Goal: Task Accomplishment & Management: Complete application form

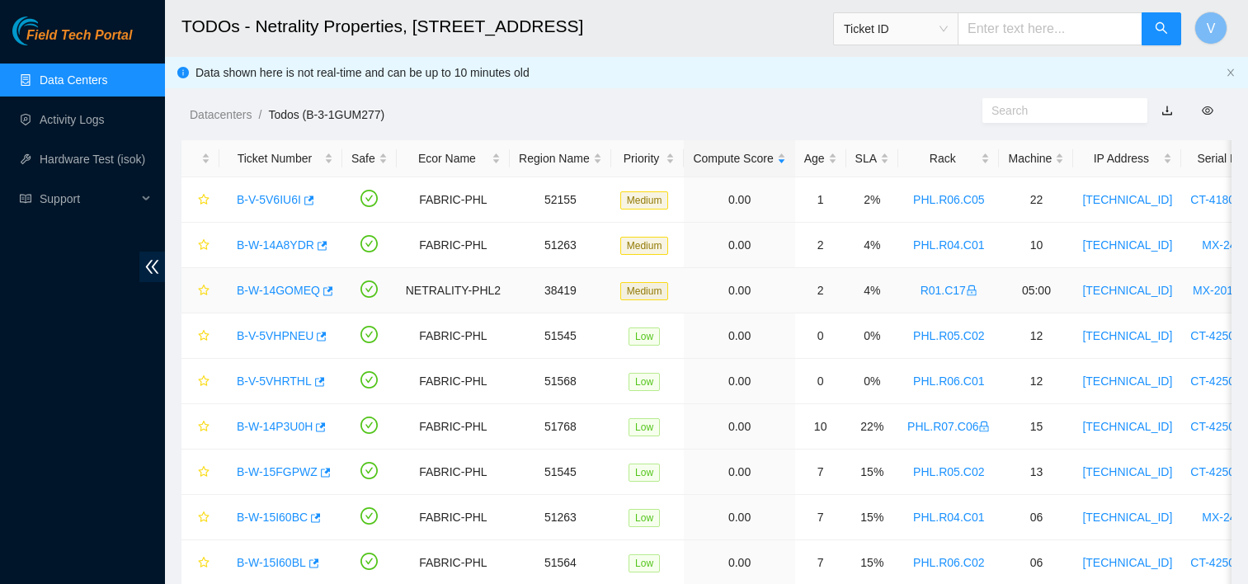
scroll to position [51, 0]
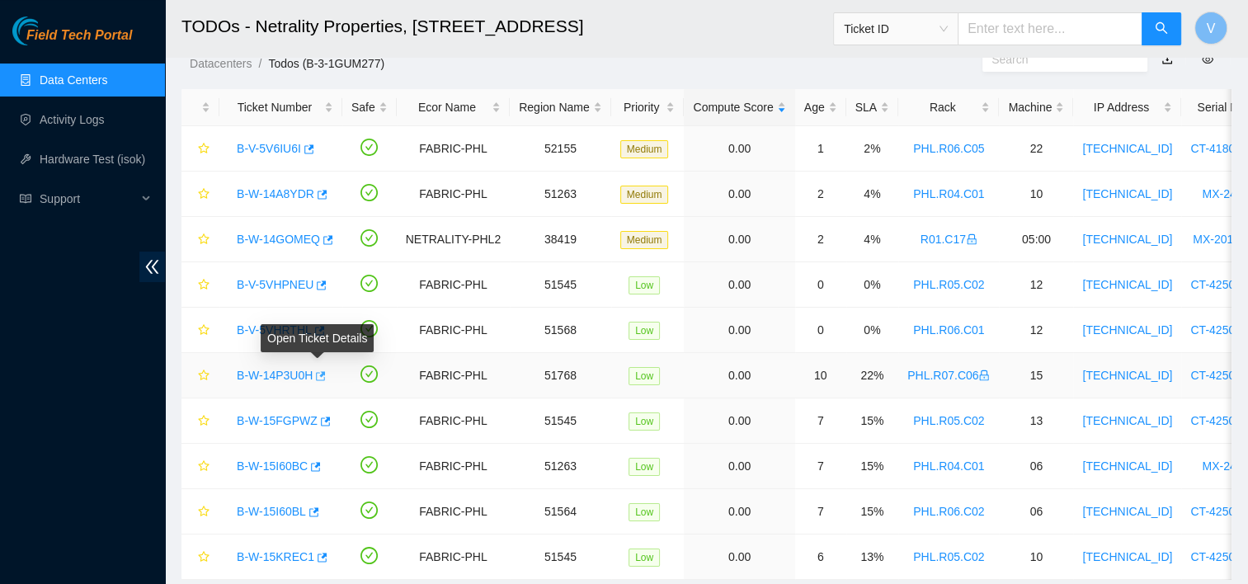
click at [320, 377] on icon "button" at bounding box center [320, 376] width 12 height 12
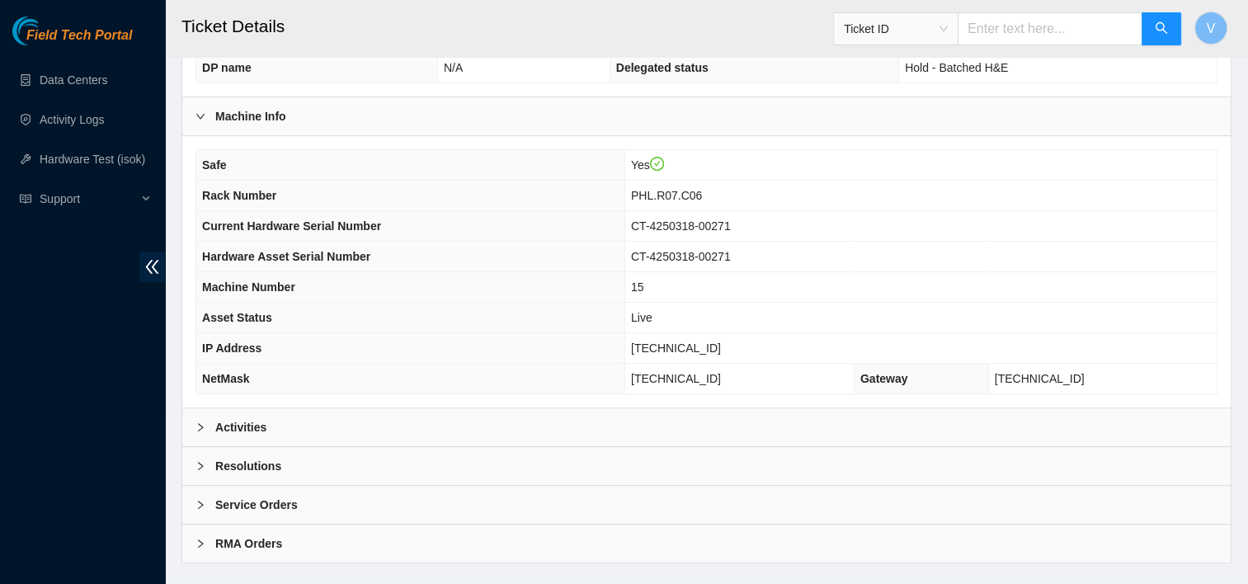
scroll to position [507, 0]
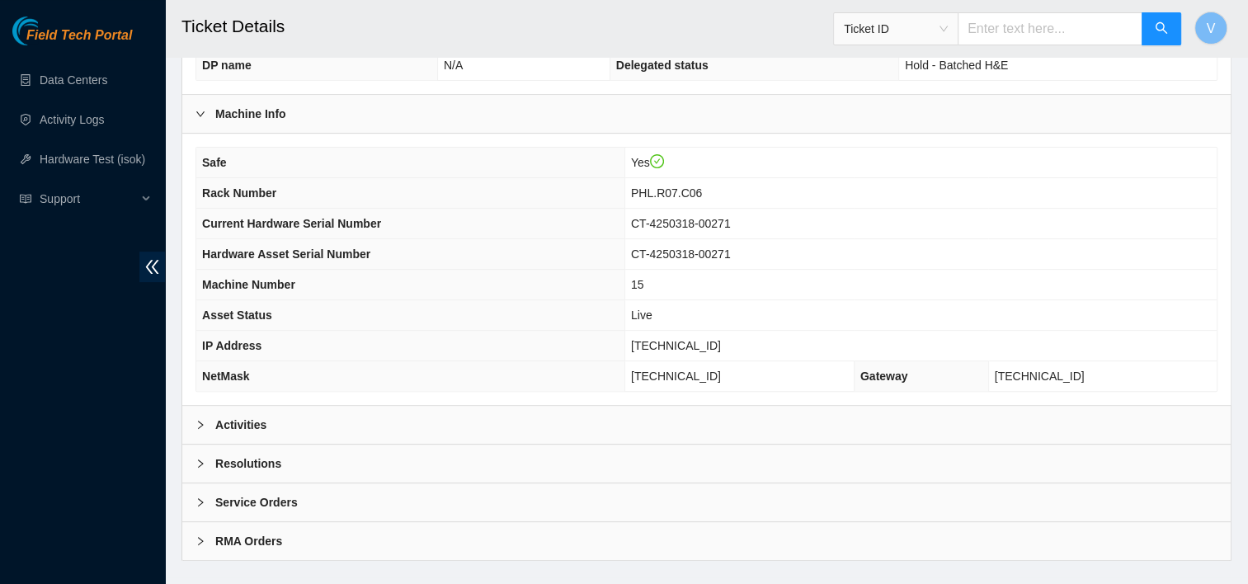
click at [307, 422] on div "Activities" at bounding box center [706, 425] width 1049 height 38
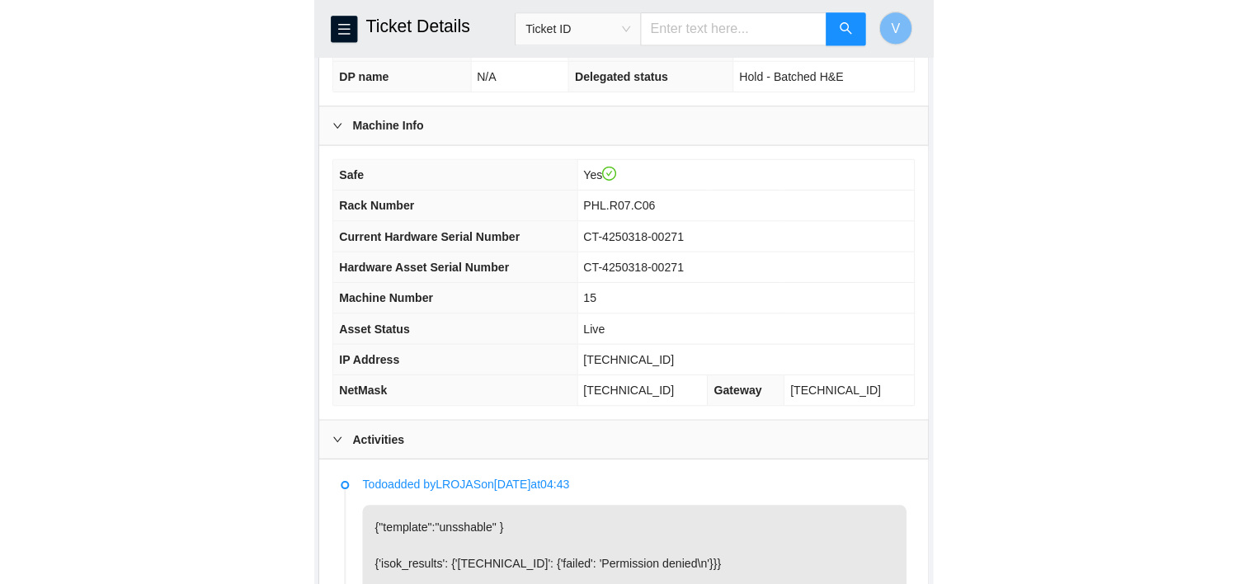
scroll to position [659, 0]
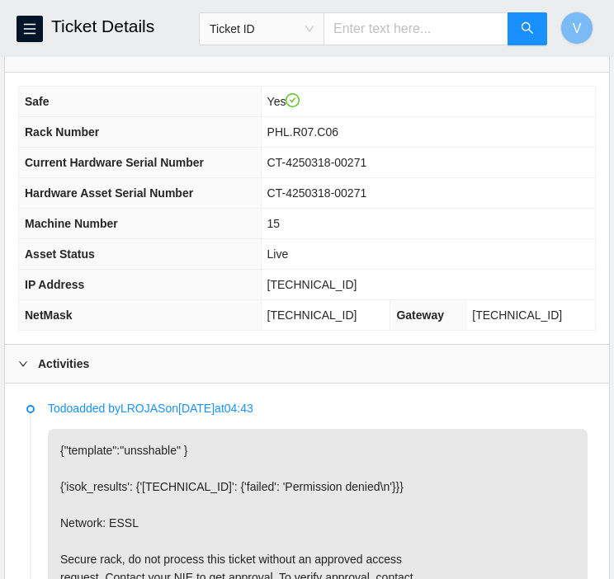
click at [308, 281] on span "23.46.12.114" at bounding box center [312, 284] width 90 height 13
copy span "23.46.12.114"
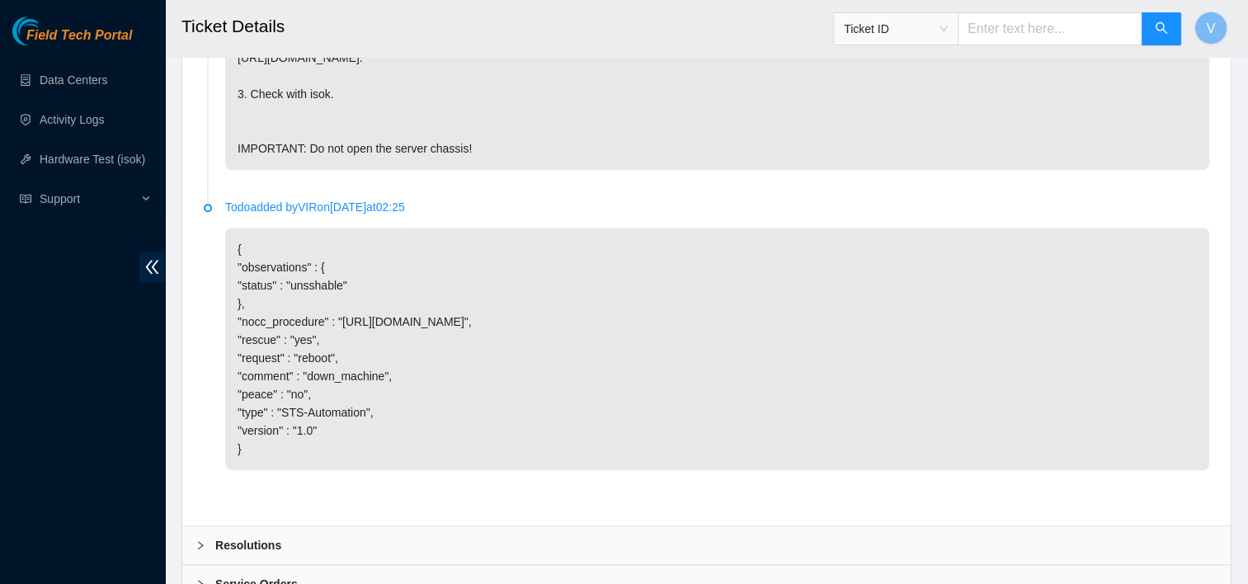
scroll to position [1338, 0]
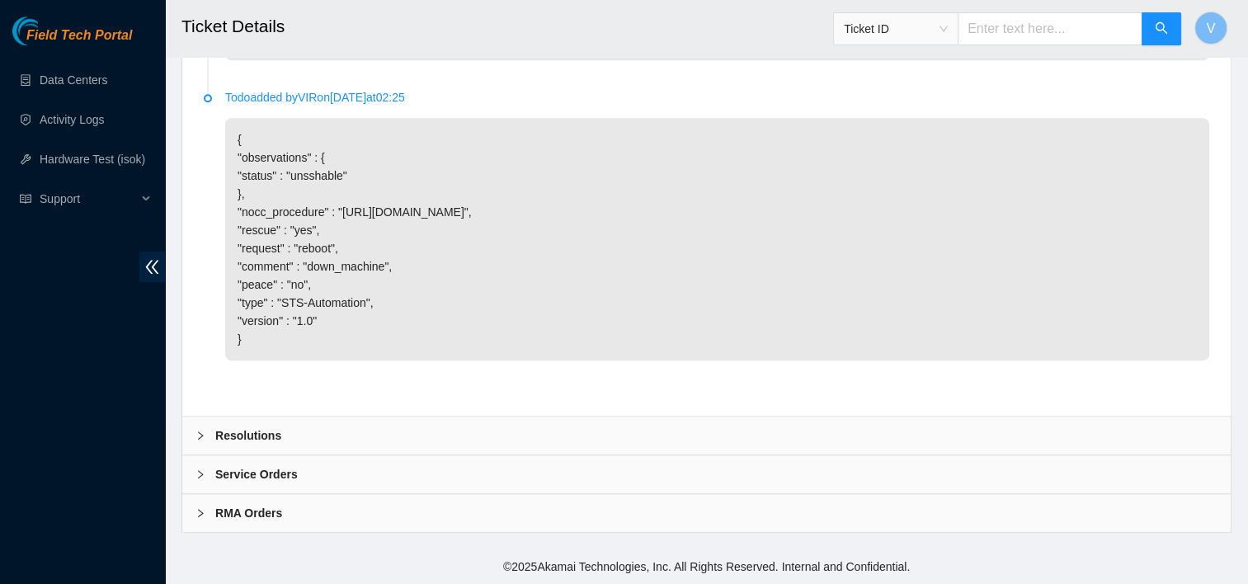
click at [376, 441] on div "Resolutions" at bounding box center [706, 436] width 1049 height 38
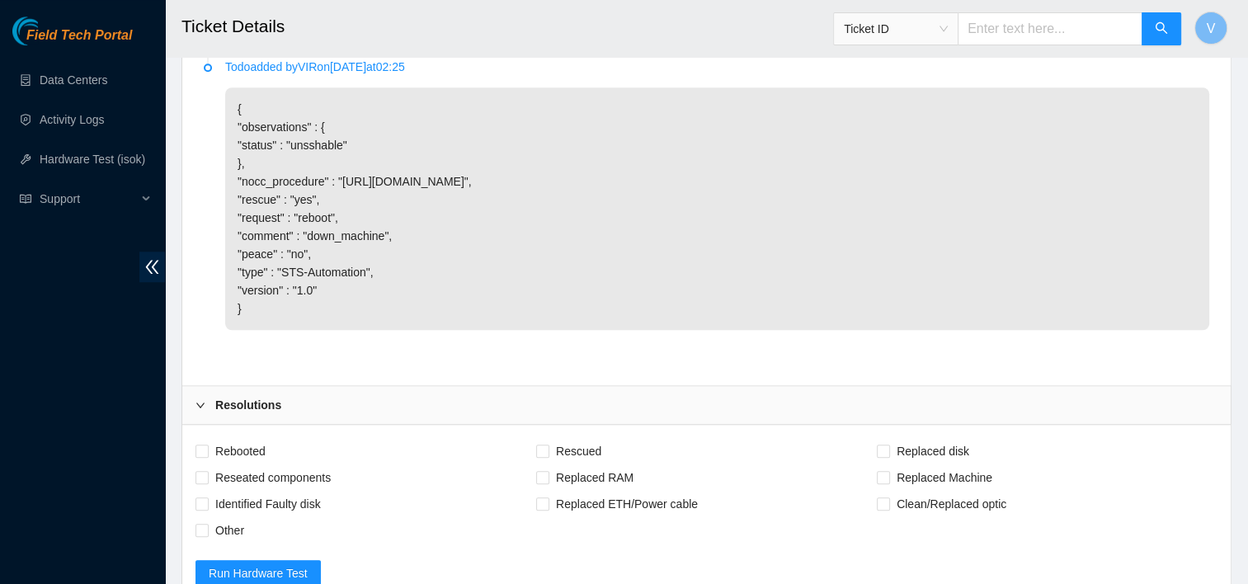
scroll to position [1495, 0]
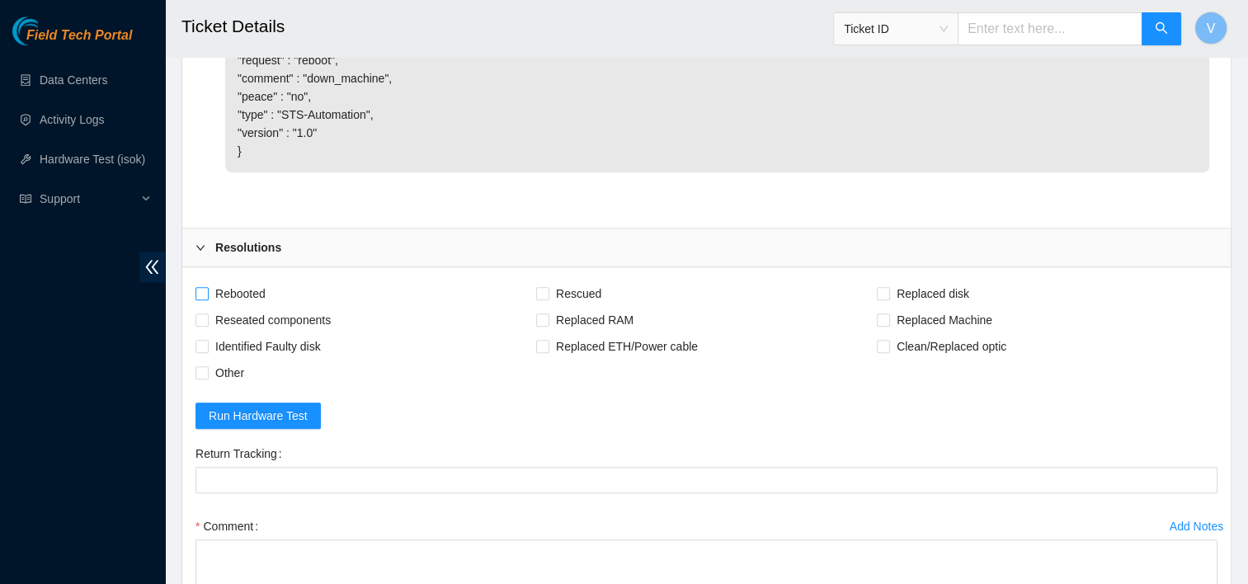
click at [238, 307] on span "Rebooted" at bounding box center [241, 294] width 64 height 26
click at [207, 299] on input "Rebooted" at bounding box center [202, 293] width 12 height 12
checkbox input "true"
click at [548, 300] on span at bounding box center [542, 293] width 13 height 13
click at [548, 299] on input "Rescued" at bounding box center [542, 293] width 12 height 12
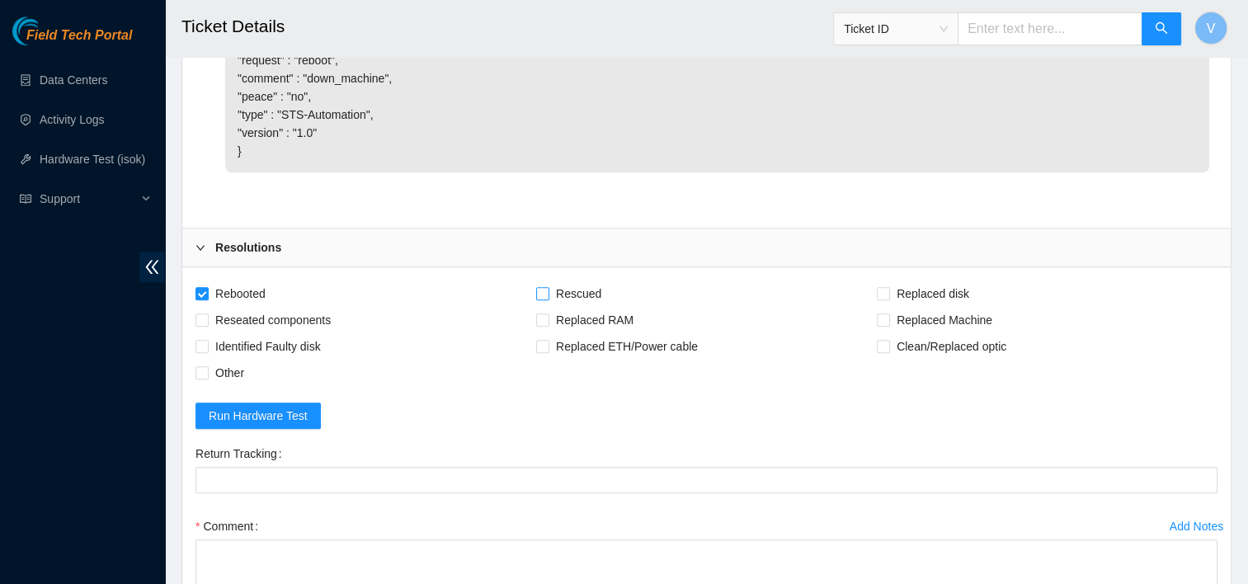
checkbox input "true"
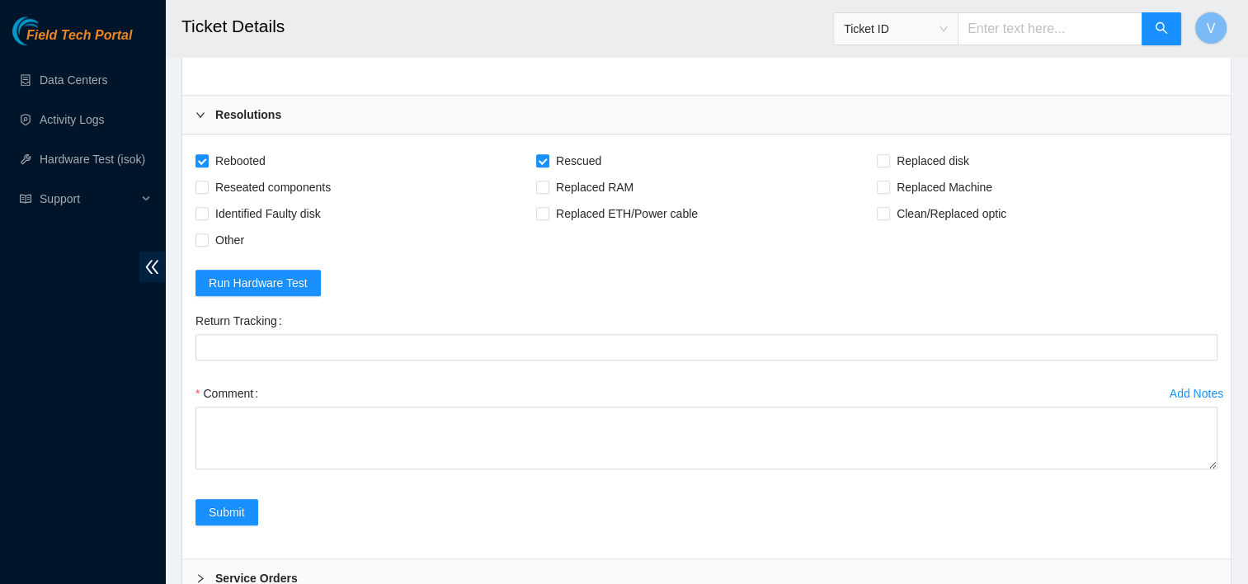
scroll to position [1634, 0]
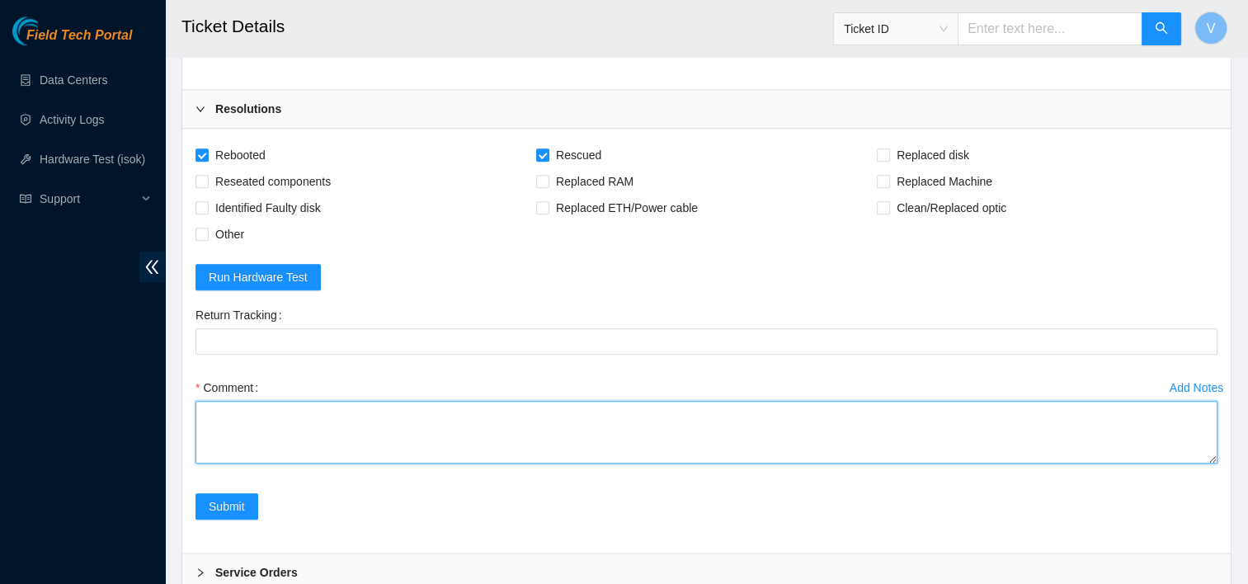
click at [337, 452] on textarea "Comment" at bounding box center [707, 432] width 1022 height 63
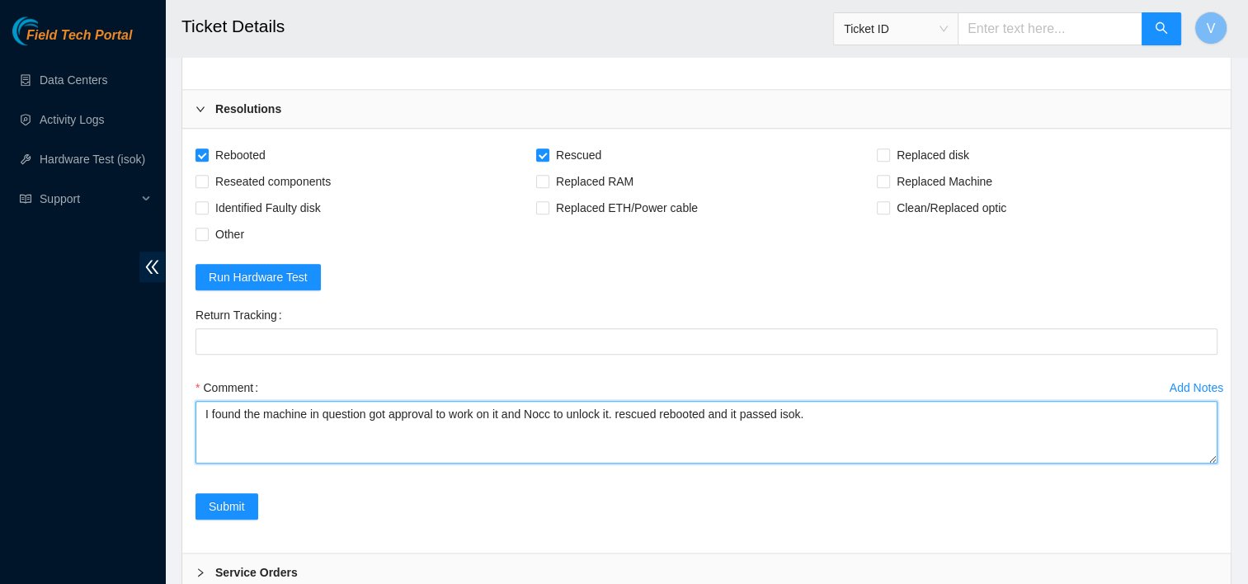
paste textarea "23.46.12.114 : passed: ok"
type textarea "I found the machine in question got approval to work on it and Nocc to unlock i…"
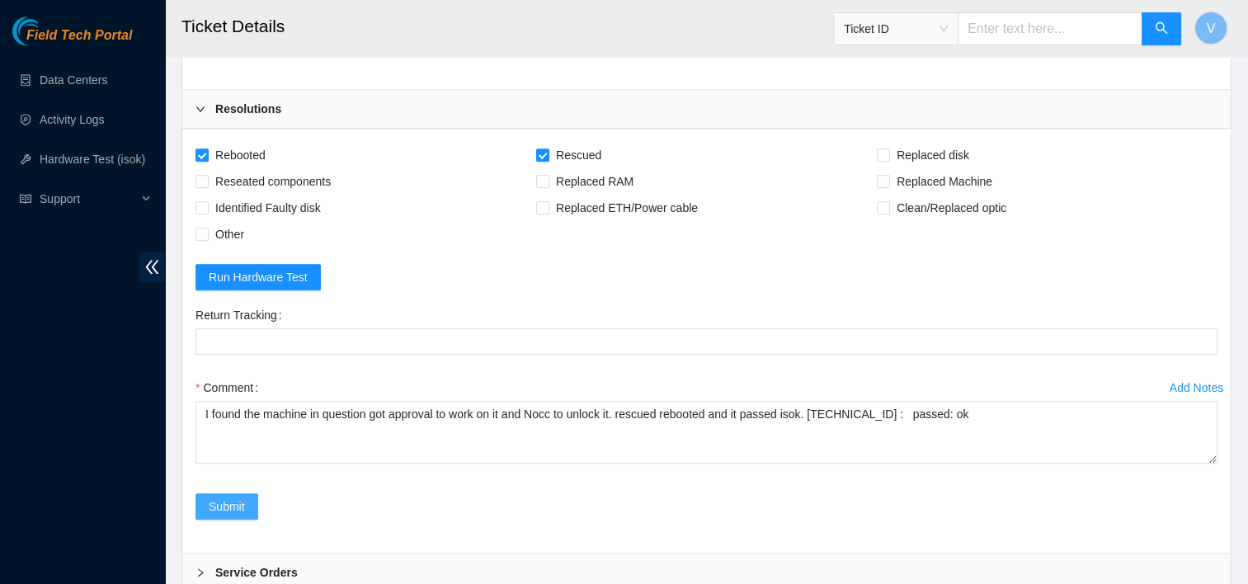
click at [221, 516] on span "Submit" at bounding box center [227, 507] width 36 height 18
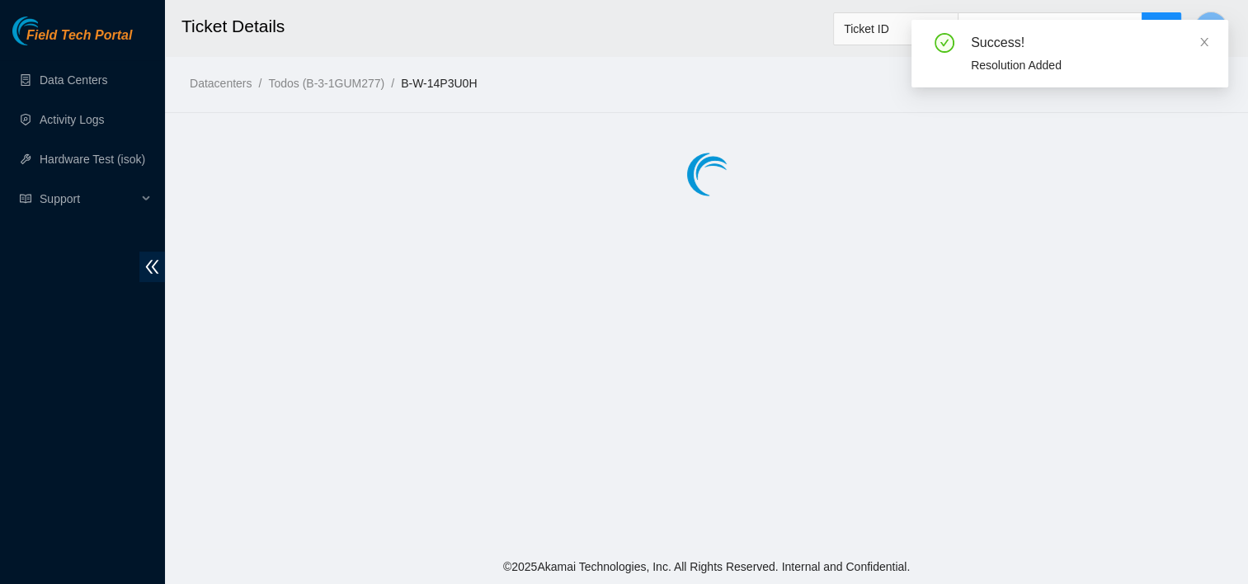
scroll to position [0, 0]
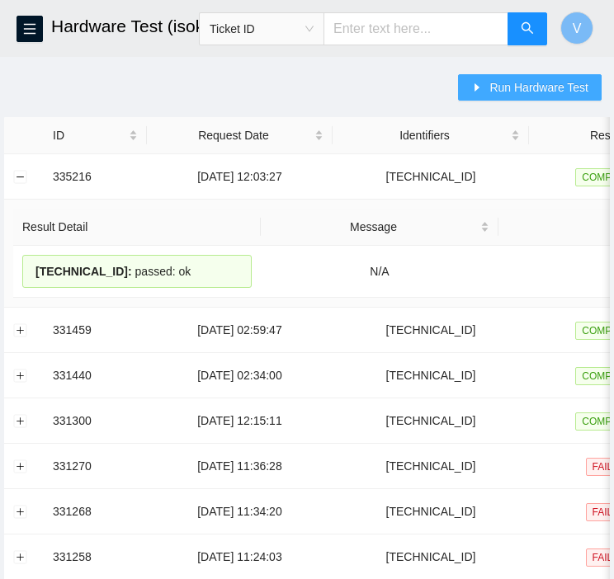
click at [476, 80] on button "Run Hardware Test" at bounding box center [530, 87] width 144 height 26
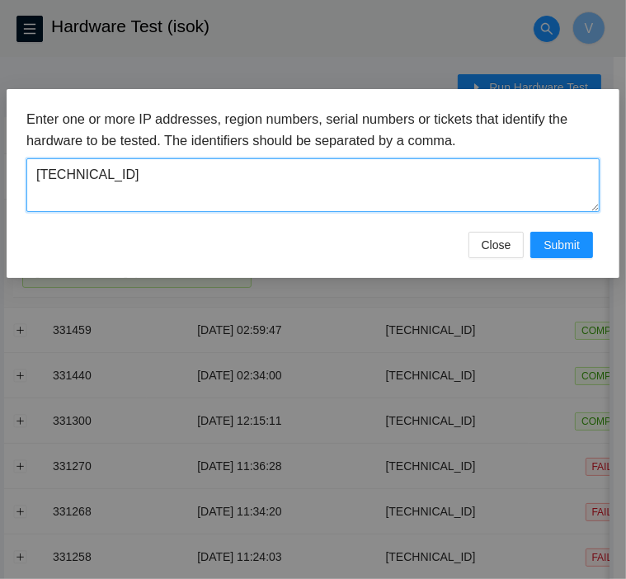
click at [436, 172] on textarea "[TECHNICAL_ID]" at bounding box center [312, 185] width 573 height 54
paste textarea "114"
type textarea "23.46.12.114"
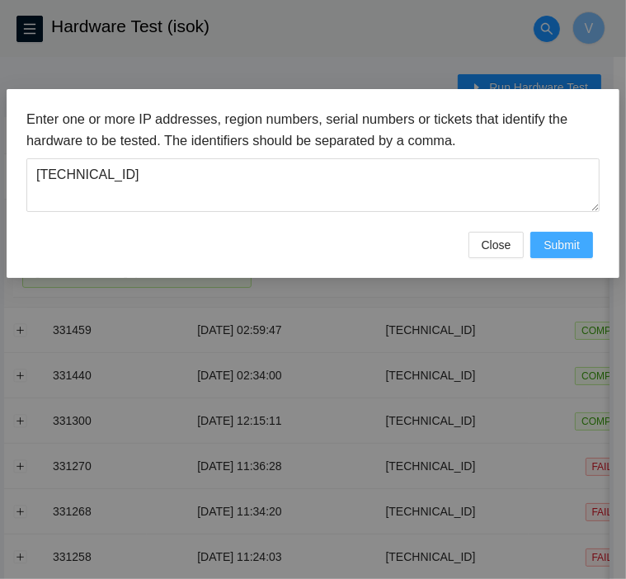
click at [586, 240] on button "Submit" at bounding box center [562, 245] width 63 height 26
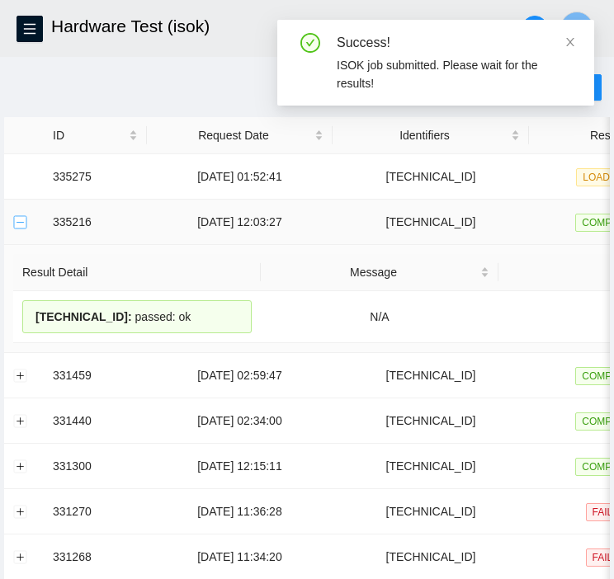
click at [20, 224] on button "Collapse row" at bounding box center [20, 221] width 13 height 13
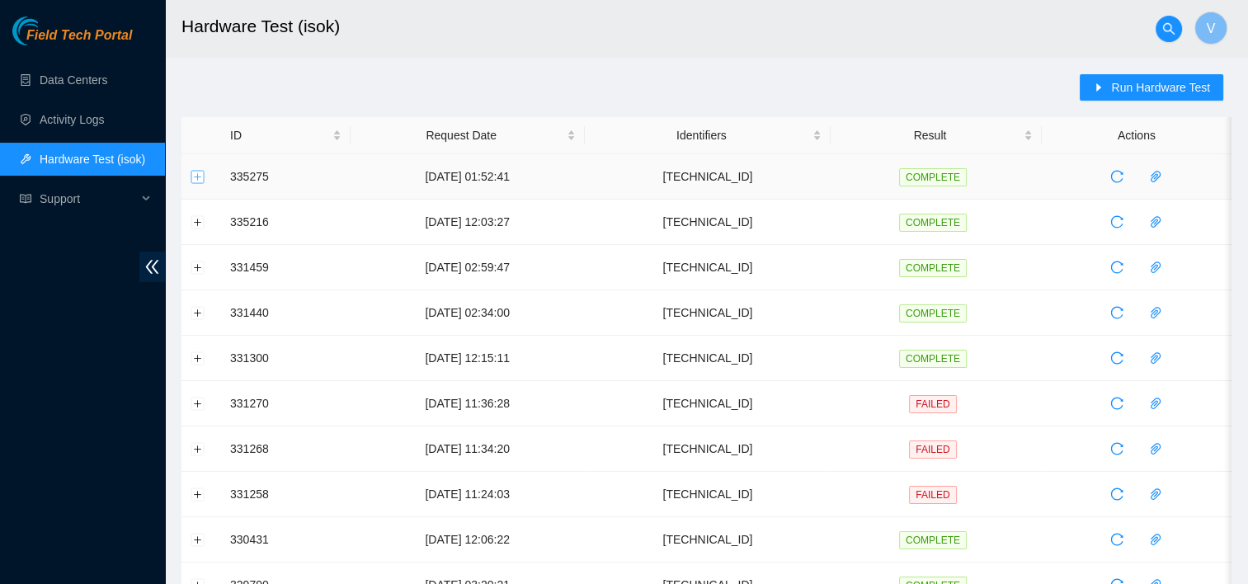
click at [196, 181] on button "Expand row" at bounding box center [197, 176] width 13 height 13
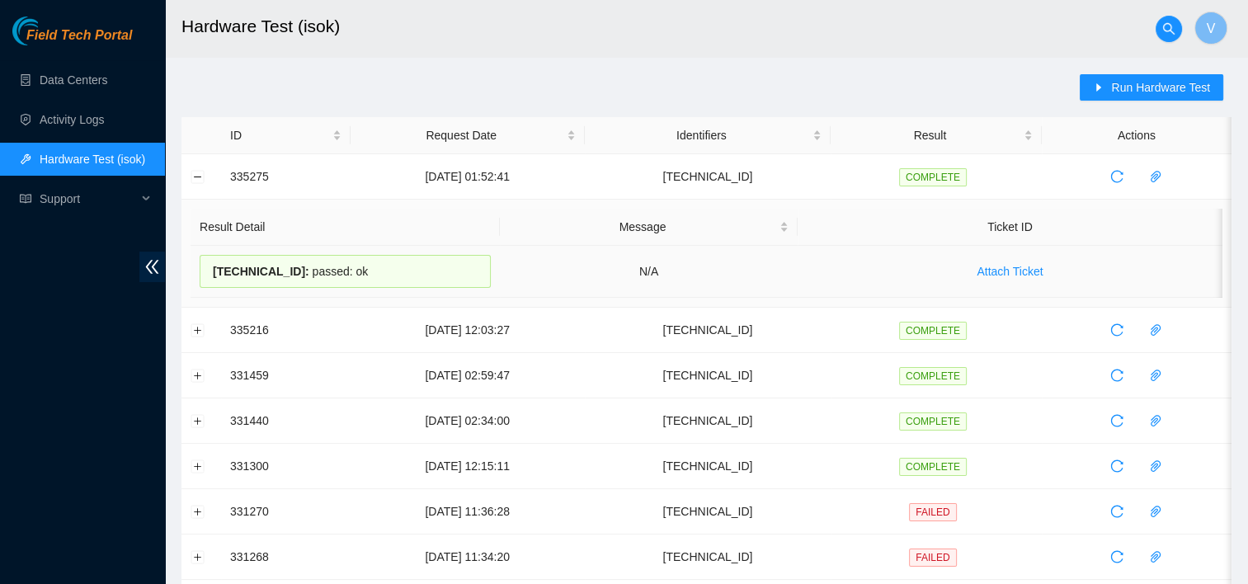
drag, startPoint x: 403, startPoint y: 265, endPoint x: 211, endPoint y: 274, distance: 192.5
click at [211, 274] on div "23.46.12.114 : passed: ok" at bounding box center [345, 271] width 291 height 33
copy div "23.46.12.114 : passed: ok"
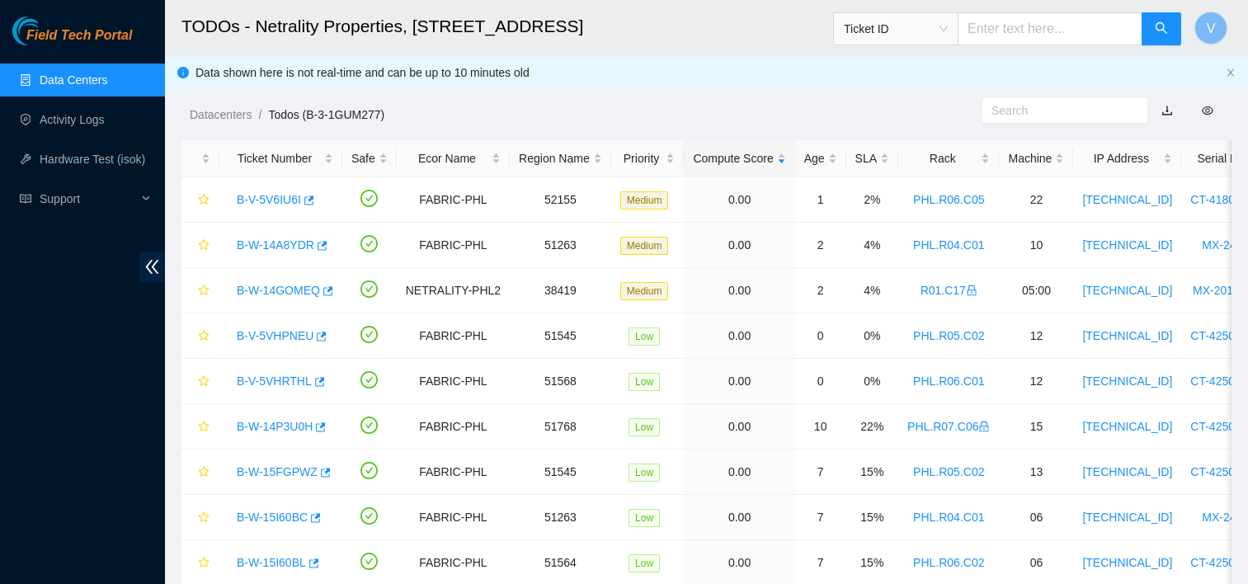
scroll to position [51, 0]
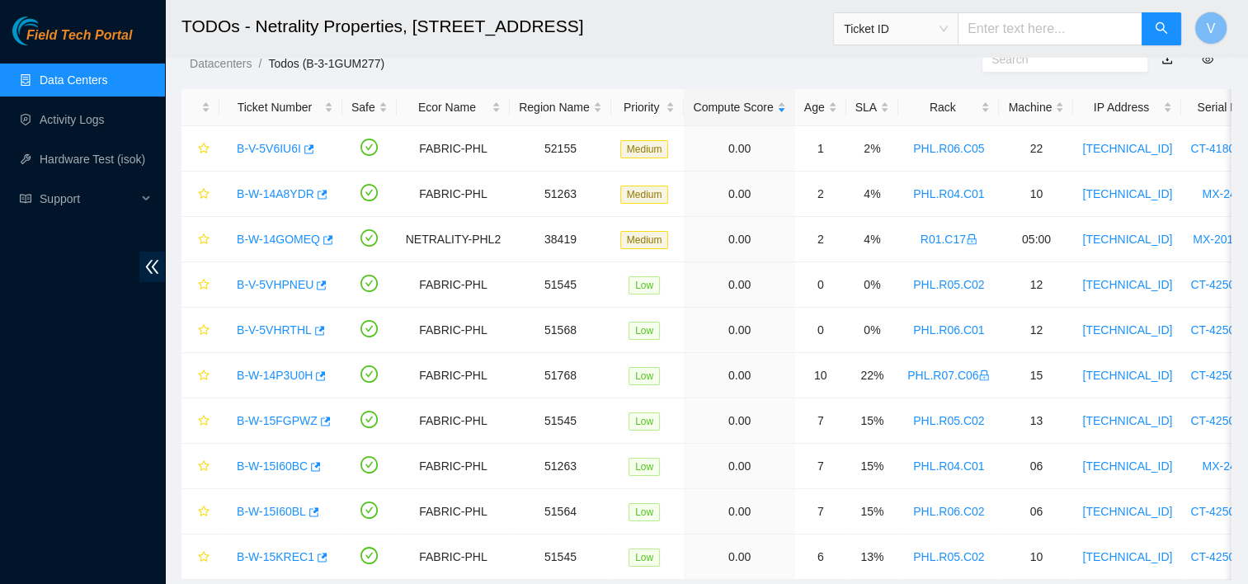
click at [64, 78] on link "Data Centers" at bounding box center [74, 79] width 68 height 13
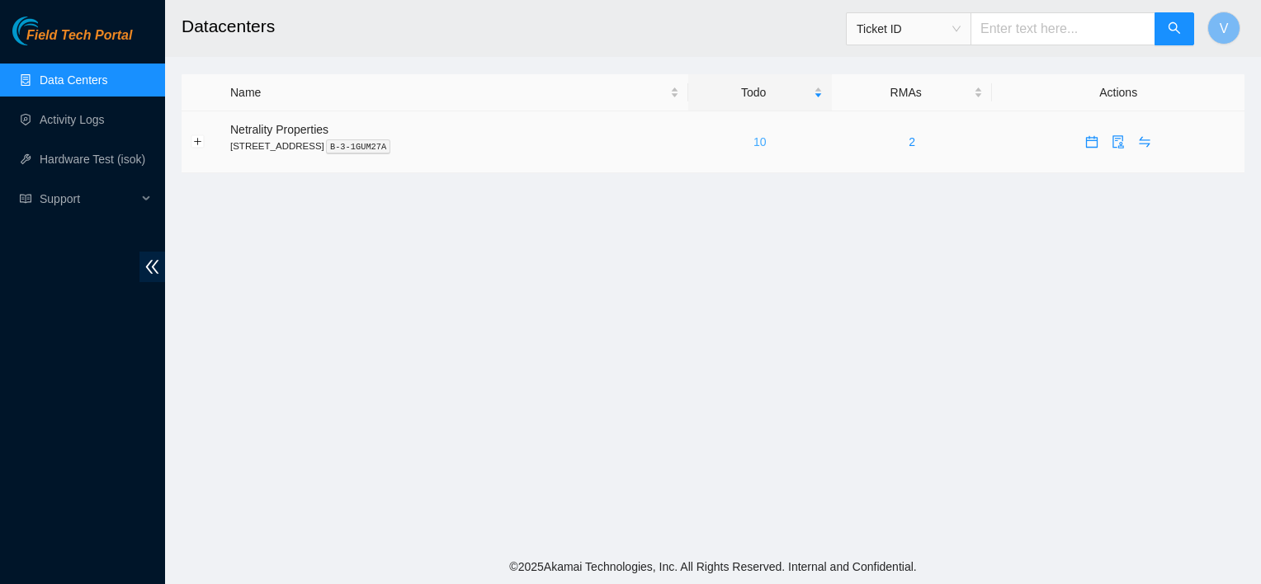
click at [767, 145] on link "10" at bounding box center [759, 141] width 13 height 13
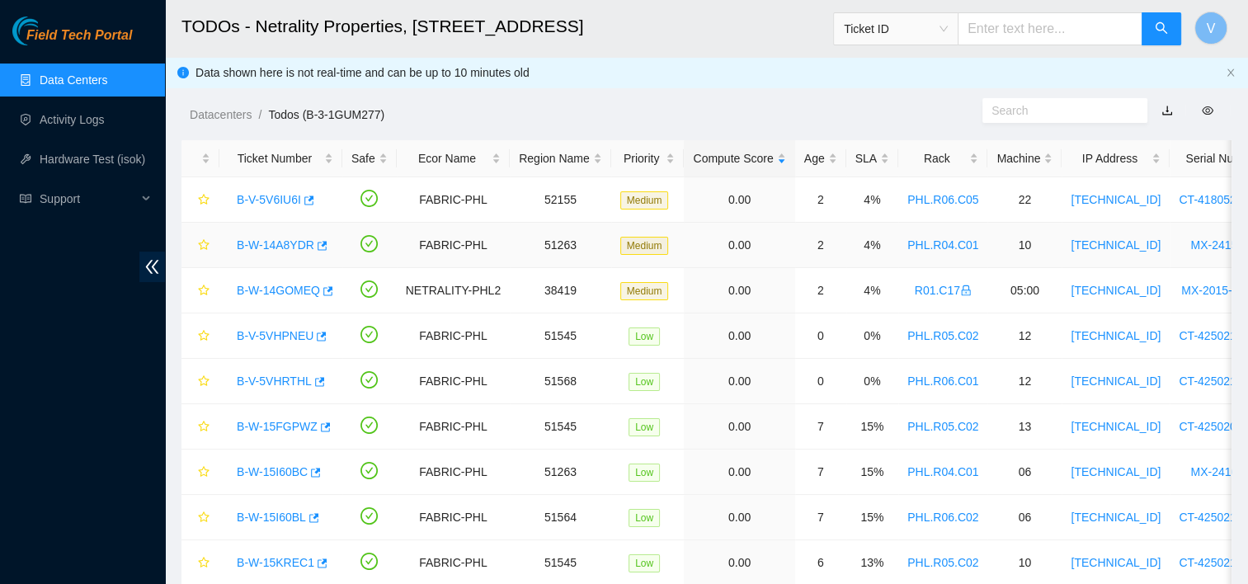
click at [269, 243] on link "B-W-14A8YDR" at bounding box center [276, 244] width 78 height 13
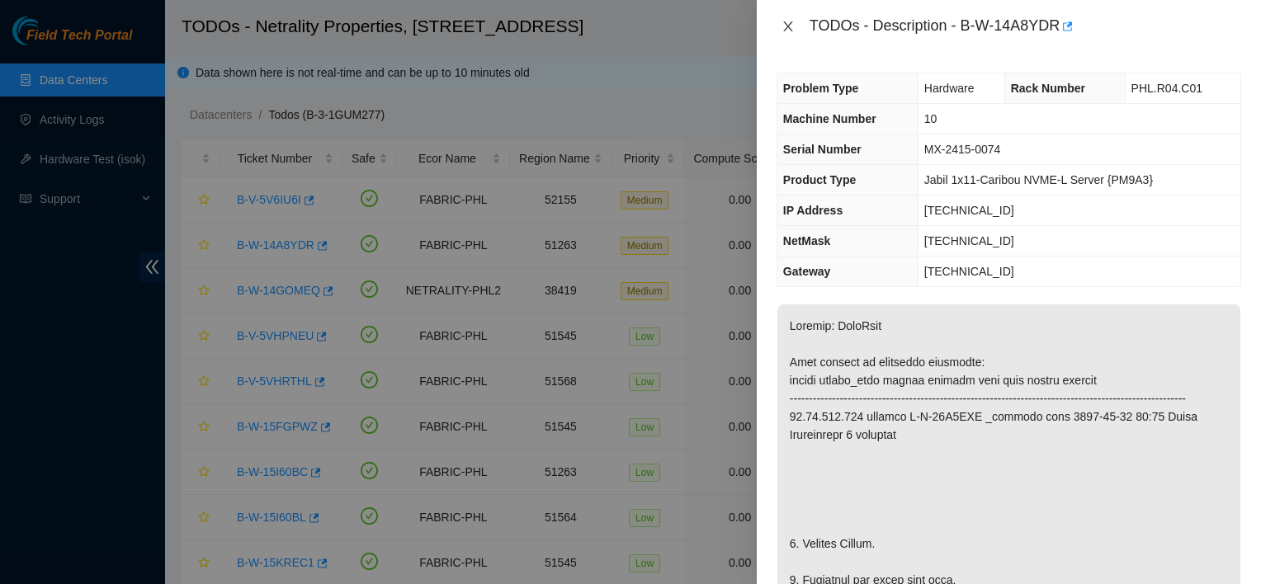
click at [796, 31] on button "Close" at bounding box center [787, 27] width 23 height 16
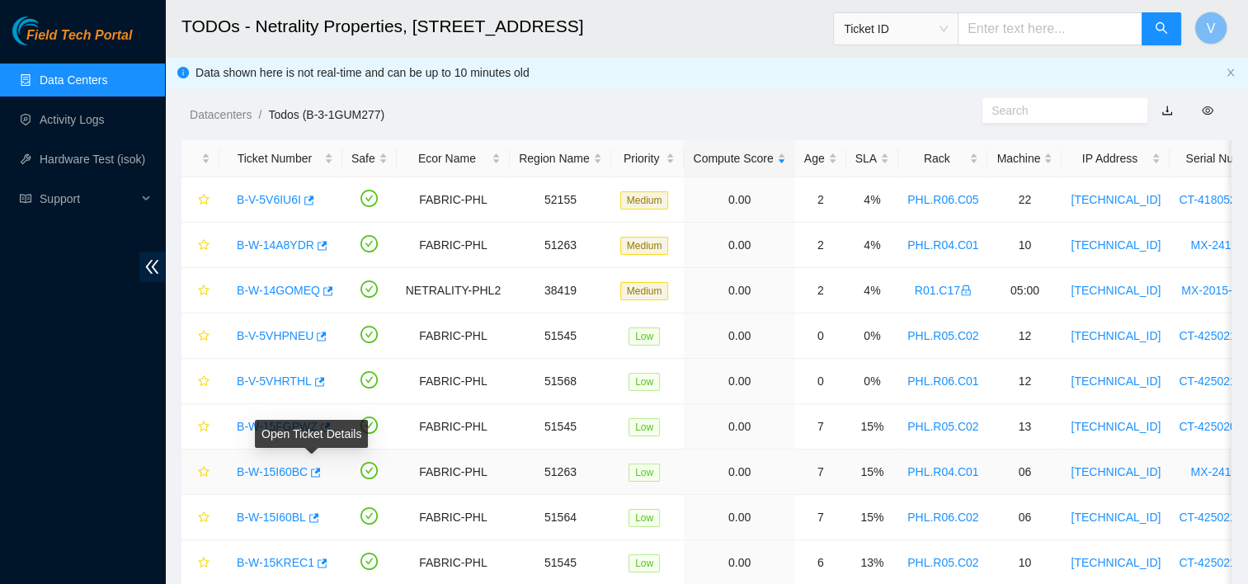
click at [277, 473] on link "B-W-15I60BC" at bounding box center [272, 471] width 71 height 13
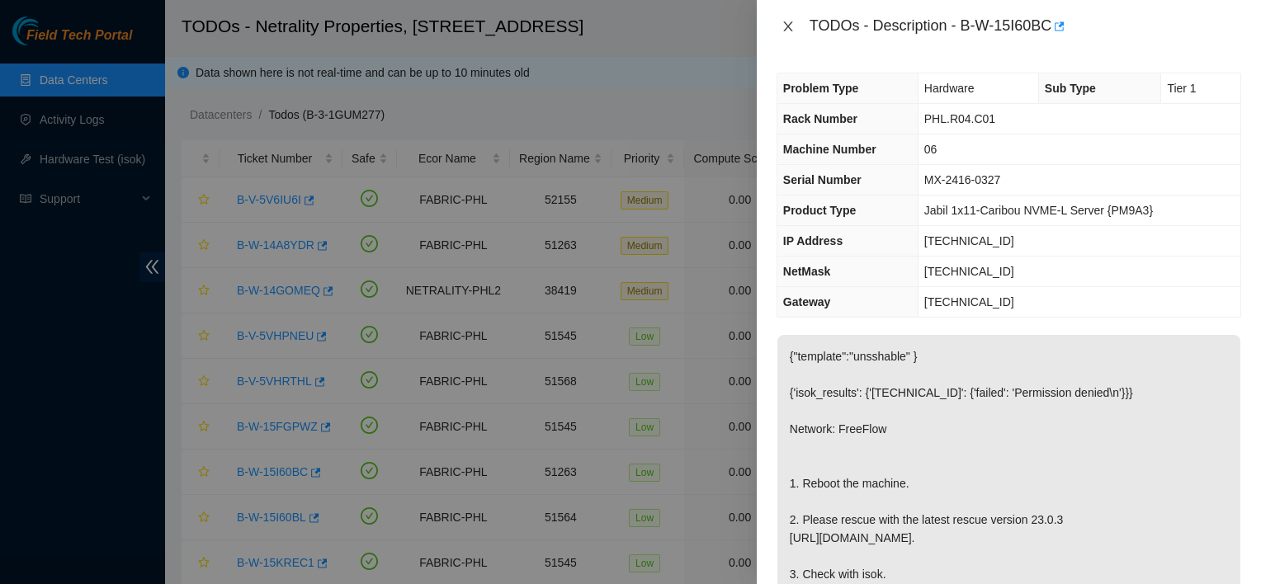
click at [789, 22] on icon "close" at bounding box center [787, 26] width 13 height 13
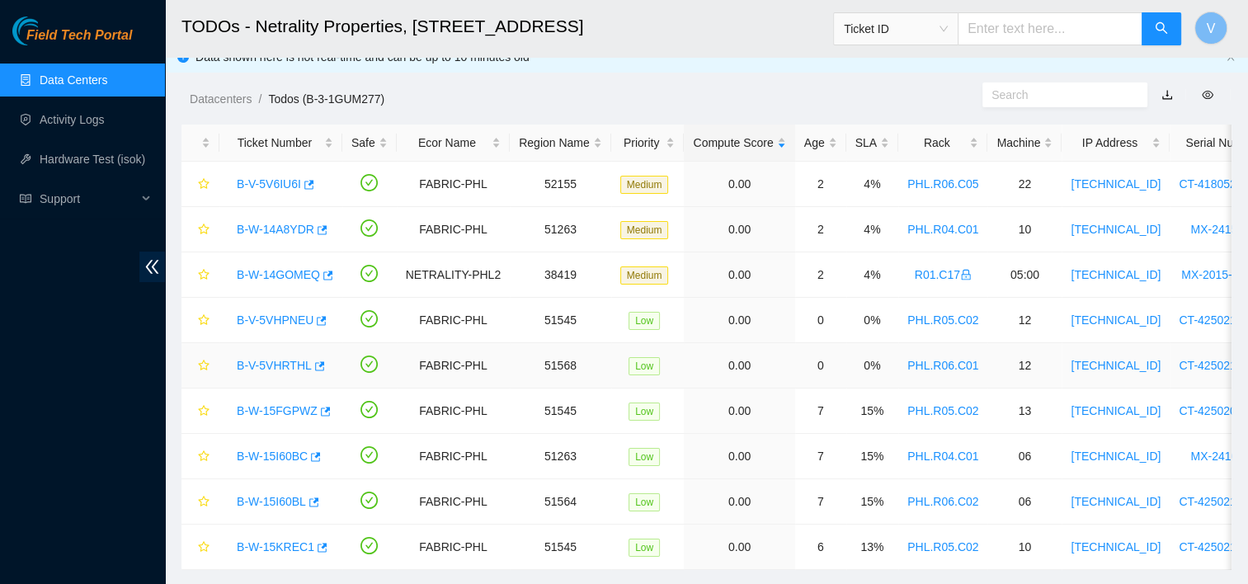
scroll to position [17, 0]
click at [307, 185] on icon "button" at bounding box center [308, 184] width 12 height 12
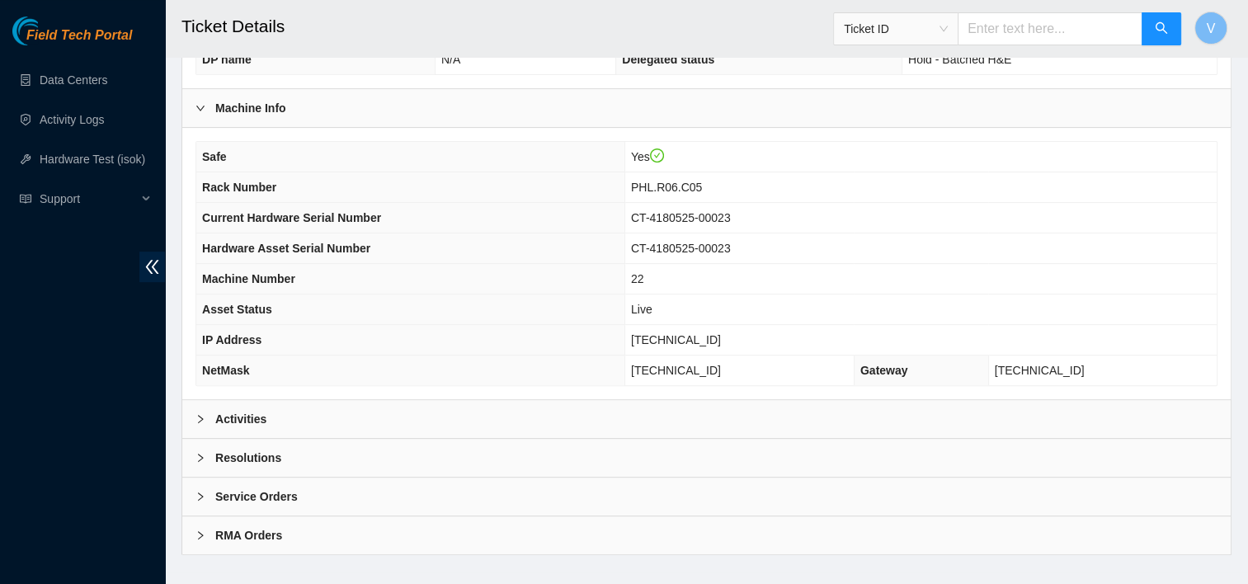
scroll to position [524, 0]
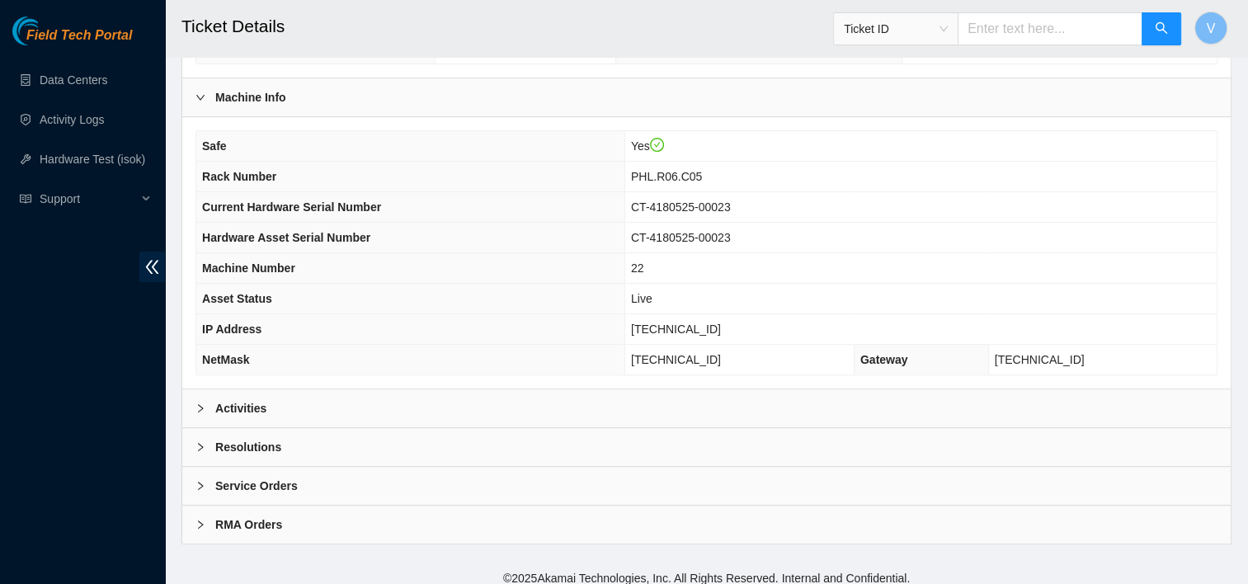
click at [429, 393] on div "Activities" at bounding box center [706, 408] width 1049 height 38
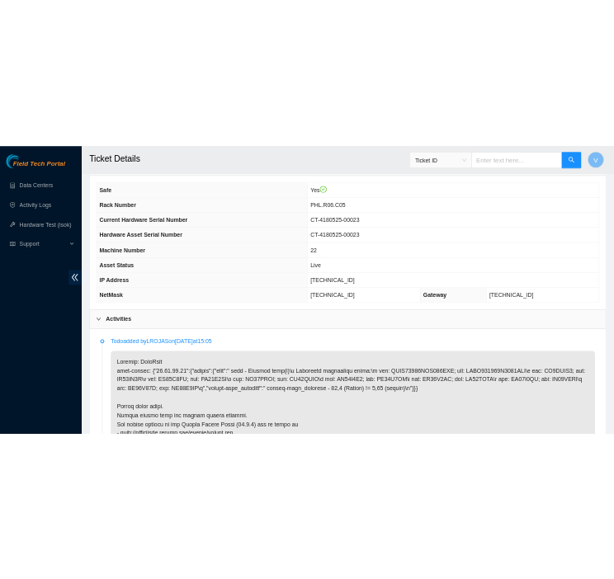
scroll to position [580, 0]
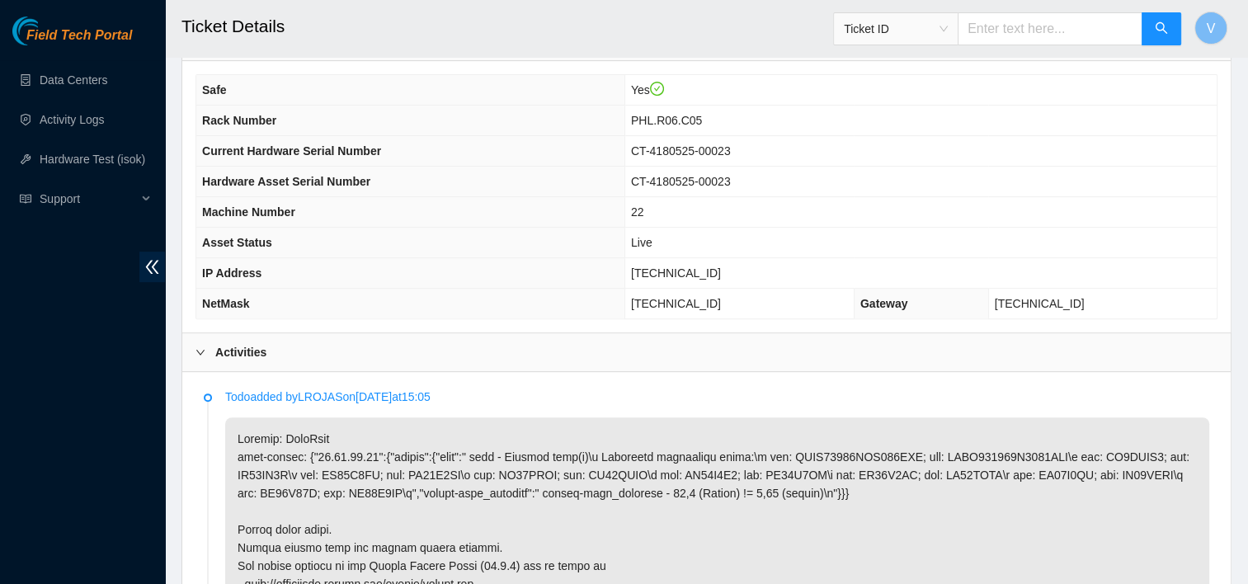
click at [693, 267] on span "[TECHNICAL_ID]" at bounding box center [676, 273] width 90 height 13
copy span "[TECHNICAL_ID]"
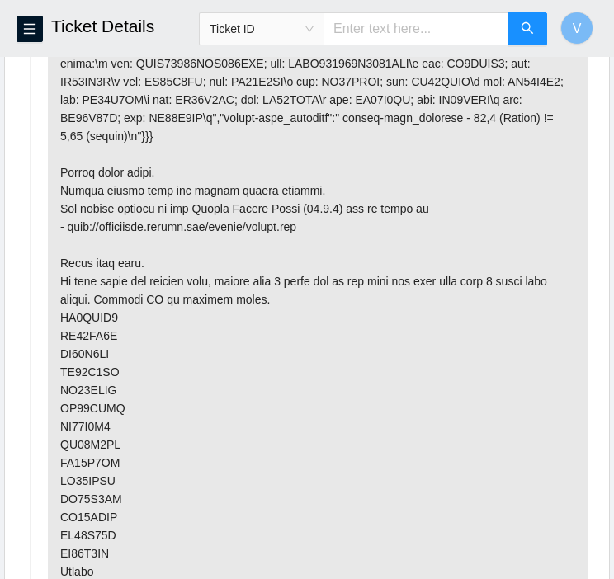
scroll to position [1084, 0]
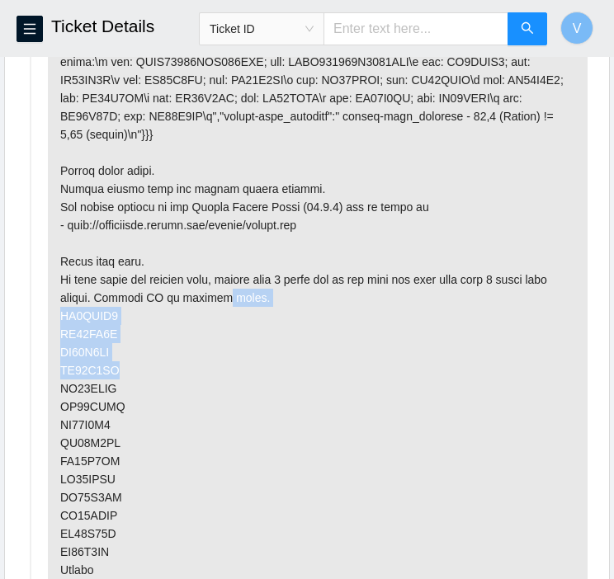
drag, startPoint x: 208, startPoint y: 278, endPoint x: 401, endPoint y: 344, distance: 204.1
click at [401, 344] on p at bounding box center [318, 307] width 540 height 606
click at [132, 295] on p at bounding box center [318, 307] width 540 height 606
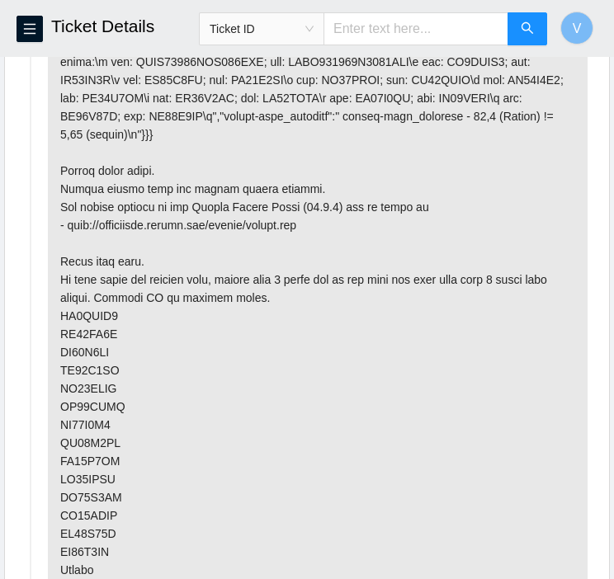
click at [151, 418] on p at bounding box center [318, 307] width 540 height 606
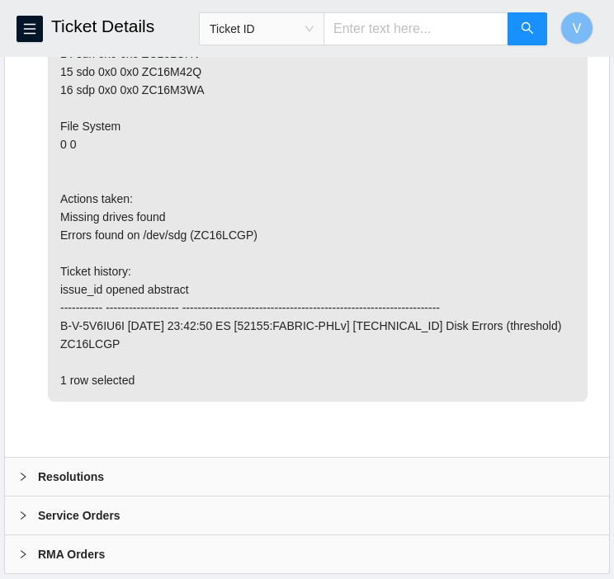
scroll to position [2829, 0]
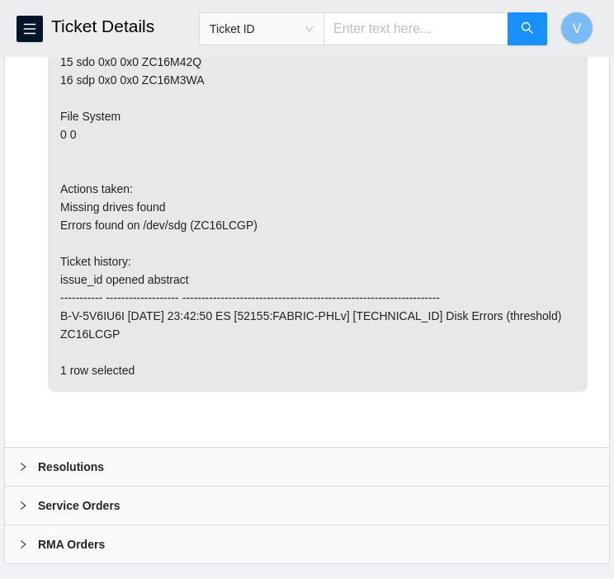
click at [111, 448] on div "Resolutions" at bounding box center [307, 467] width 604 height 38
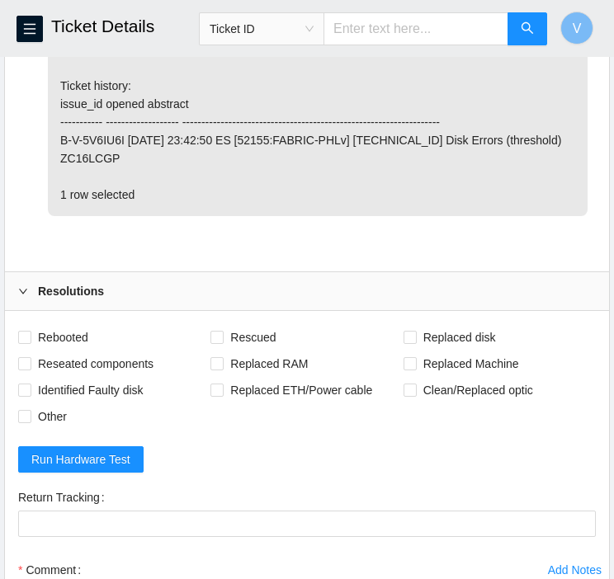
scroll to position [3010, 0]
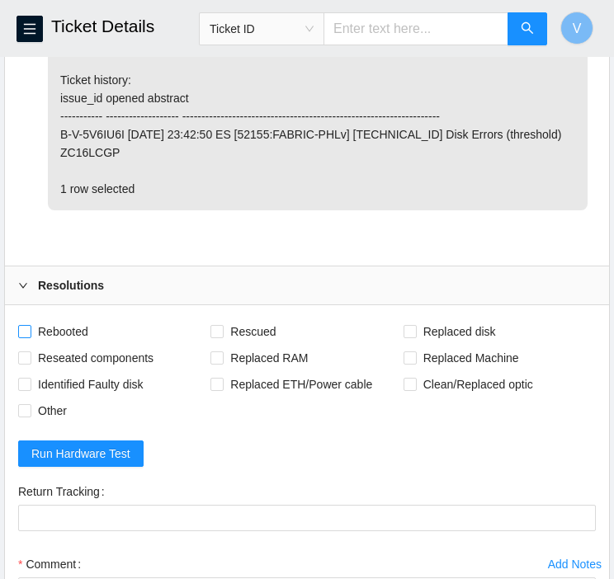
click at [40, 319] on span "Rebooted" at bounding box center [63, 332] width 64 height 26
click at [30, 325] on input "Rebooted" at bounding box center [24, 331] width 12 height 12
checkbox input "true"
click at [220, 325] on input "Rescued" at bounding box center [216, 331] width 12 height 12
checkbox input "true"
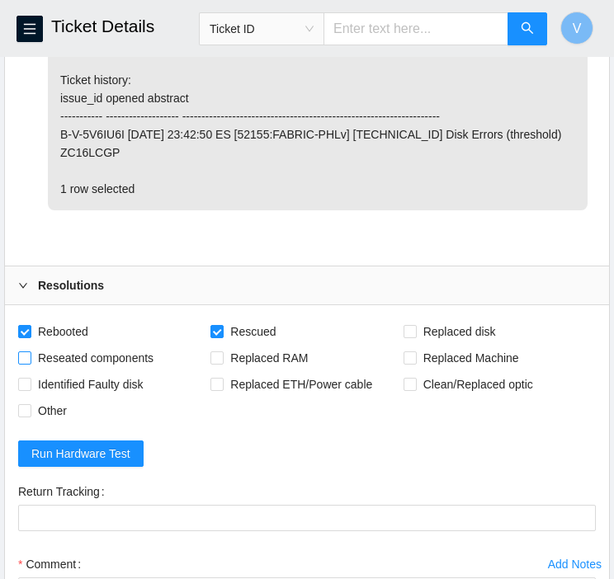
click at [86, 345] on span "Reseated components" at bounding box center [95, 358] width 129 height 26
click at [30, 352] on input "Reseated components" at bounding box center [24, 358] width 12 height 12
checkbox input "true"
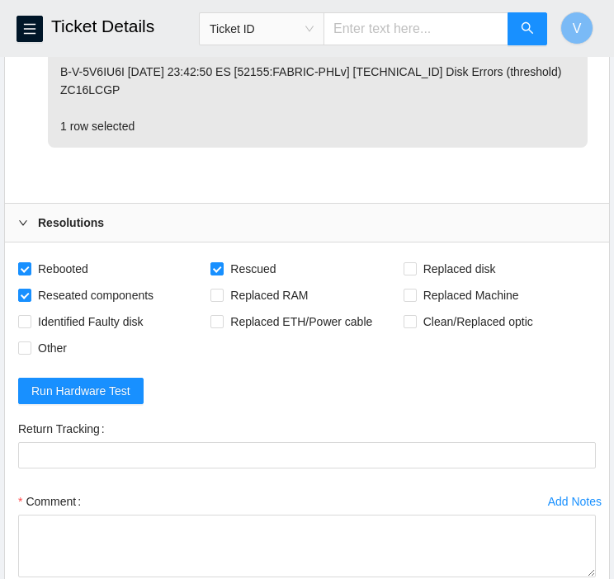
scroll to position [3112, 0]
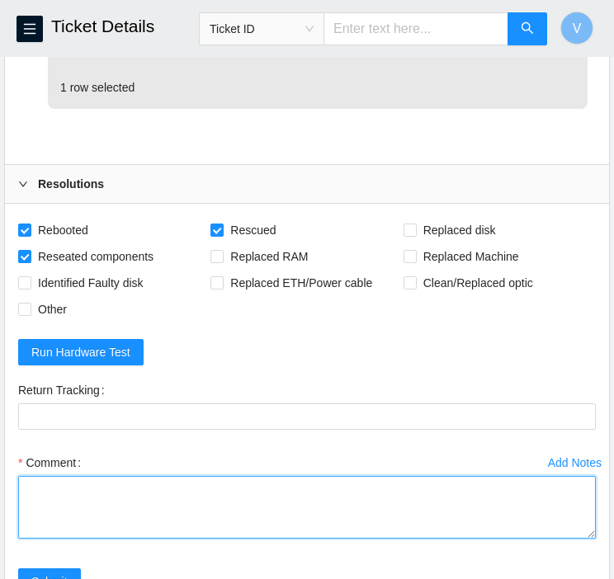
click at [262, 491] on textarea "Comment" at bounding box center [307, 507] width 578 height 63
paste textarea "I’ve reseated the drives rescued rebooted. Isok failed and I followed the next …"
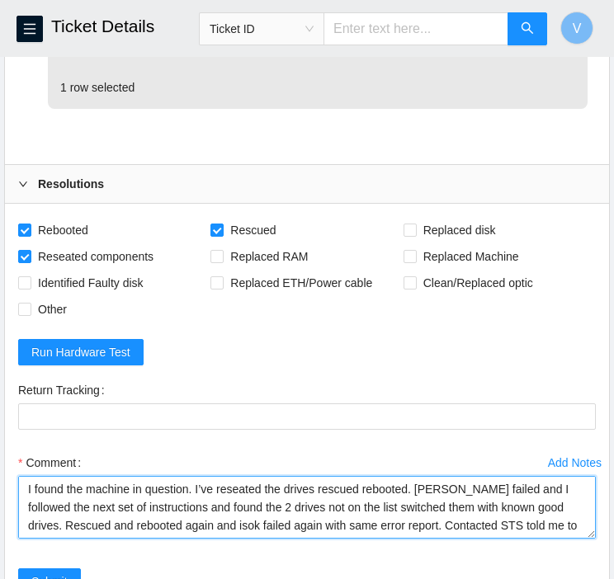
scroll to position [13, 0]
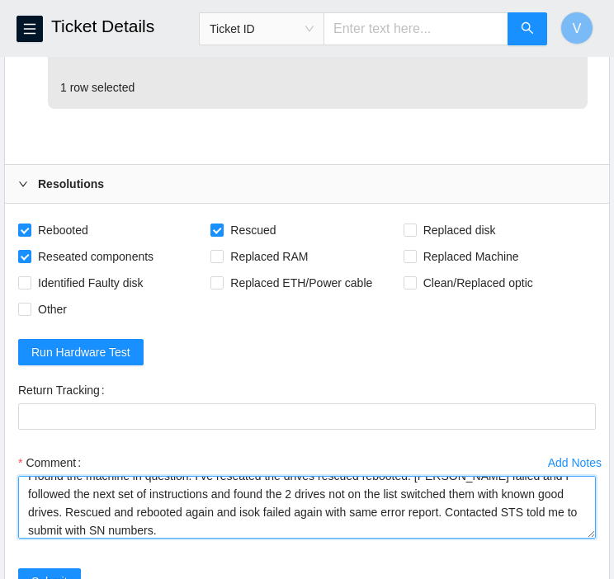
paste textarea "Missing(ZC16MA3L) replaced with Good(ZC16M3YX) Missing(ZC16LC5H) replaced with …"
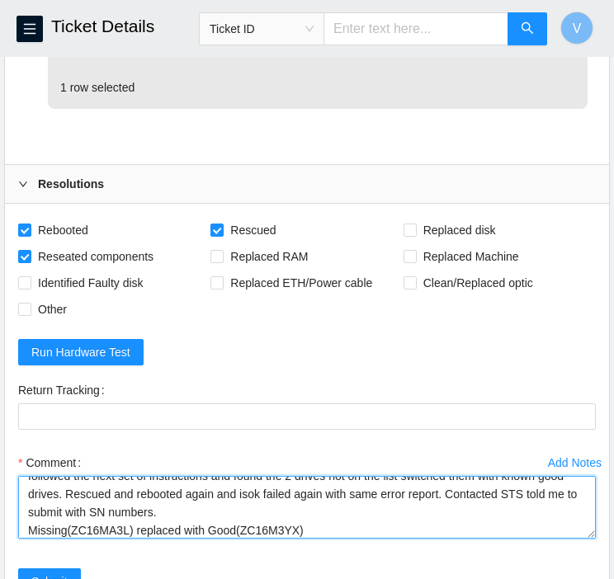
scroll to position [54, 0]
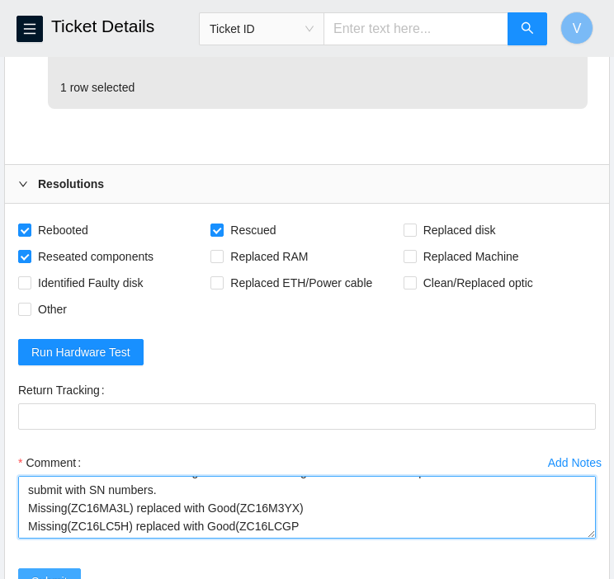
type textarea "I found the machine in question. I’ve reseated the drives rescued rebooted. Iso…"
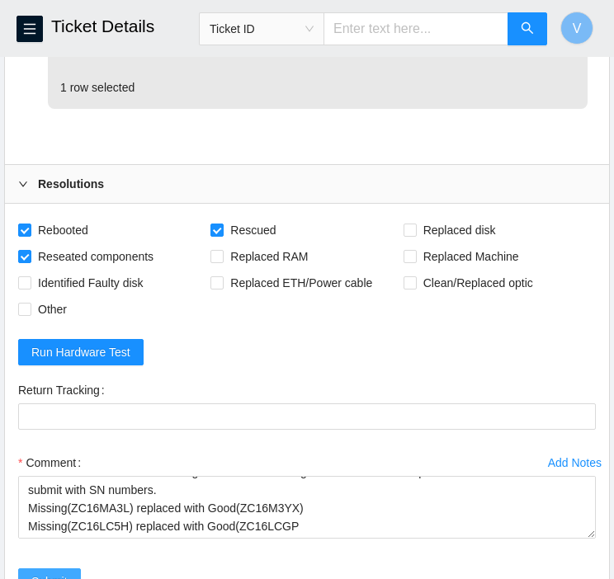
click at [33, 573] on span "Submit" at bounding box center [49, 582] width 36 height 18
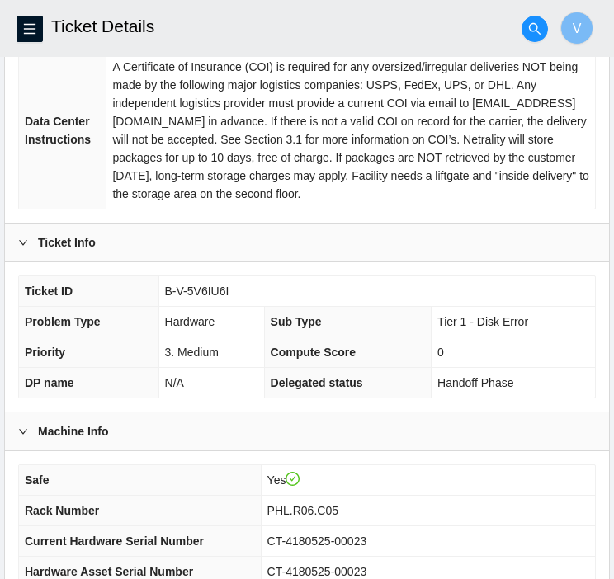
scroll to position [614, 0]
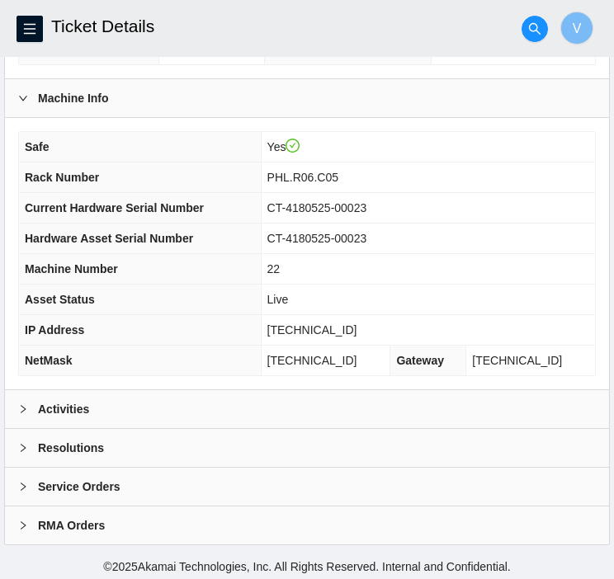
click at [64, 458] on div "Resolutions" at bounding box center [307, 448] width 604 height 38
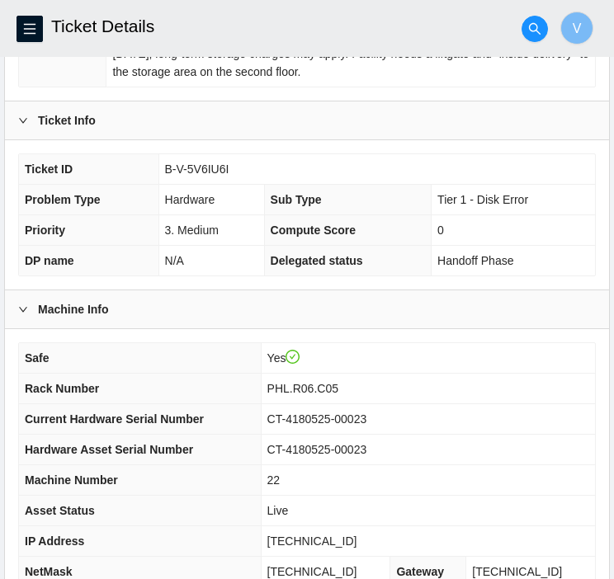
scroll to position [0, 0]
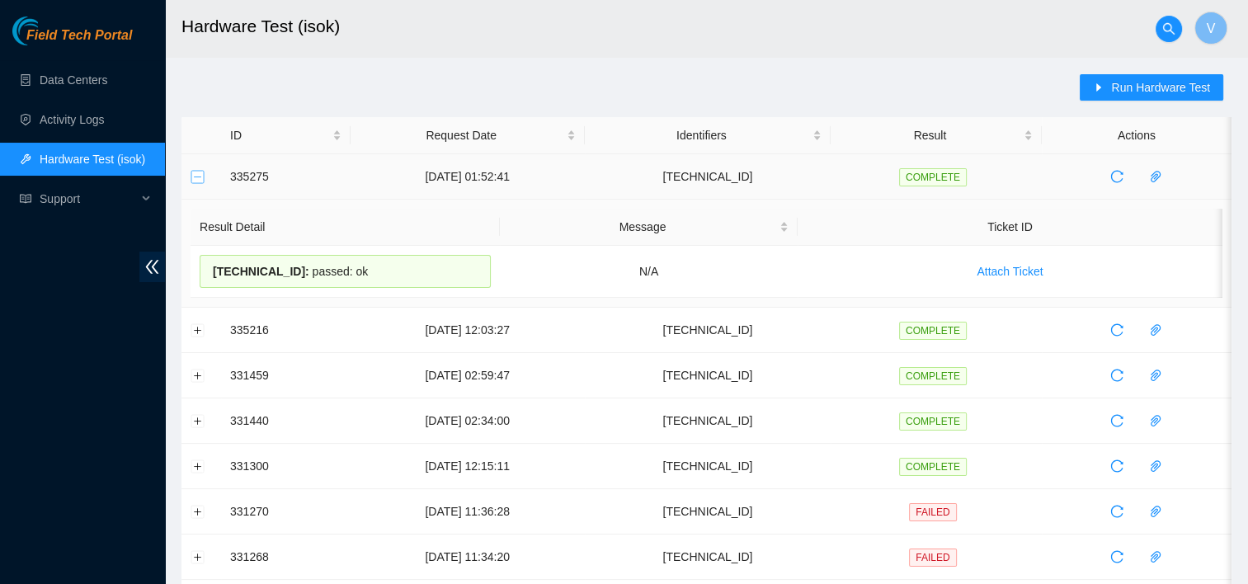
click at [202, 174] on button "Collapse row" at bounding box center [197, 176] width 13 height 13
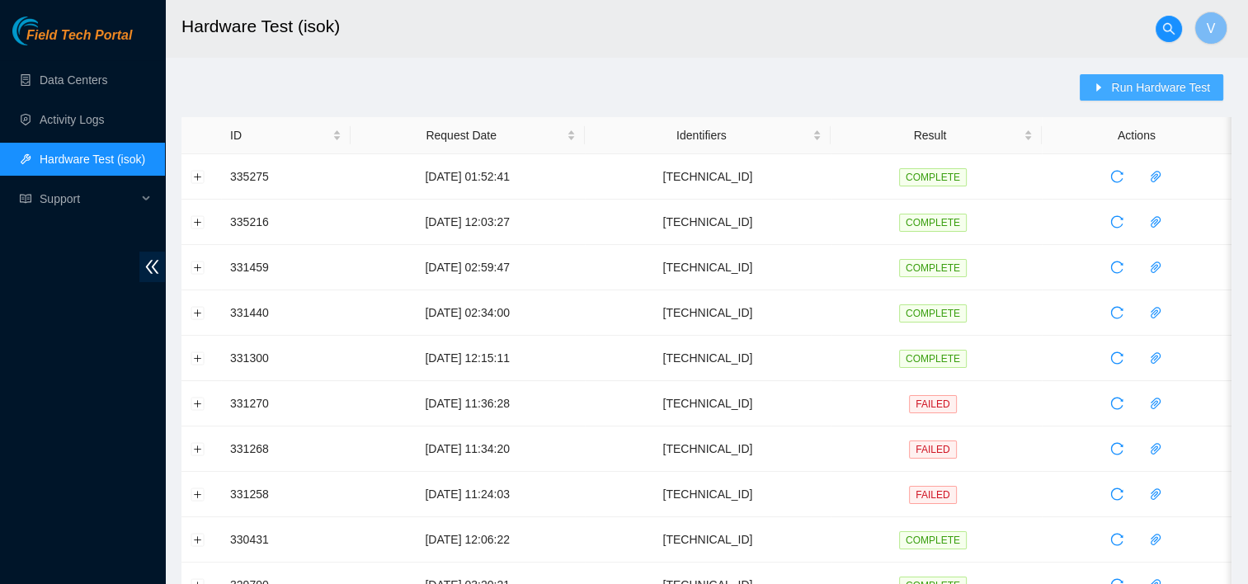
click at [1127, 89] on span "Run Hardware Test" at bounding box center [1160, 87] width 99 height 18
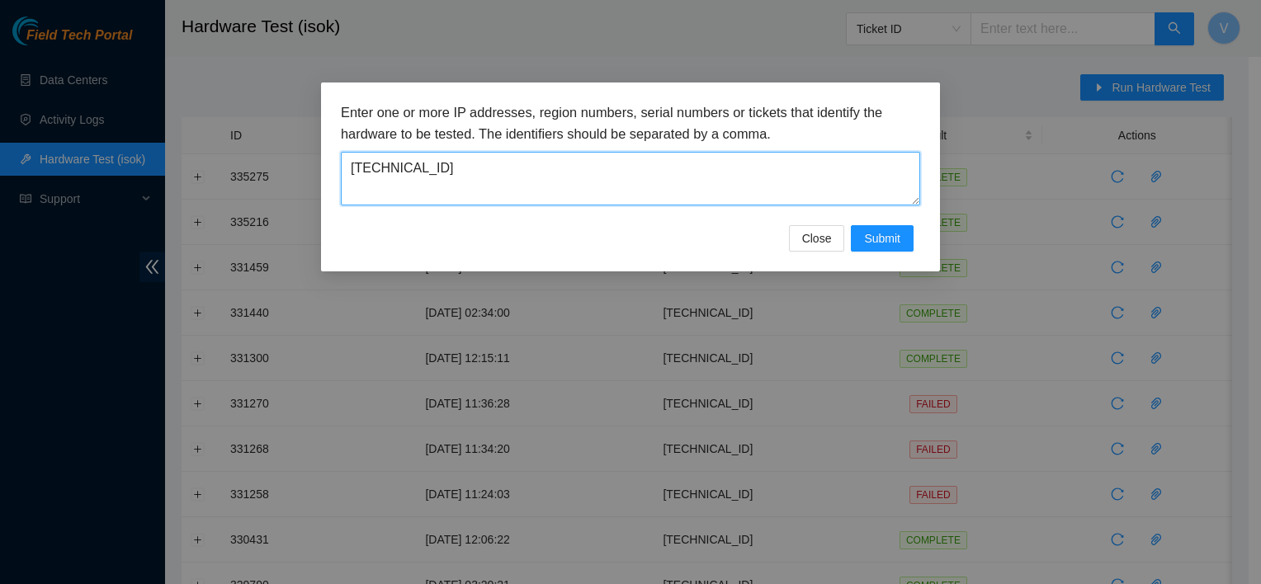
click at [724, 163] on textarea "23.46.12.114" at bounding box center [630, 179] width 579 height 54
paste textarea "57"
type textarea "23.46.12.57"
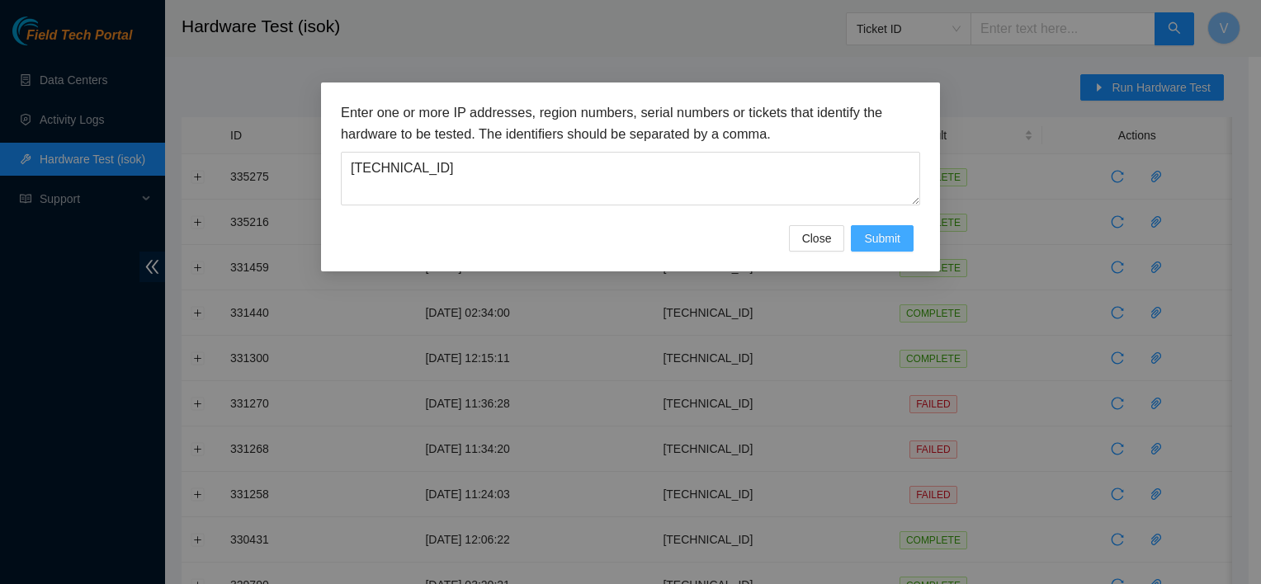
click at [894, 245] on span "Submit" at bounding box center [882, 238] width 36 height 18
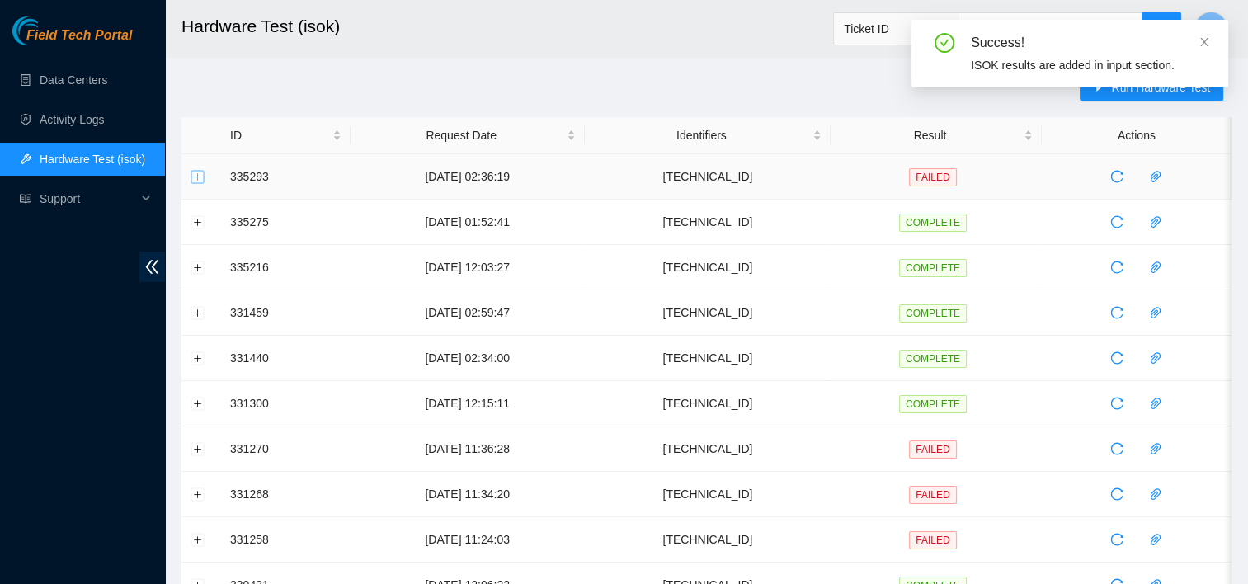
click at [201, 177] on button "Expand row" at bounding box center [197, 176] width 13 height 13
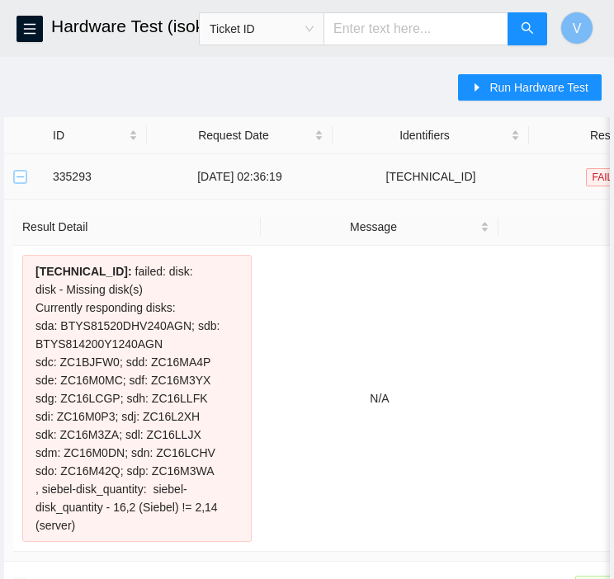
click at [15, 172] on button "Collapse row" at bounding box center [20, 176] width 13 height 13
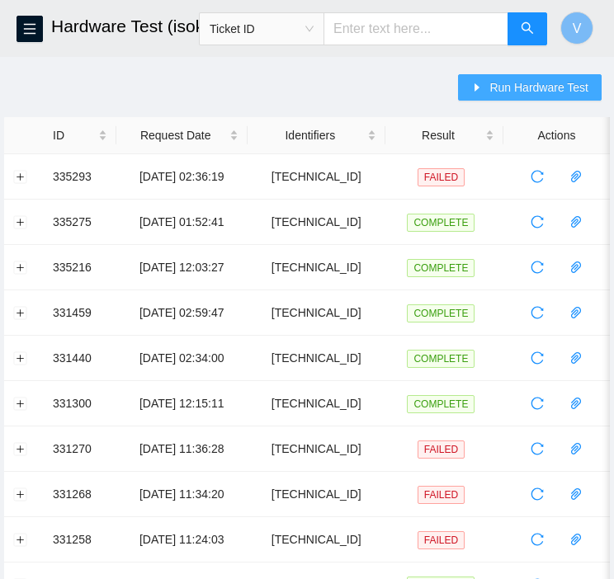
click at [543, 93] on span "Run Hardware Test" at bounding box center [538, 87] width 99 height 18
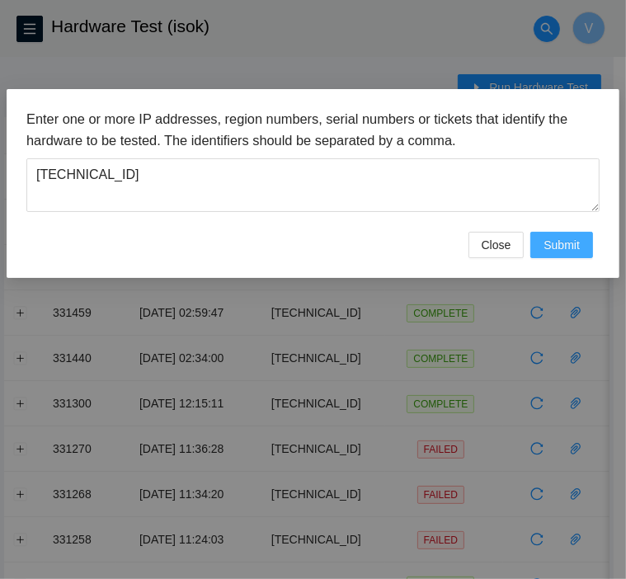
click at [566, 241] on span "Submit" at bounding box center [562, 245] width 36 height 18
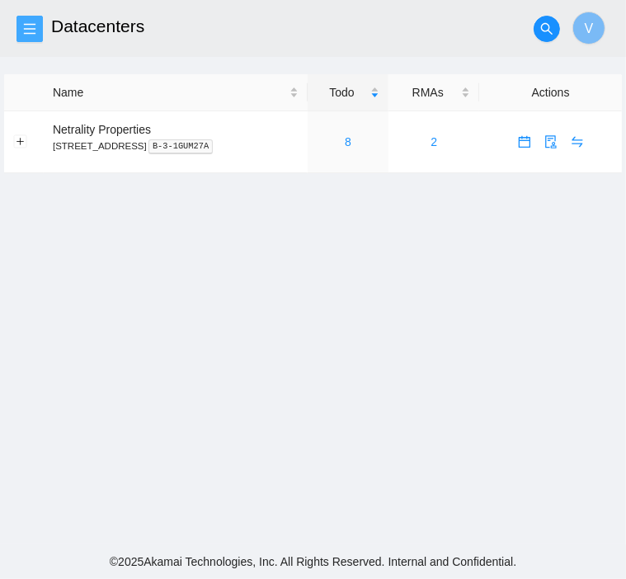
click at [26, 17] on button "button" at bounding box center [30, 29] width 26 height 26
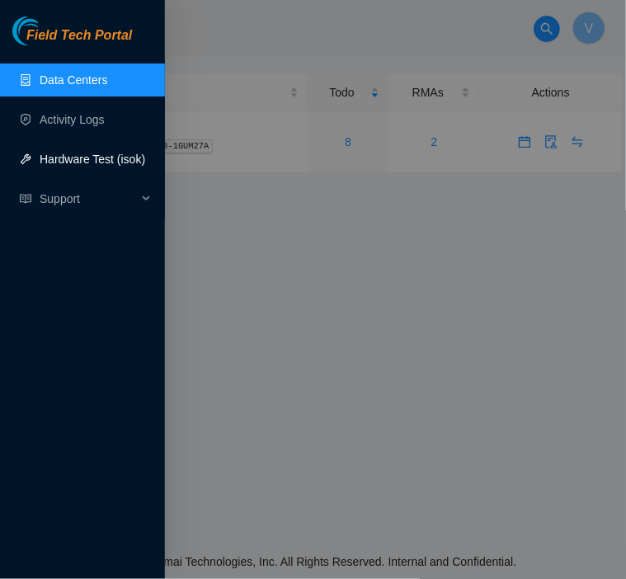
click at [53, 166] on link "Hardware Test (isok)" at bounding box center [93, 159] width 106 height 13
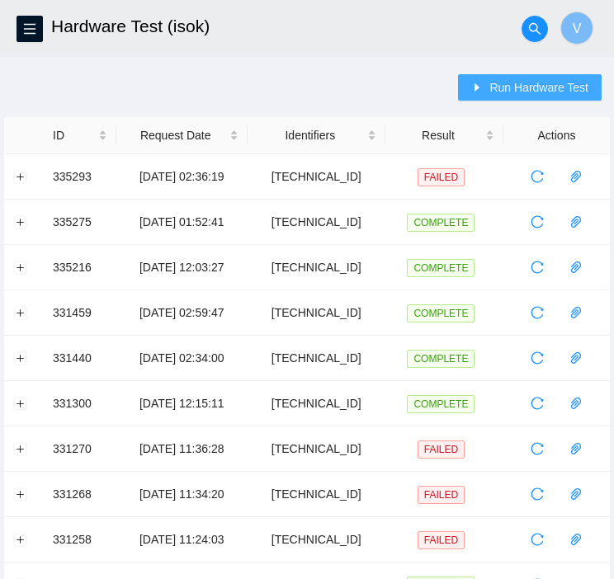
click at [522, 90] on span "Run Hardware Test" at bounding box center [538, 87] width 99 height 18
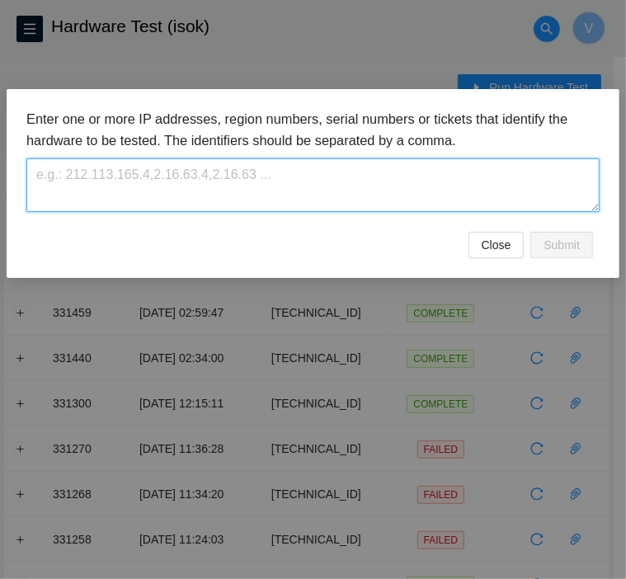
click at [389, 182] on textarea at bounding box center [312, 185] width 573 height 54
type textarea "[TECHNICAL_ID]"
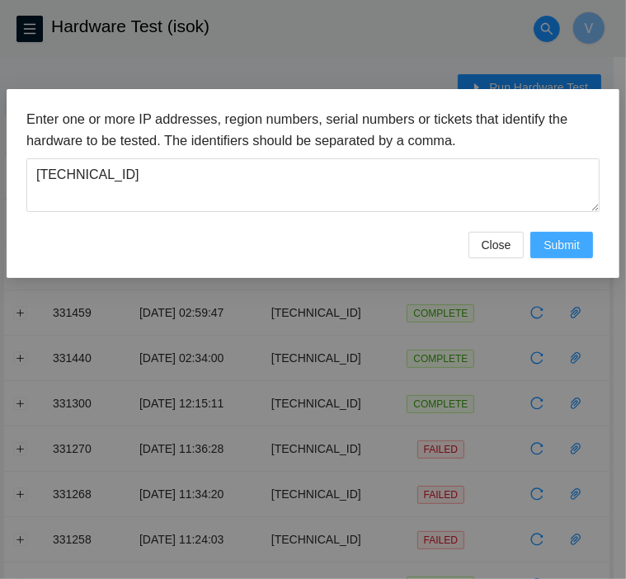
click at [578, 249] on span "Submit" at bounding box center [562, 245] width 36 height 18
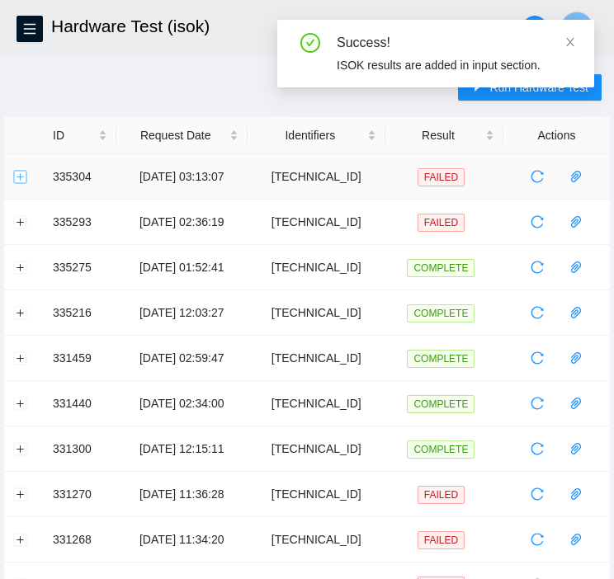
click at [21, 173] on button "Expand row" at bounding box center [20, 176] width 13 height 13
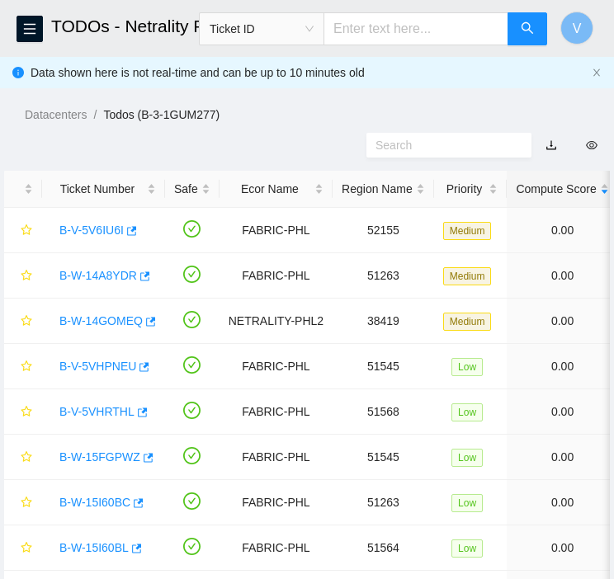
scroll to position [17, 0]
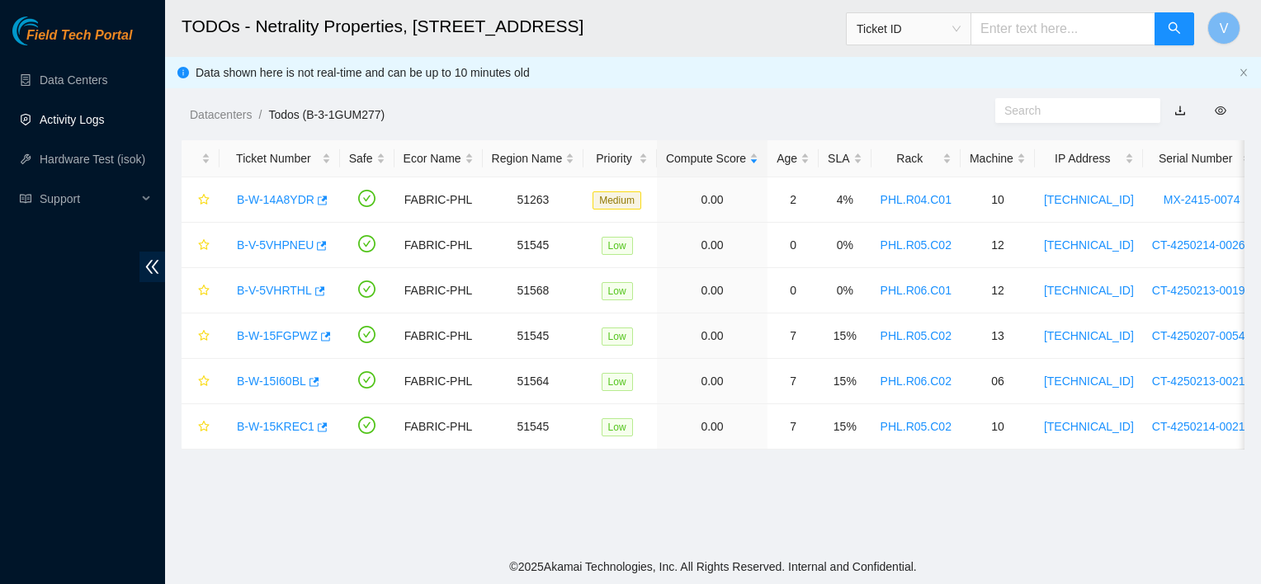
click at [105, 116] on link "Activity Logs" at bounding box center [72, 119] width 65 height 13
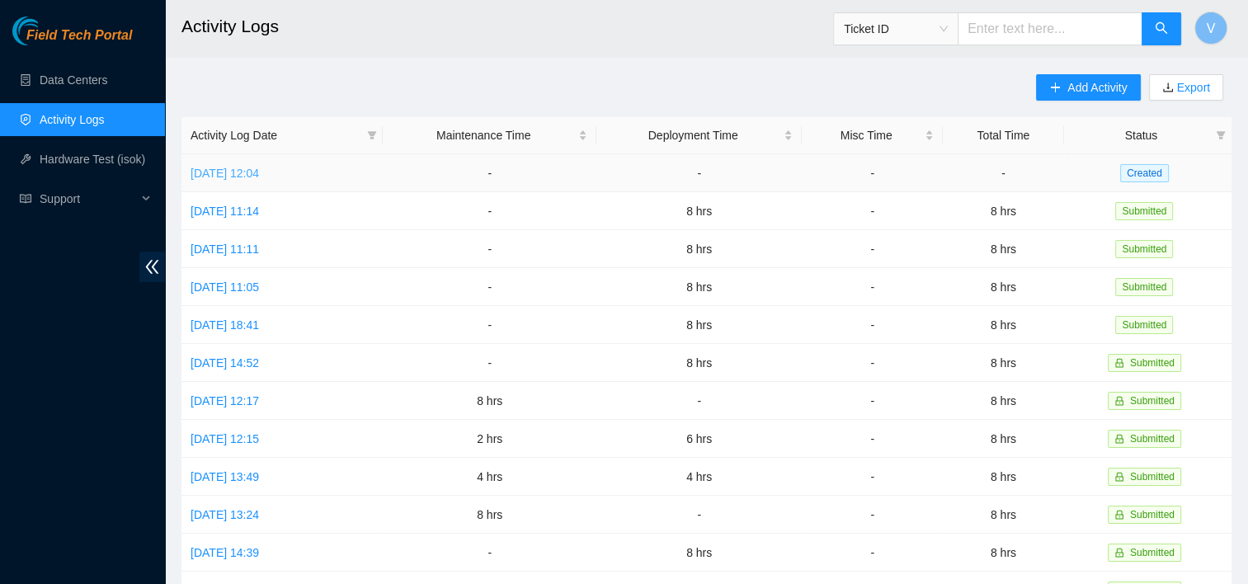
click at [259, 176] on link "[DATE] 12:04" at bounding box center [225, 173] width 68 height 13
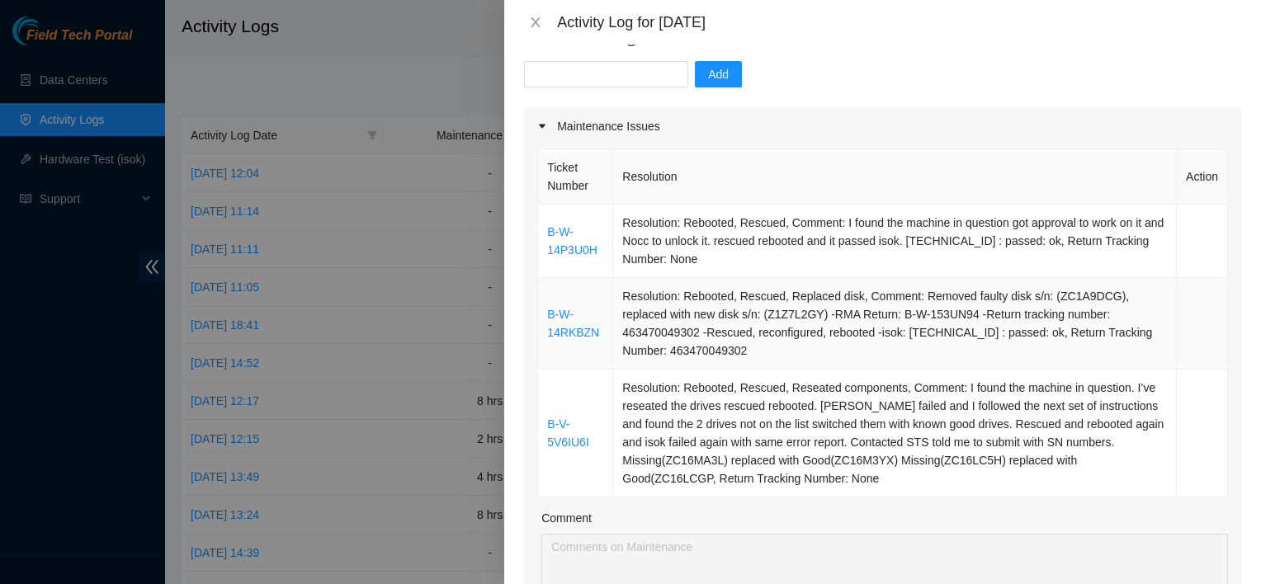
scroll to position [154, 0]
click at [584, 333] on link "B-W-14RKBZN" at bounding box center [573, 324] width 52 height 31
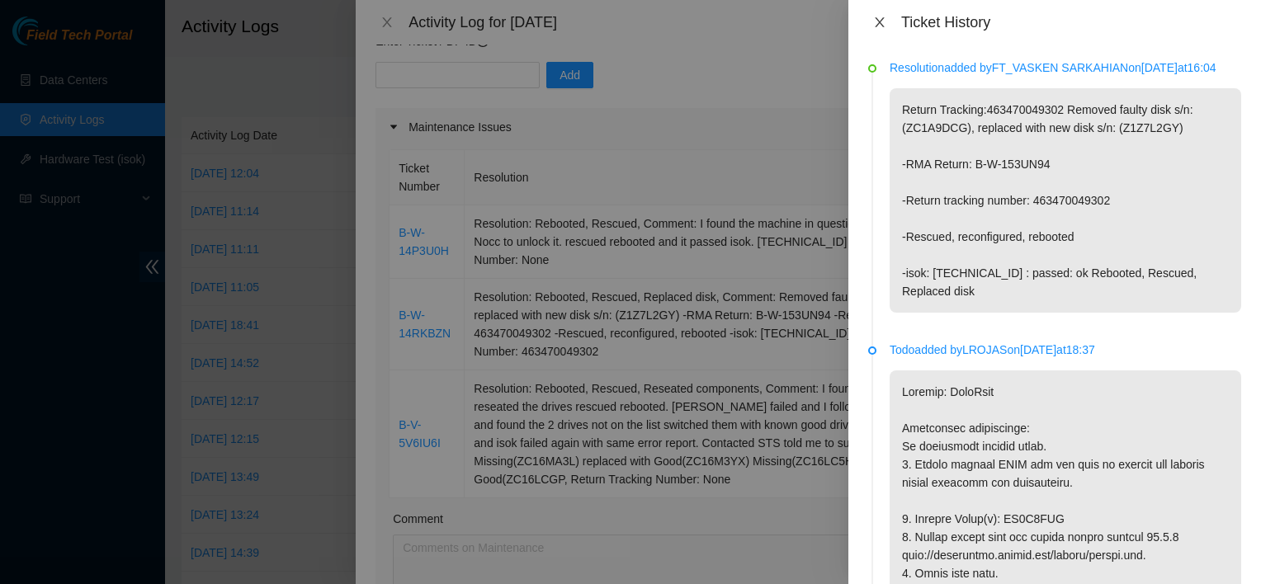
click at [625, 19] on icon "close" at bounding box center [879, 22] width 13 height 13
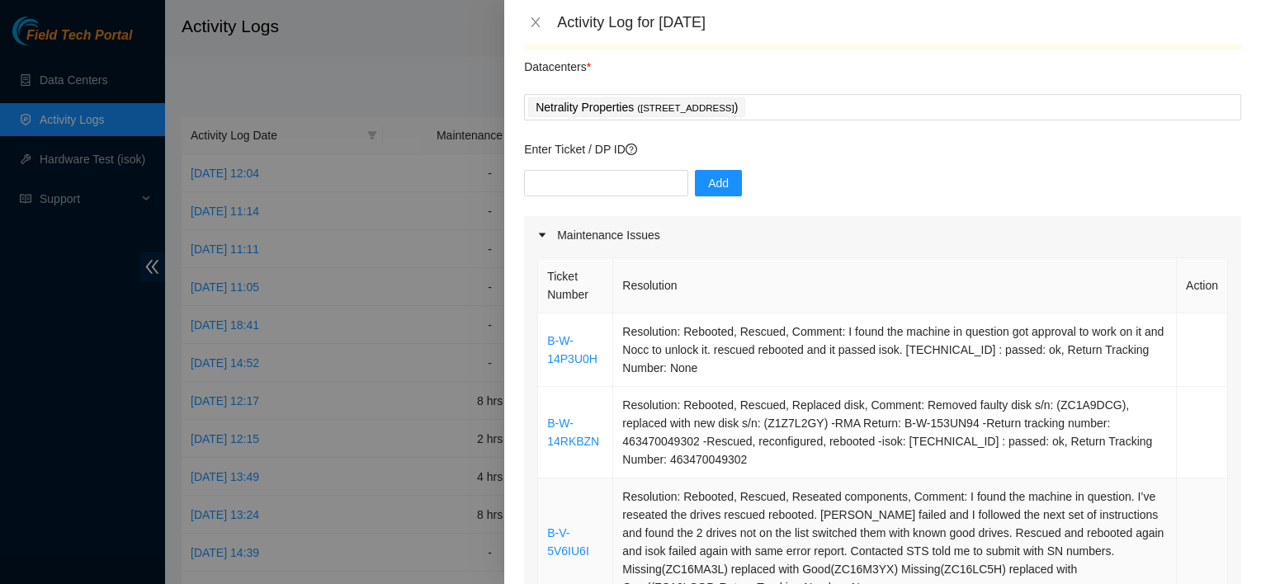
scroll to position [45, 0]
click at [607, 178] on input "text" at bounding box center [606, 185] width 164 height 26
type input "DP81321"
click at [625, 196] on button "Add" at bounding box center [718, 185] width 47 height 26
click at [561, 188] on input "text" at bounding box center [606, 185] width 164 height 26
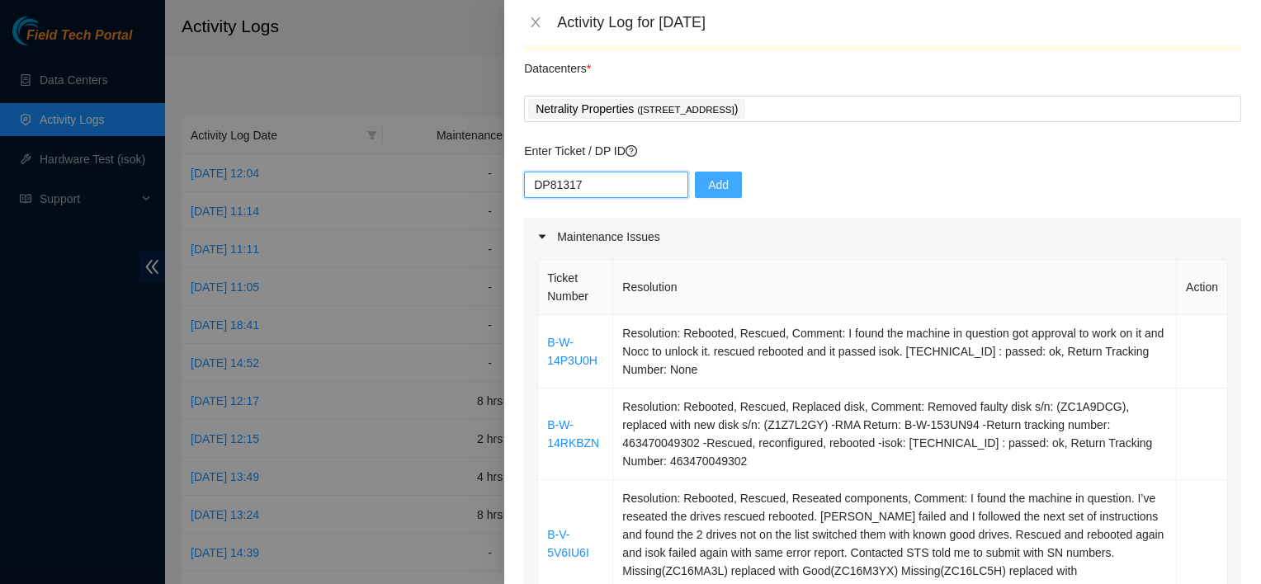
type input "DP81317"
click at [625, 183] on span "Add" at bounding box center [718, 185] width 21 height 18
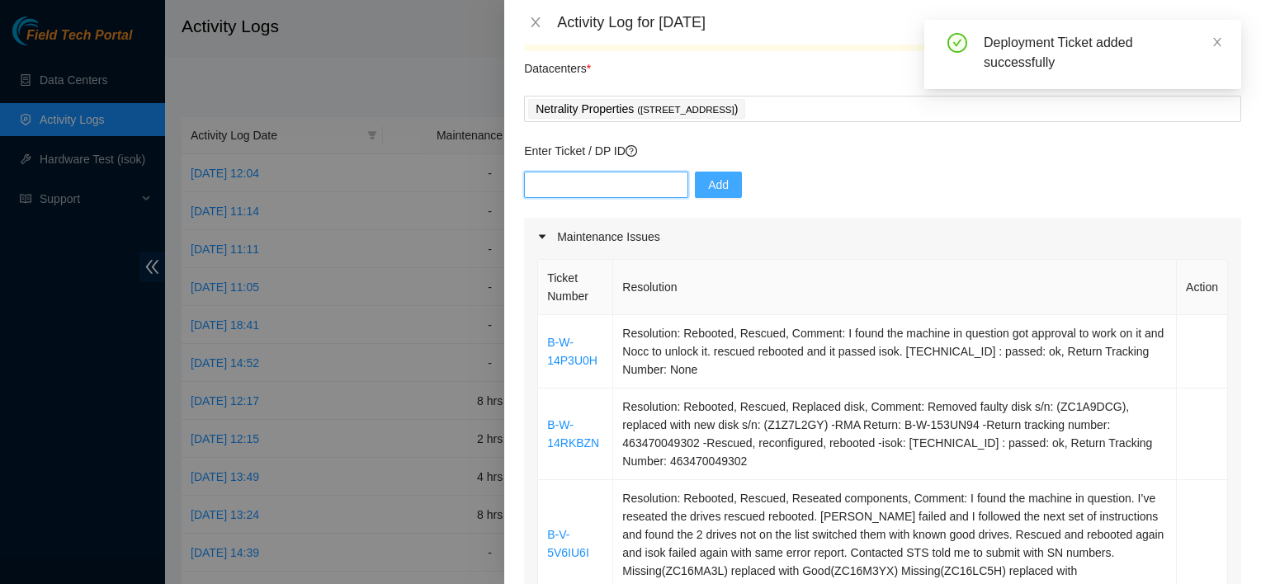
click at [596, 186] on input "text" at bounding box center [606, 185] width 164 height 26
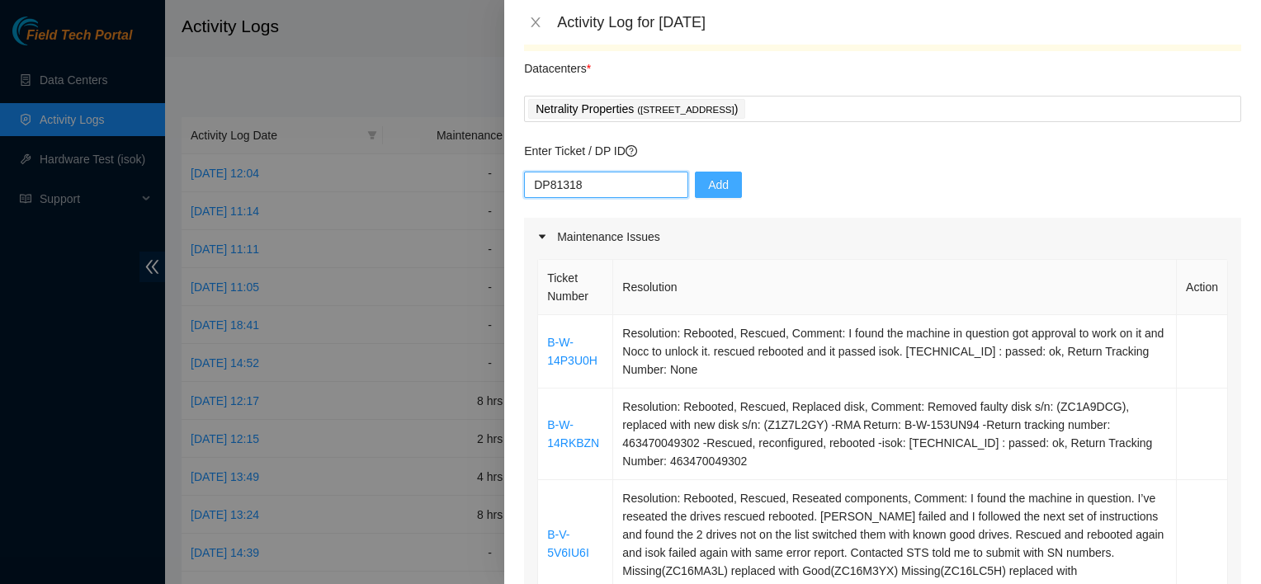
type input "DP81318"
click at [625, 187] on span "Add" at bounding box center [718, 185] width 21 height 18
click at [533, 183] on input "text" at bounding box center [606, 185] width 164 height 26
type input "DP81328"
click at [625, 177] on span "Add" at bounding box center [718, 185] width 21 height 18
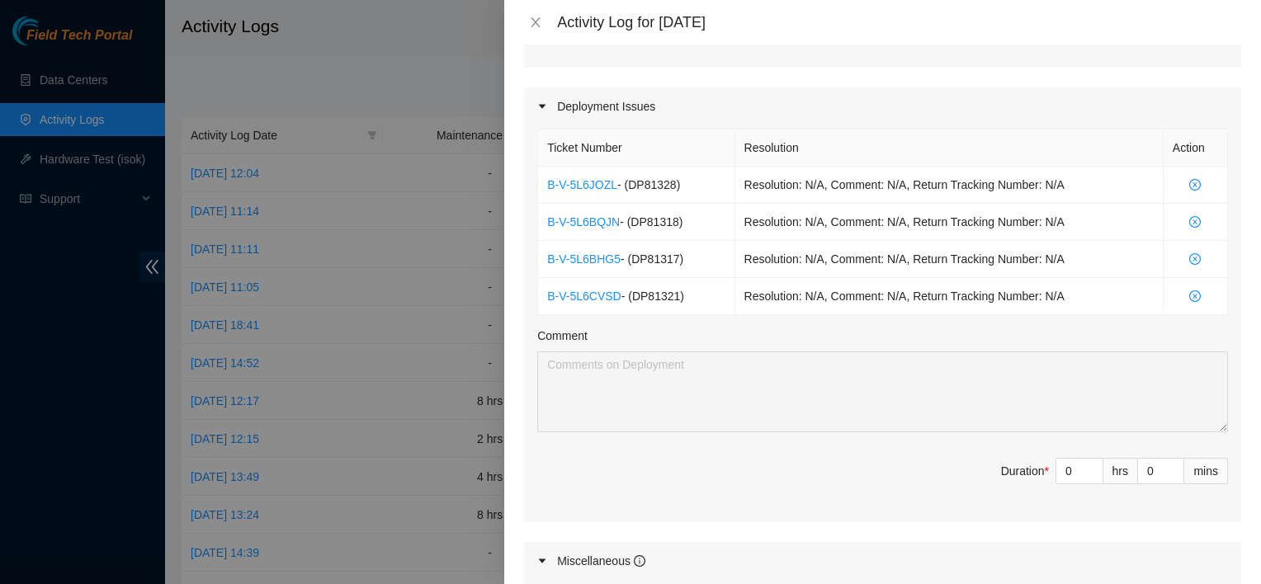
scroll to position [799, 0]
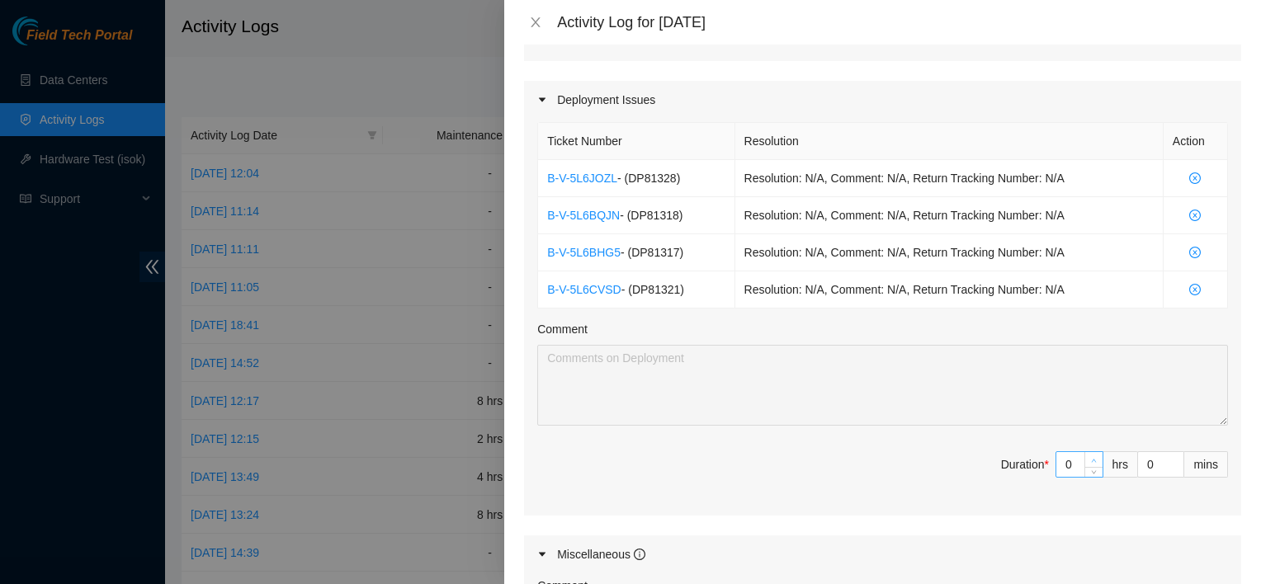
type input "1"
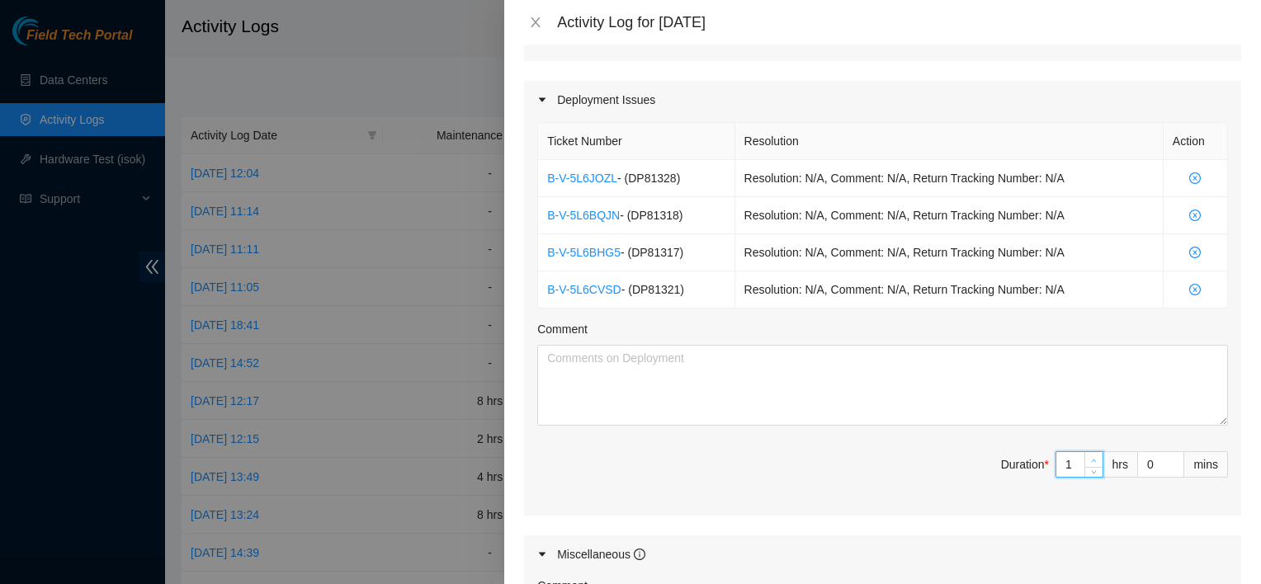
click at [625, 458] on icon "up" at bounding box center [1094, 461] width 6 height 6
type input "2"
click at [625, 458] on icon "up" at bounding box center [1094, 461] width 6 height 6
type input "3"
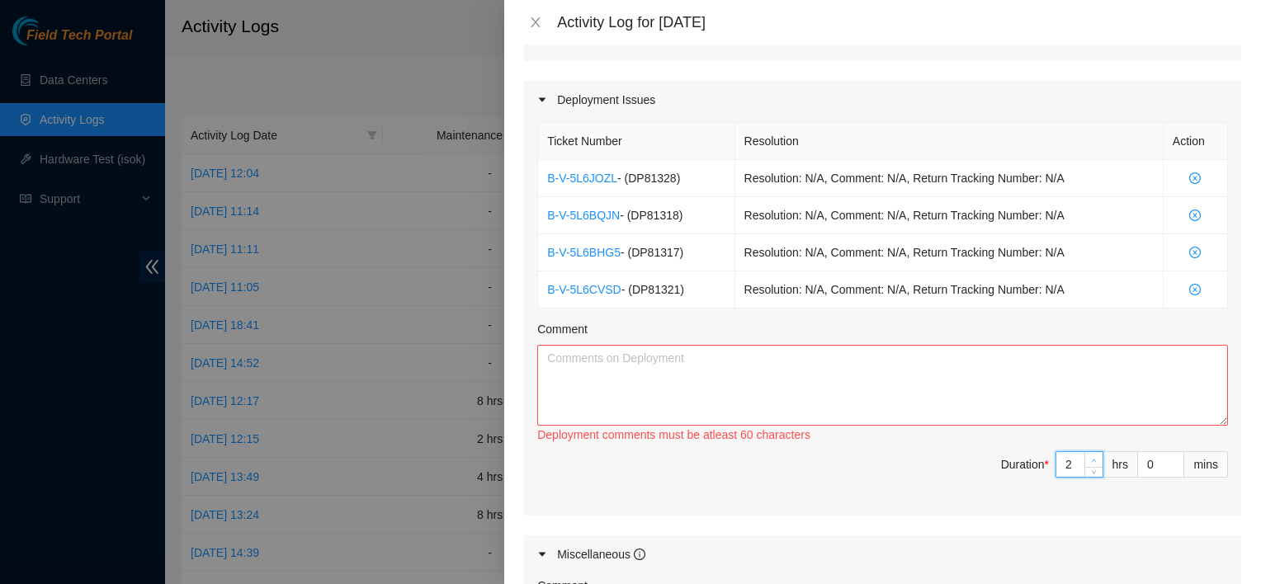
type input "3"
click at [625, 458] on icon "up" at bounding box center [1094, 461] width 6 height 6
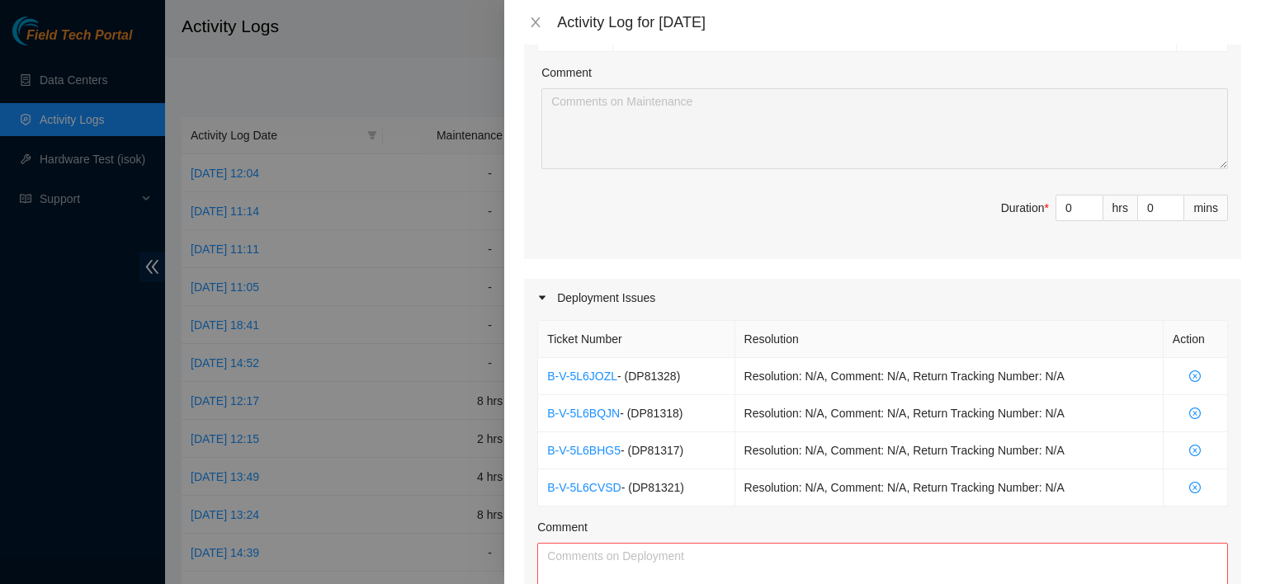
scroll to position [591, 0]
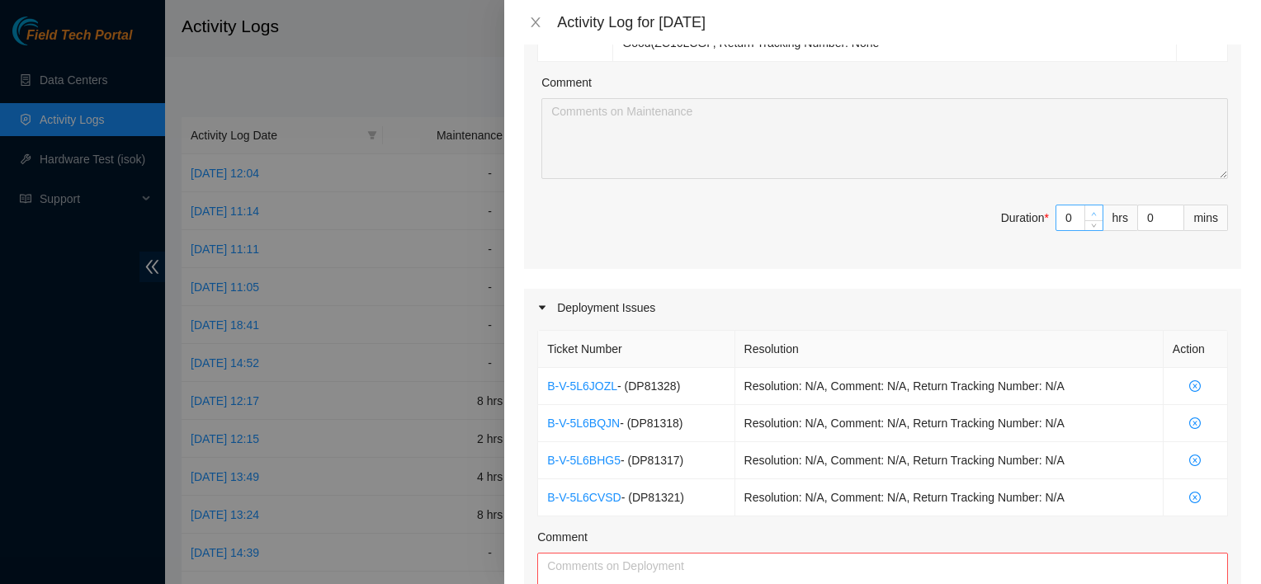
type input "1"
type input "4"
click at [625, 211] on icon "up" at bounding box center [1094, 214] width 6 height 6
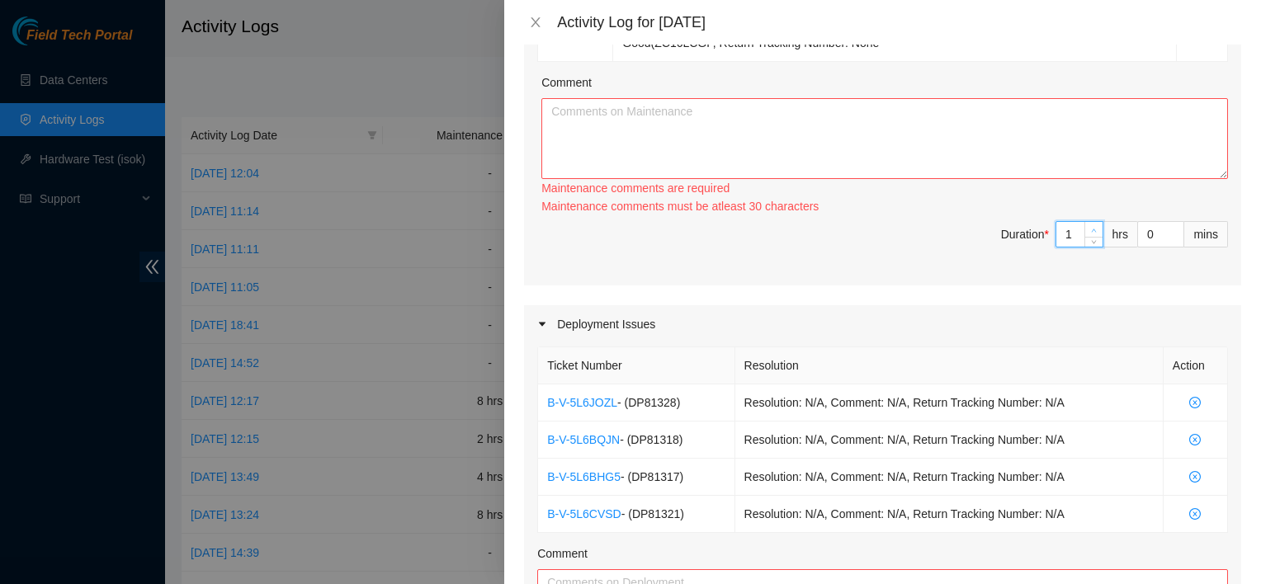
type input "2"
type input "5"
drag, startPoint x: 1083, startPoint y: 210, endPoint x: 1037, endPoint y: 185, distance: 52.4
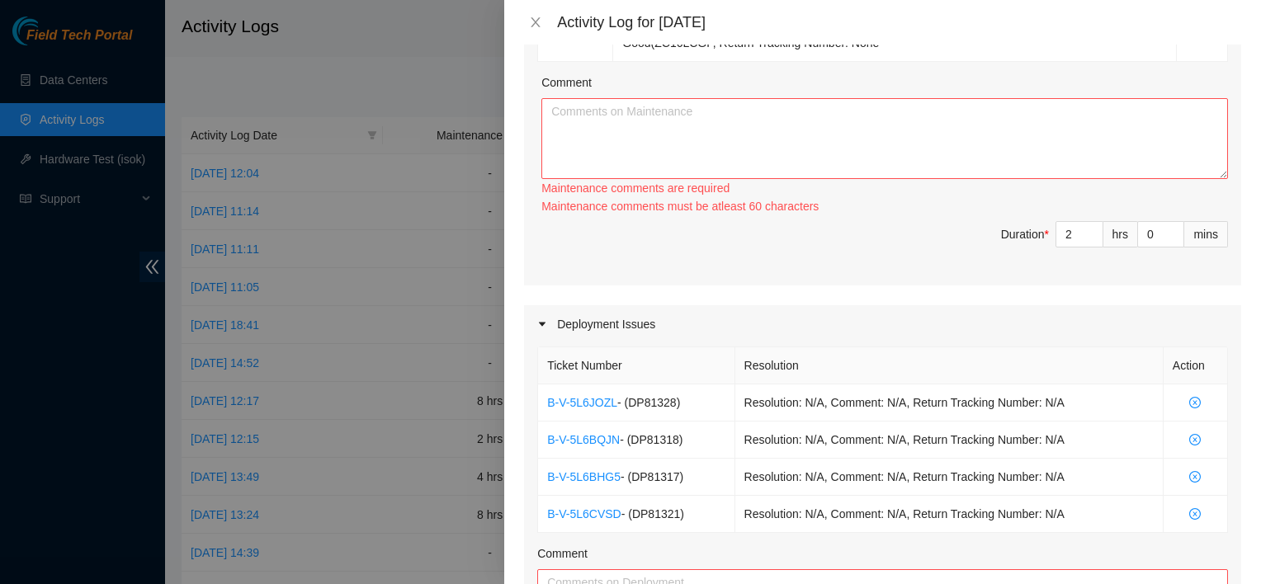
click at [625, 185] on div "Maintenance comments are required" at bounding box center [884, 188] width 687 height 18
type input "3"
type input "6"
click at [625, 227] on span "Increase Value" at bounding box center [1093, 229] width 18 height 15
type input "4"
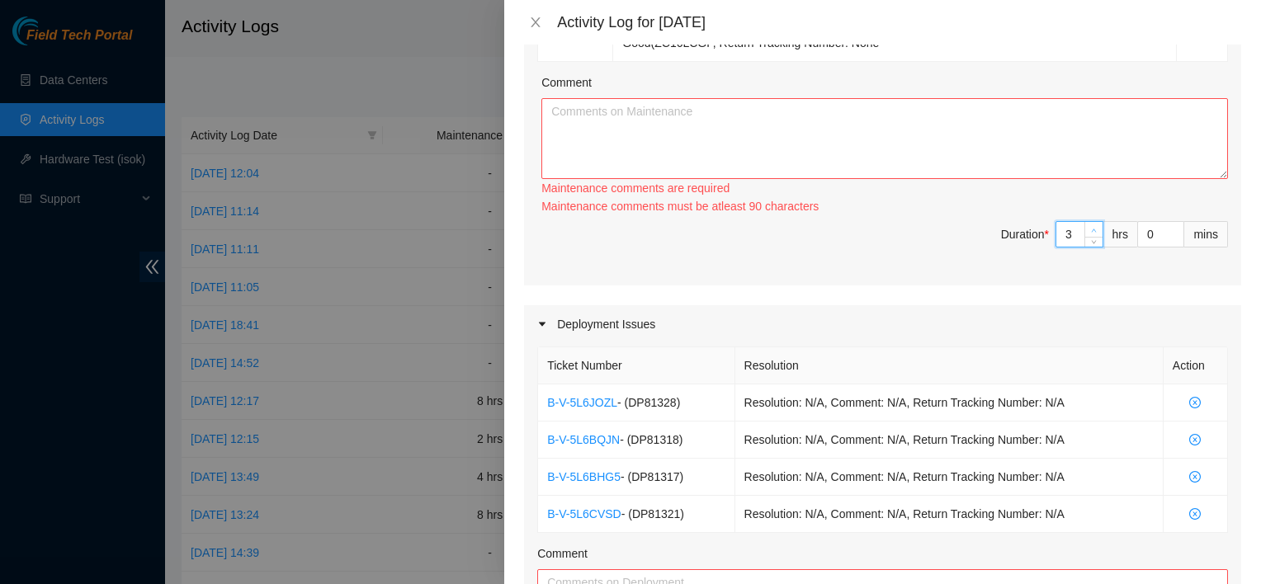
type input "7"
click at [625, 227] on span "Increase Value" at bounding box center [1093, 229] width 18 height 15
type input "5"
type input "8"
click at [625, 227] on span "Increase Value" at bounding box center [1093, 229] width 18 height 15
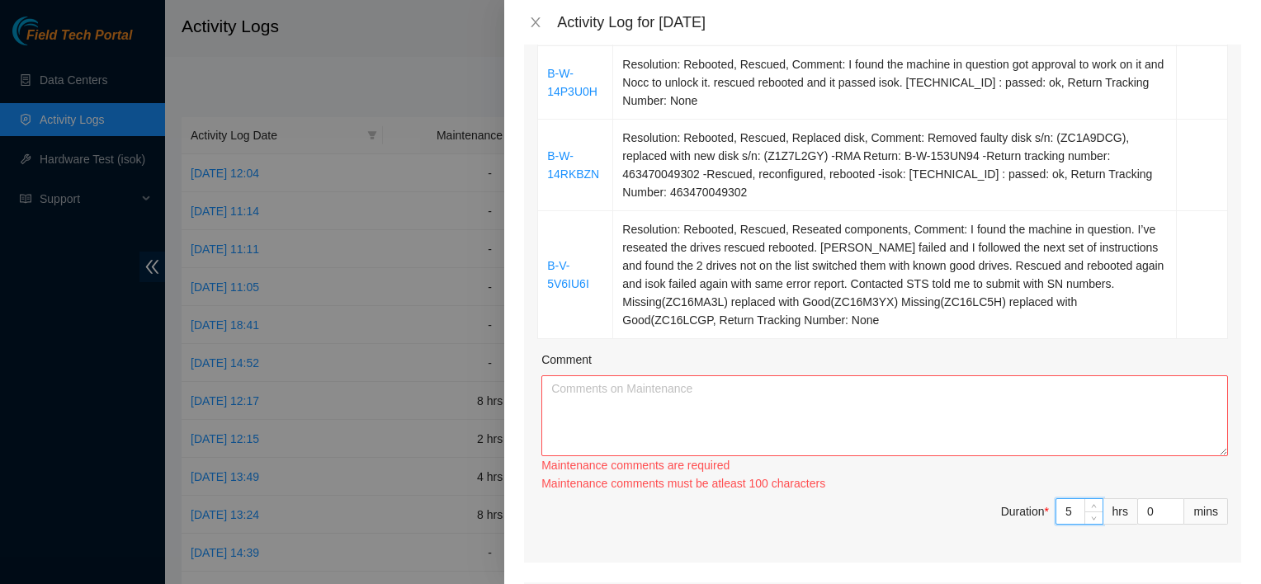
scroll to position [320, 0]
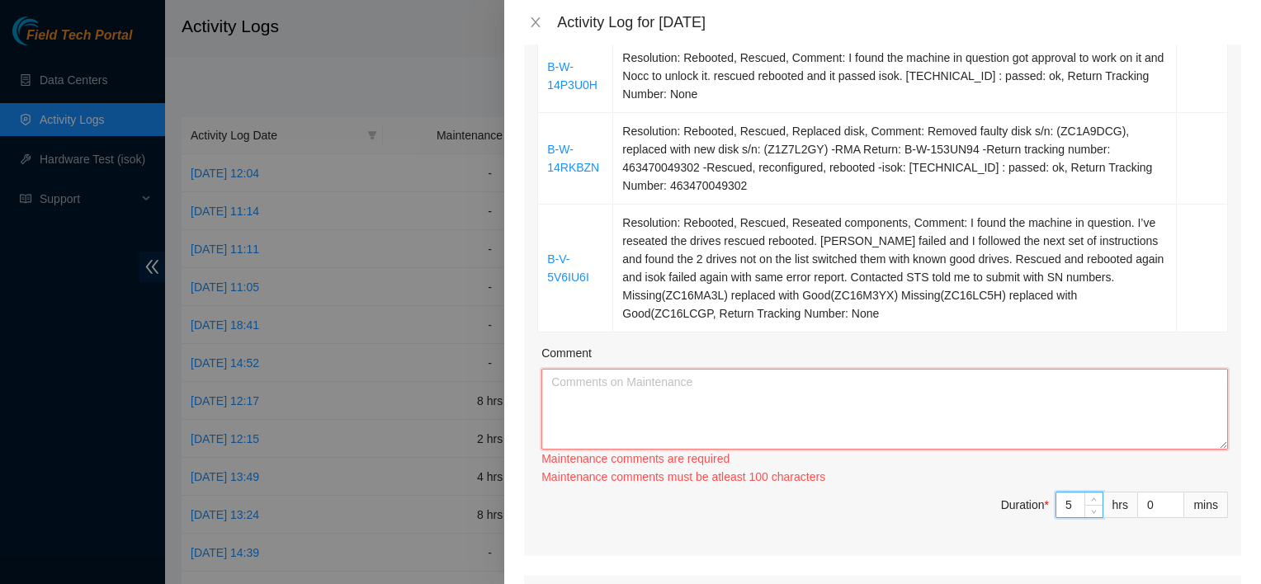
click at [625, 370] on textarea "Comment" at bounding box center [884, 409] width 687 height 81
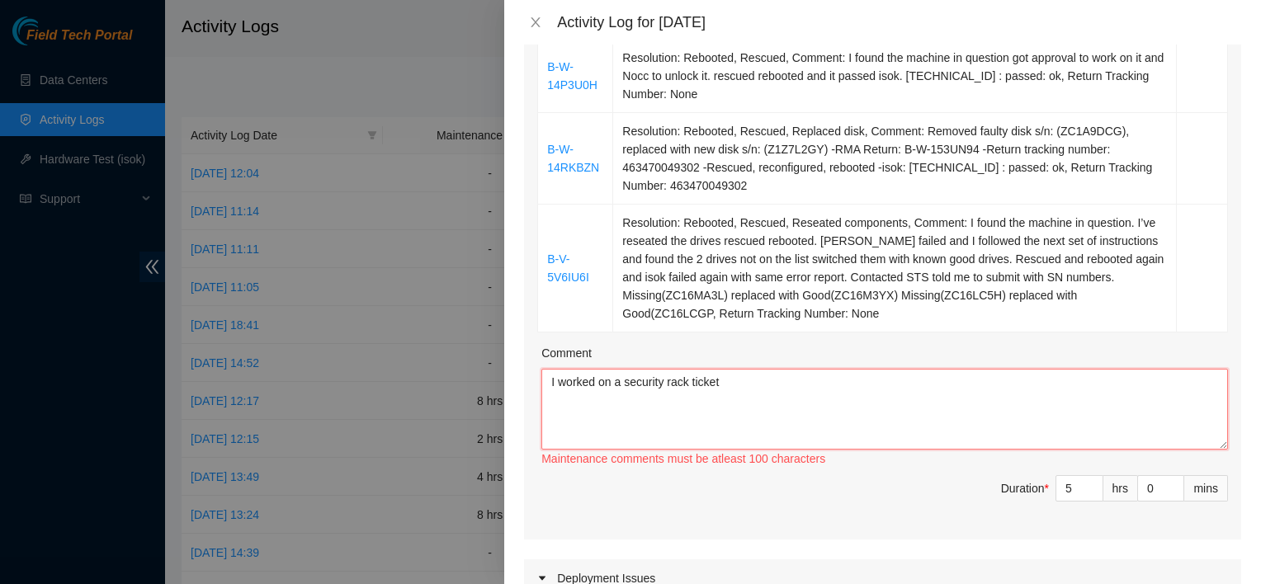
click at [625, 372] on textarea "I worked on a security rack ticket" at bounding box center [884, 409] width 687 height 81
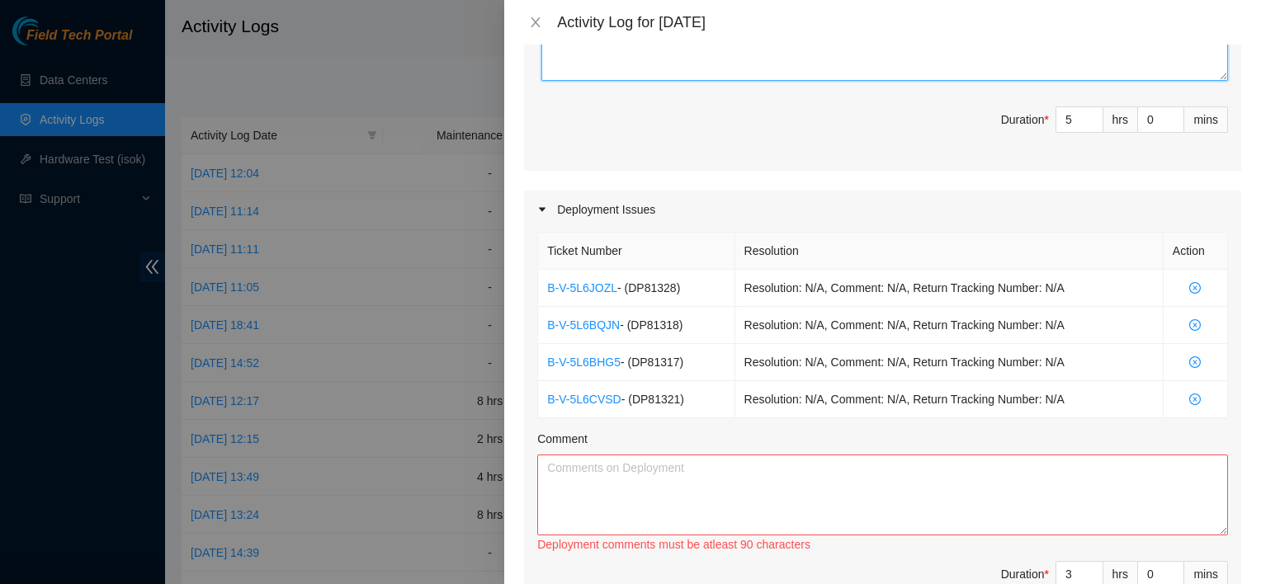
scroll to position [772, 0]
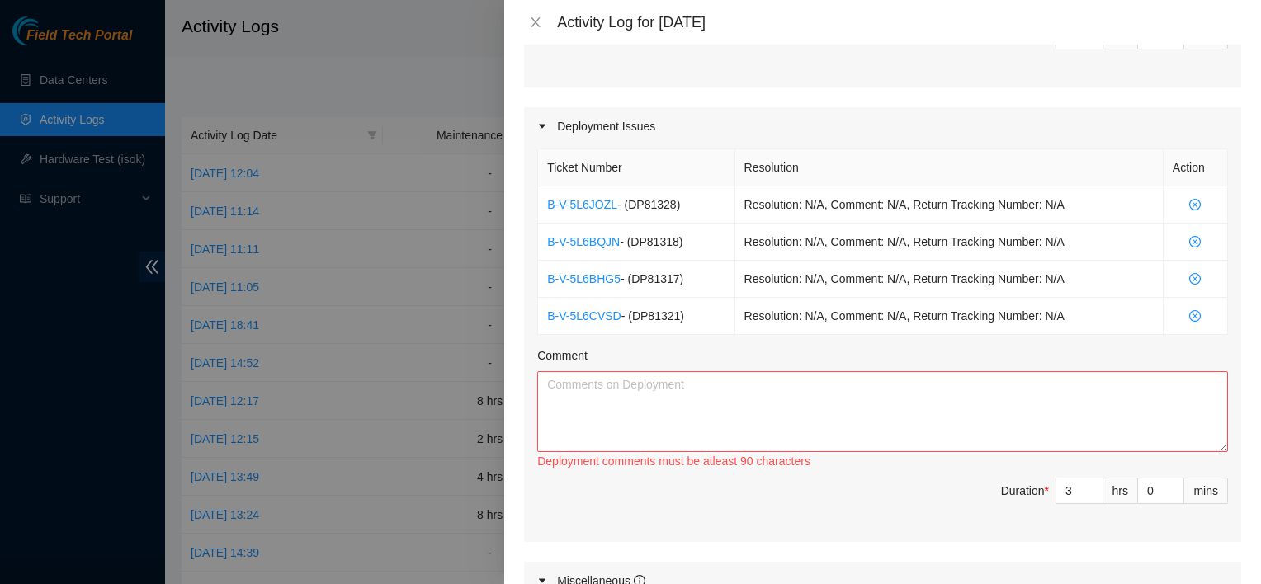
type textarea "I worked on a security rack ticket which required both NIE approval and Nocc to…"
click at [625, 418] on textarea "Comment" at bounding box center [882, 411] width 691 height 81
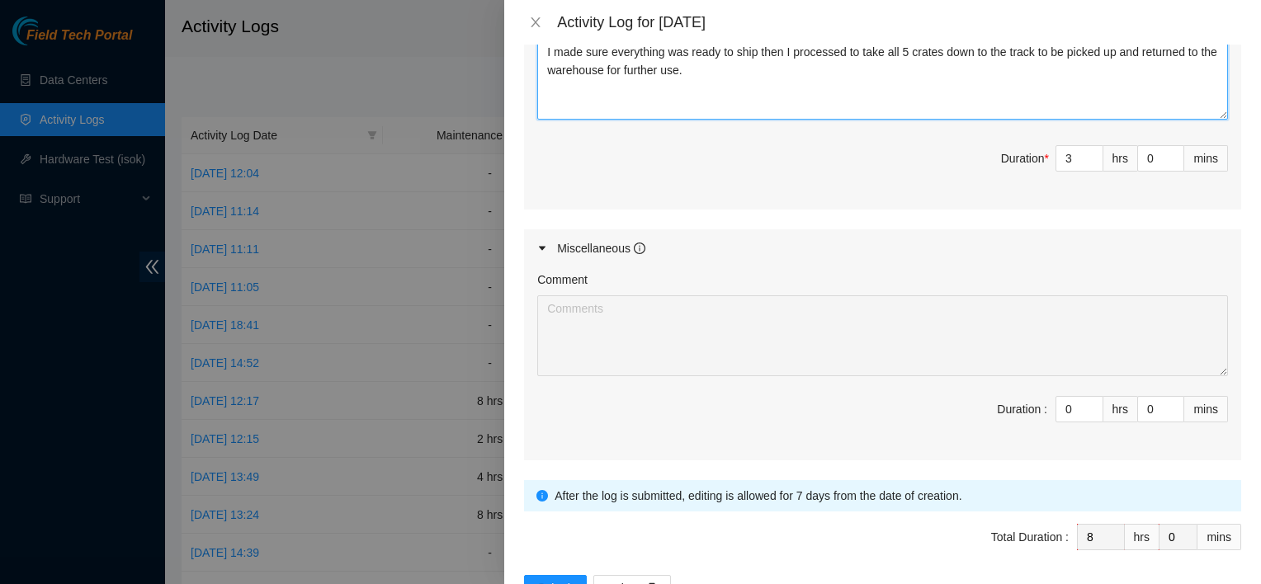
scroll to position [1156, 0]
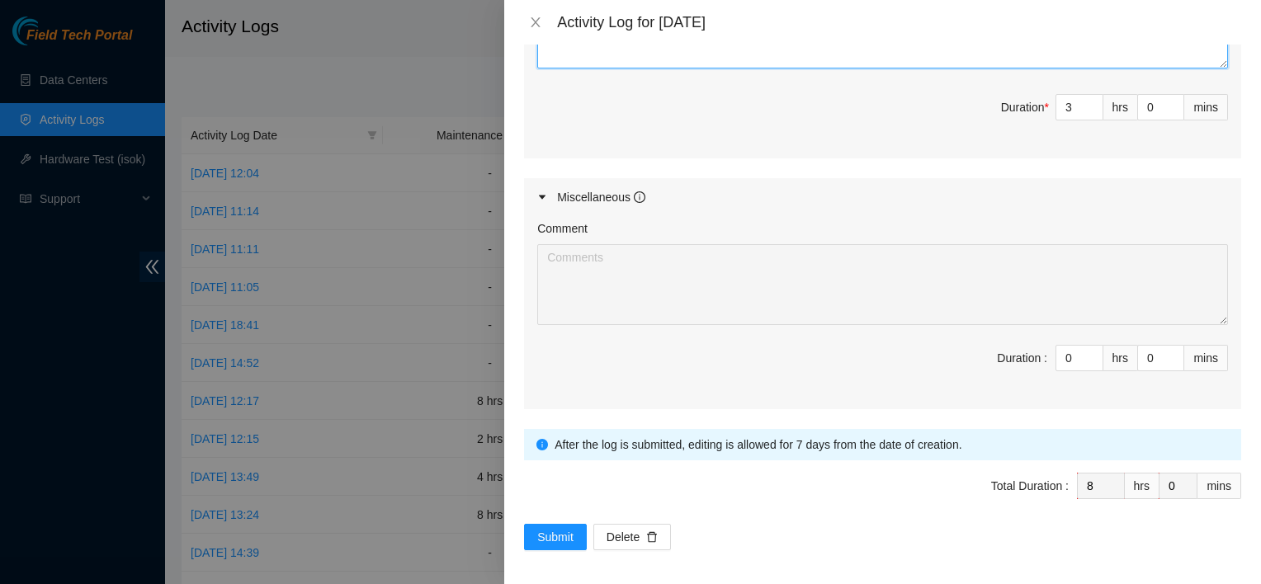
type textarea "I made sure everything was ready to ship then I processed to take all 5 crates …"
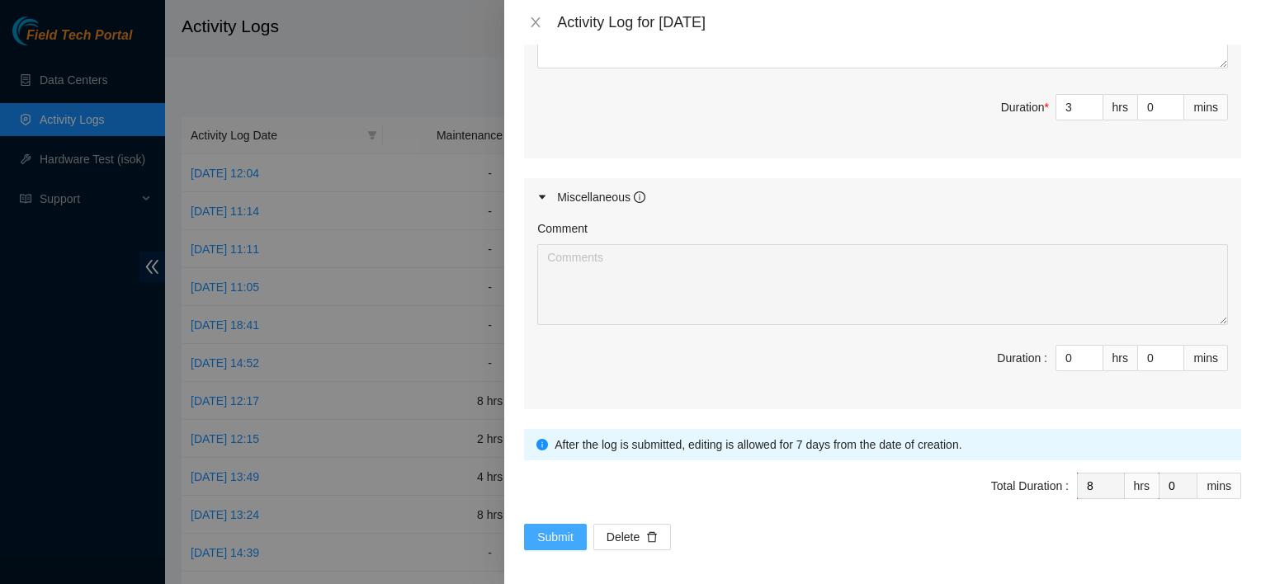
click at [552, 535] on span "Submit" at bounding box center [555, 537] width 36 height 18
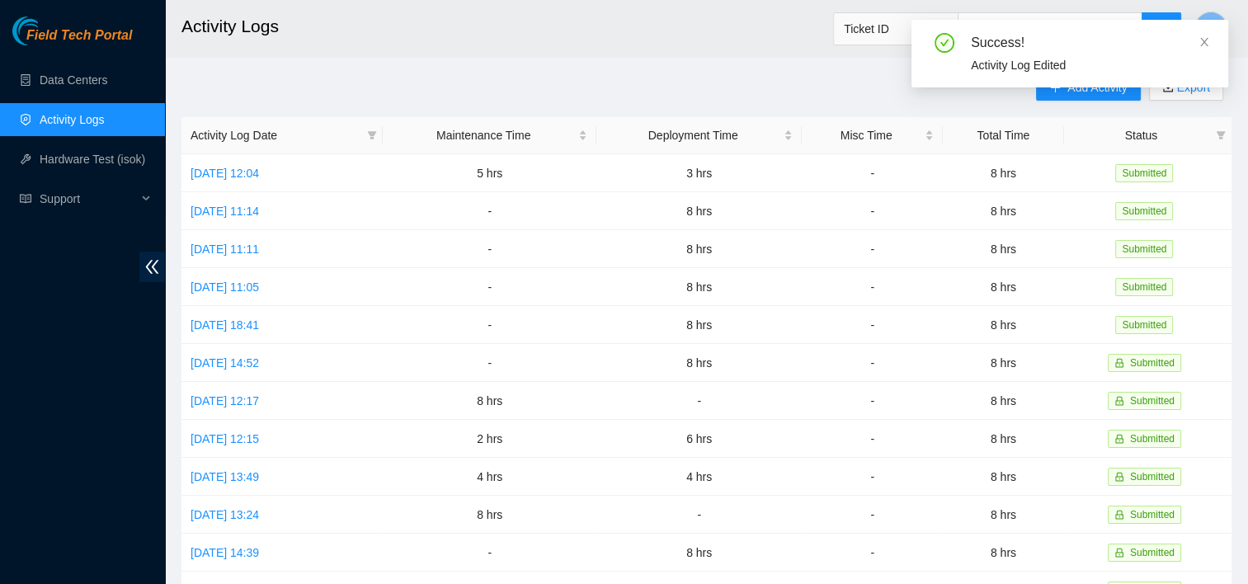
click at [604, 41] on h2 "Activity Logs" at bounding box center [607, 26] width 851 height 53
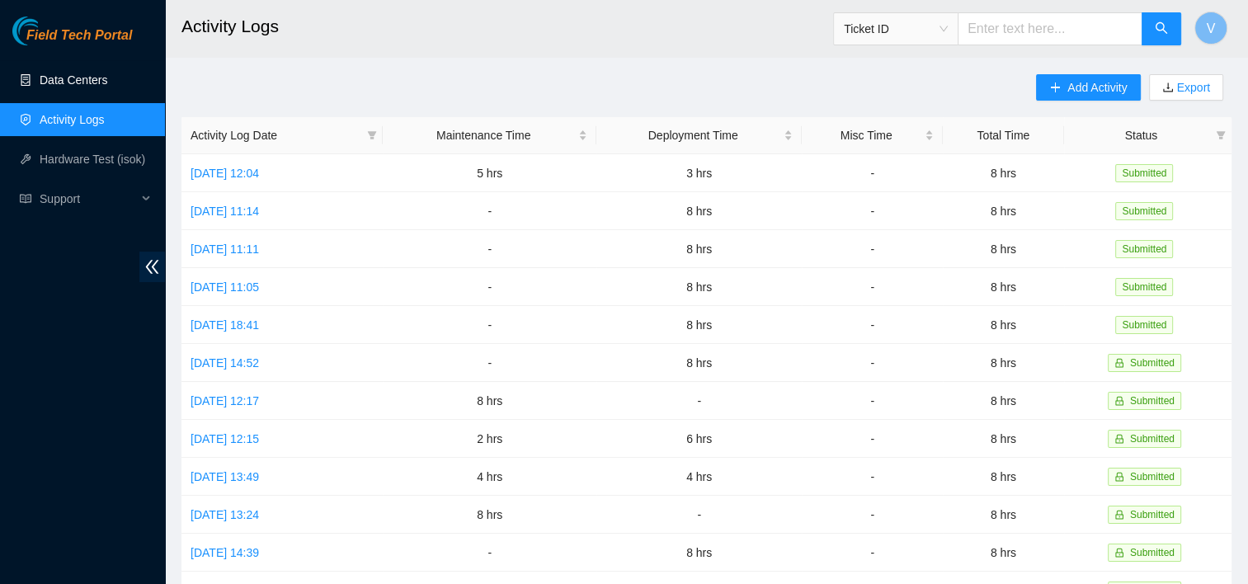
click at [59, 87] on link "Data Centers" at bounding box center [74, 79] width 68 height 13
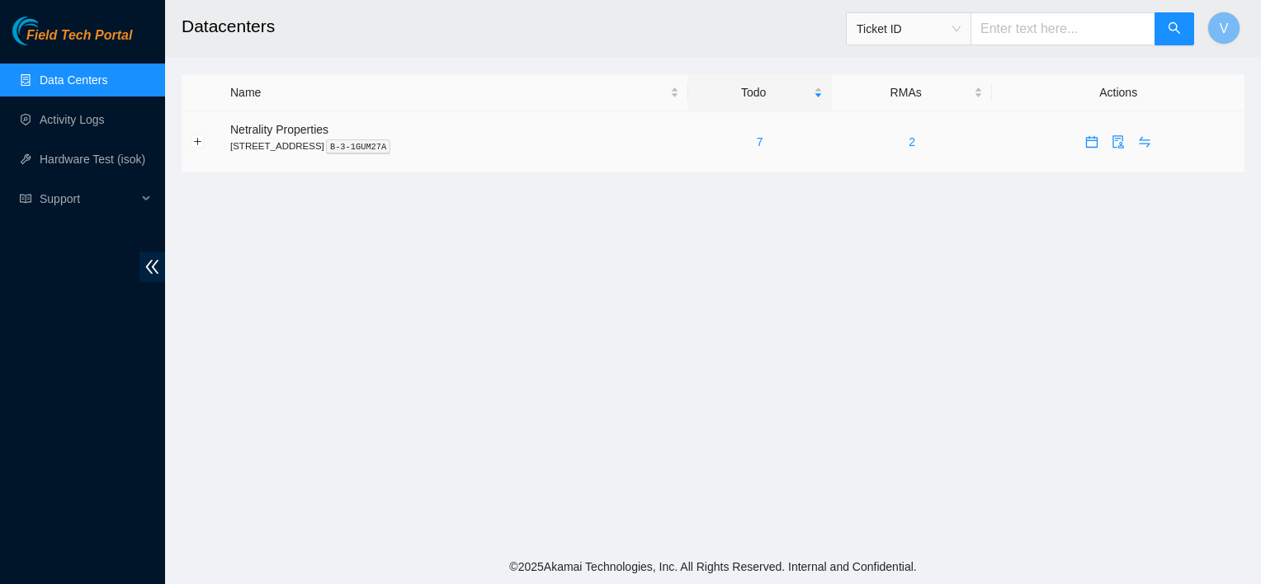
click at [625, 141] on div "7" at bounding box center [759, 142] width 125 height 18
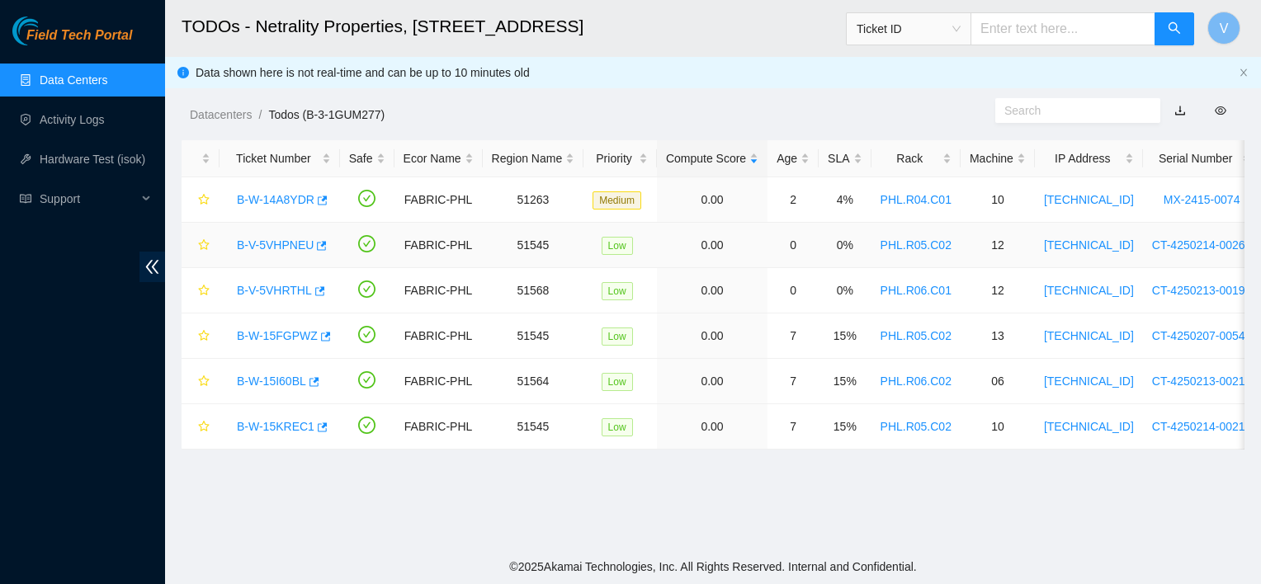
click at [296, 247] on link "B-V-5VHPNEU" at bounding box center [275, 244] width 77 height 13
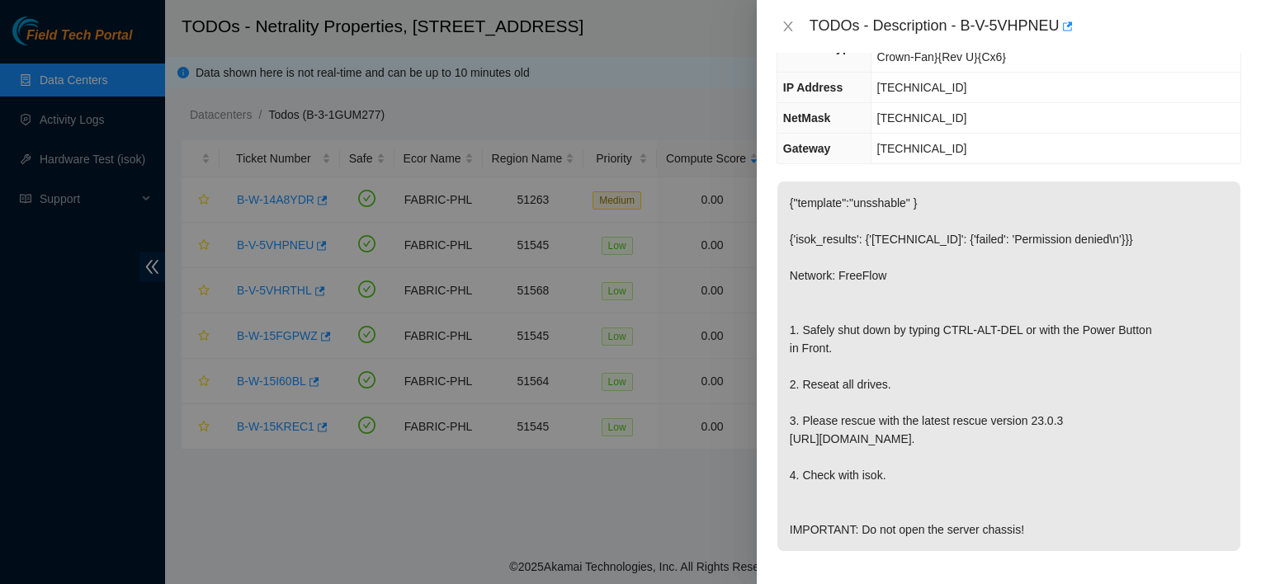
scroll to position [194, 0]
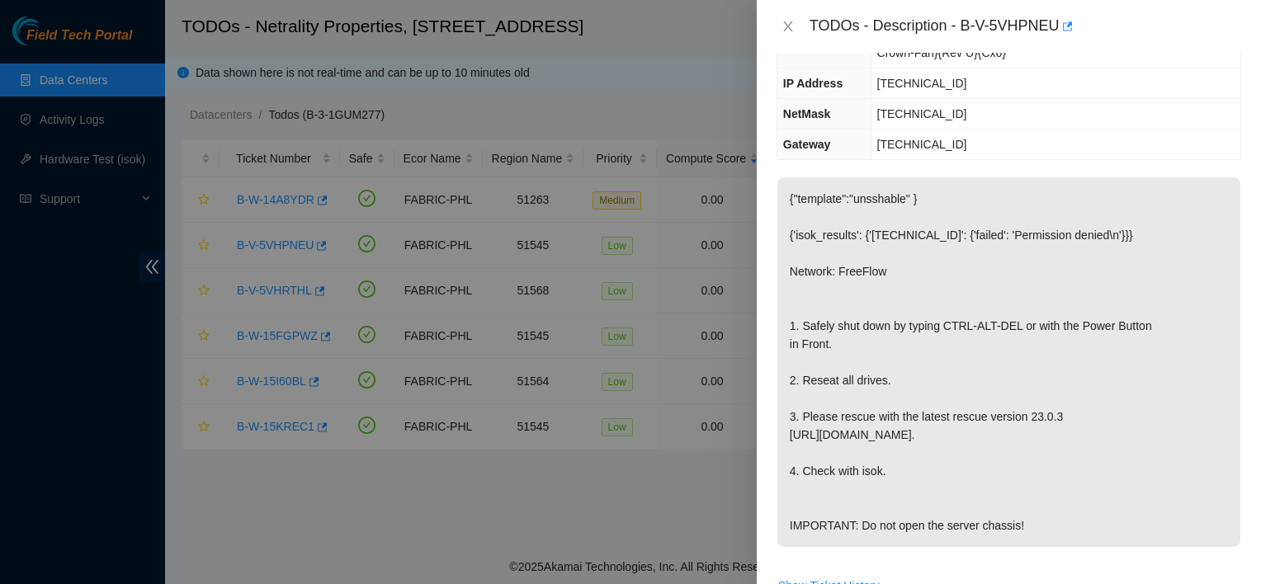
click at [273, 281] on div at bounding box center [630, 292] width 1261 height 584
click at [625, 26] on icon "close" at bounding box center [787, 26] width 13 height 13
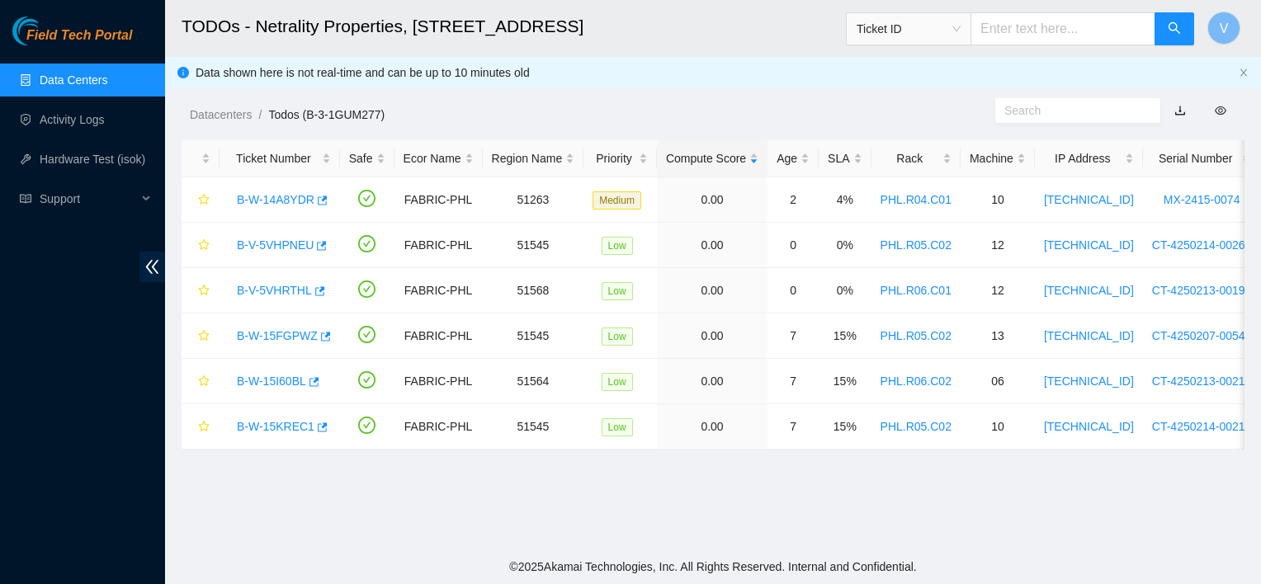
scroll to position [230, 0]
click at [276, 290] on link "B-V-5VHRTHL" at bounding box center [274, 290] width 75 height 13
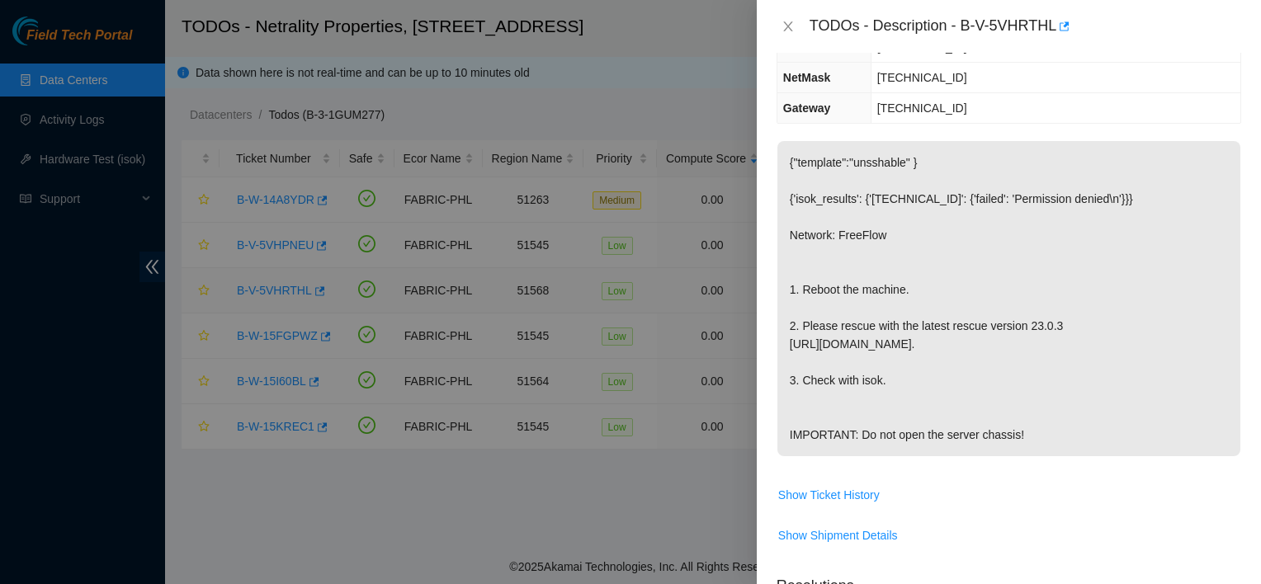
scroll to position [194, 0]
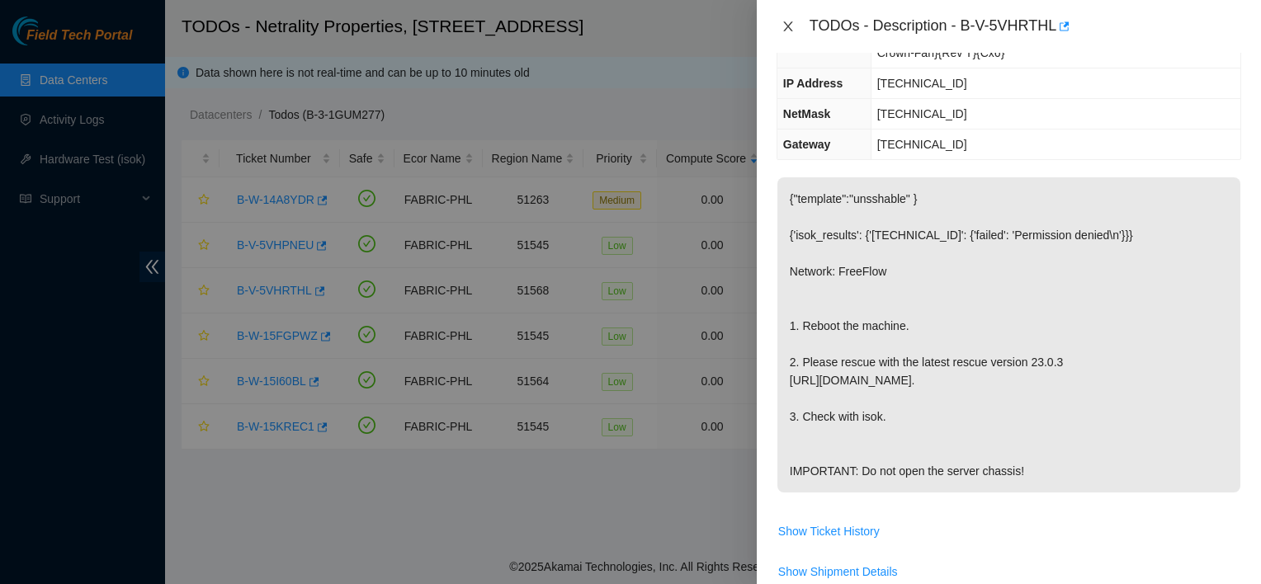
click at [625, 28] on icon "close" at bounding box center [787, 26] width 13 height 13
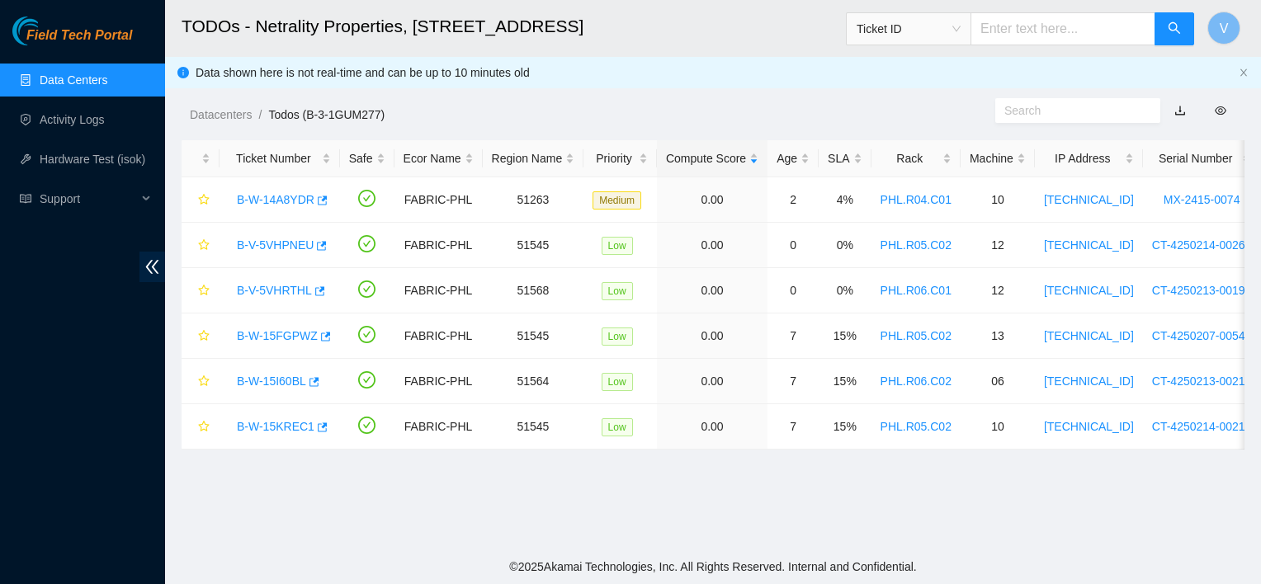
scroll to position [230, 0]
click at [260, 347] on div "B-W-15FGPWZ" at bounding box center [280, 336] width 102 height 26
click at [267, 333] on link "B-W-15FGPWZ" at bounding box center [277, 335] width 81 height 13
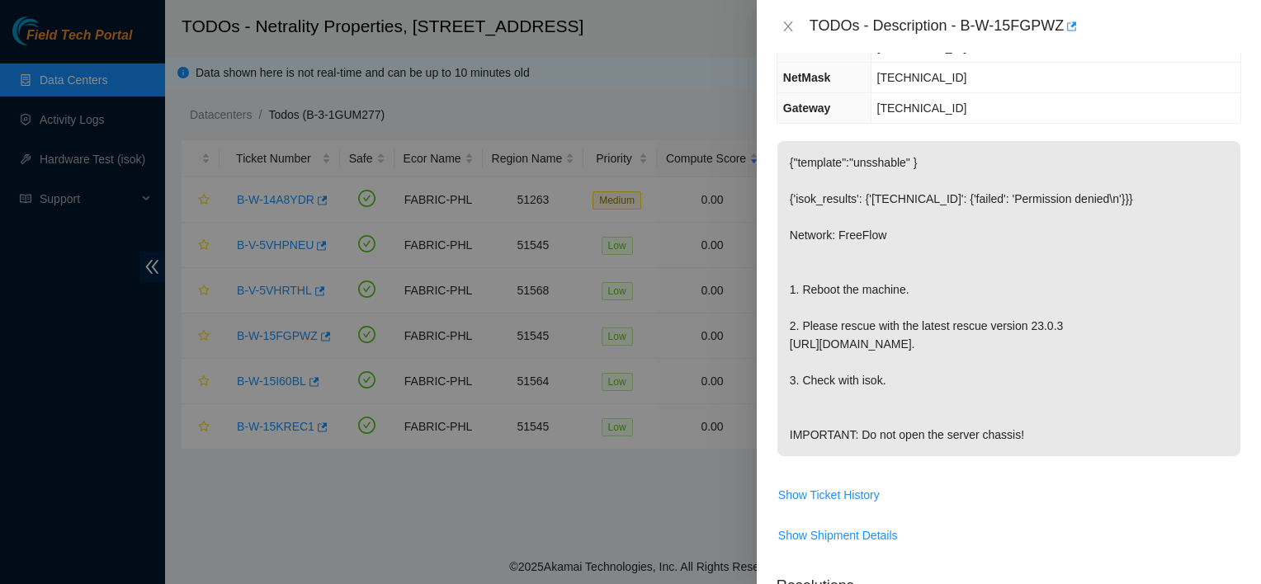
scroll to position [194, 0]
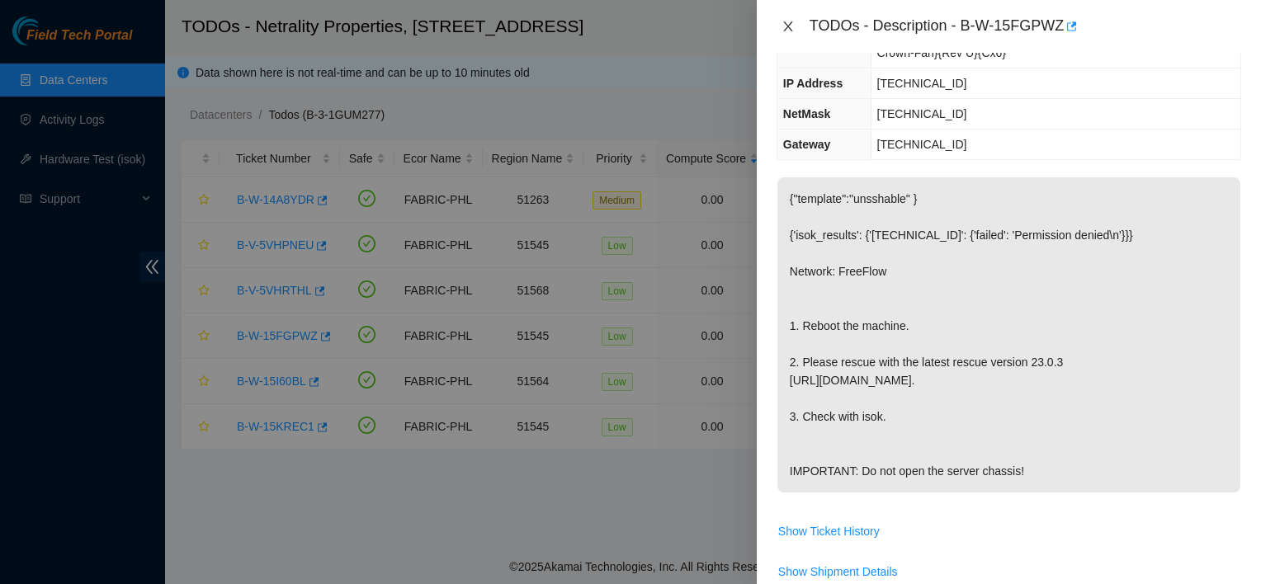
click at [625, 21] on icon "close" at bounding box center [787, 26] width 13 height 13
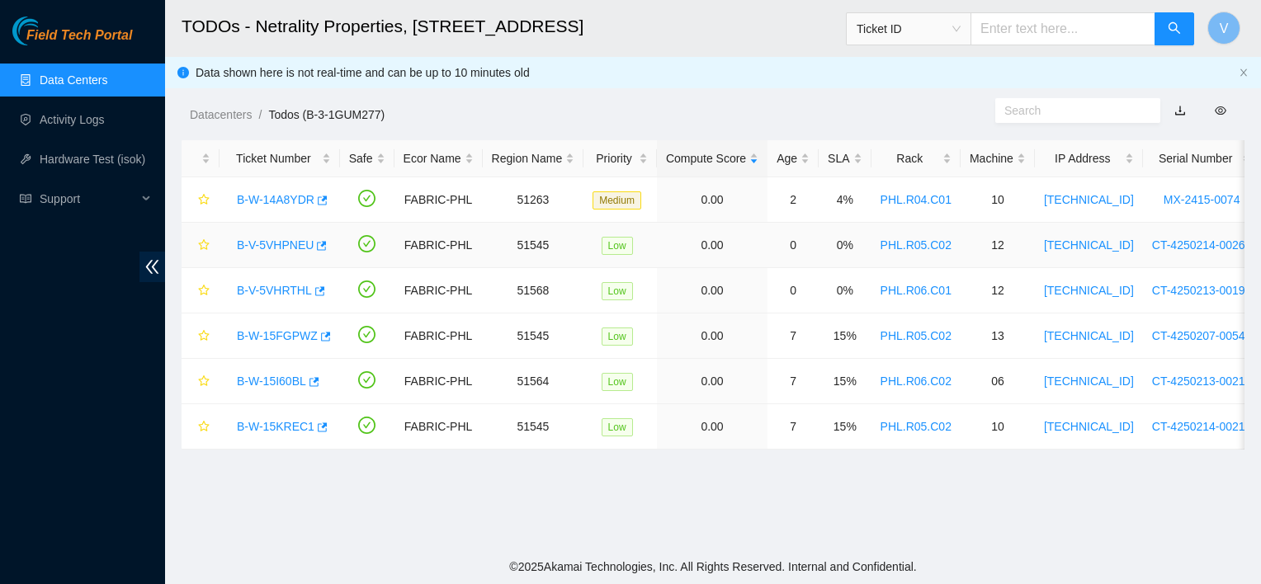
scroll to position [230, 0]
click at [265, 380] on link "B-W-15I60BL" at bounding box center [271, 381] width 69 height 13
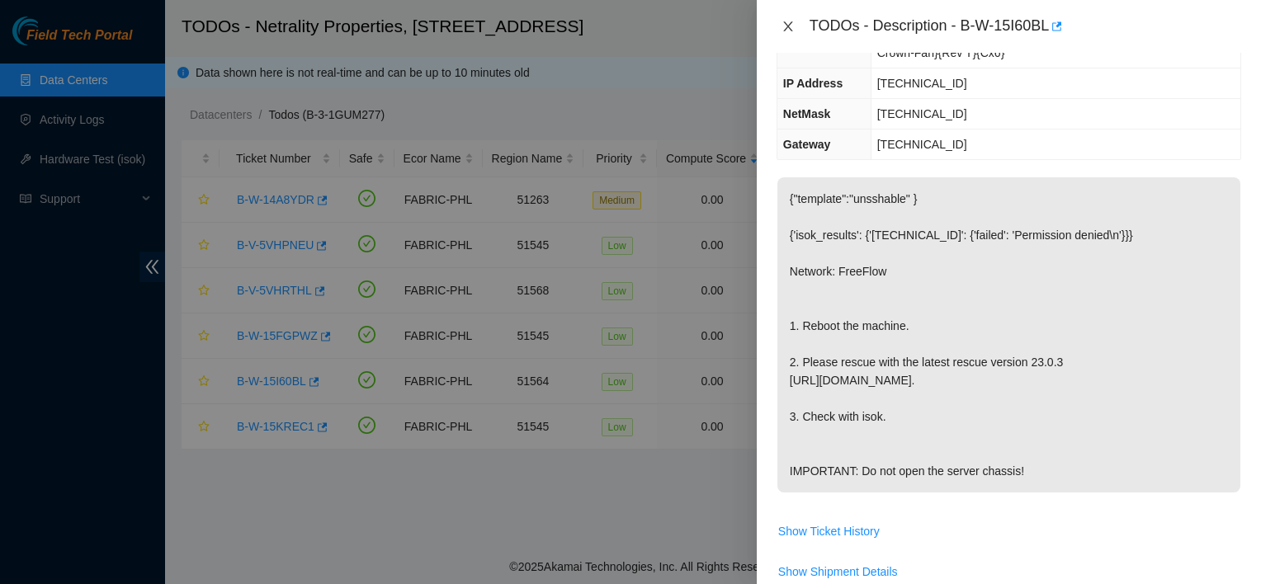
click at [625, 21] on icon "close" at bounding box center [787, 26] width 13 height 13
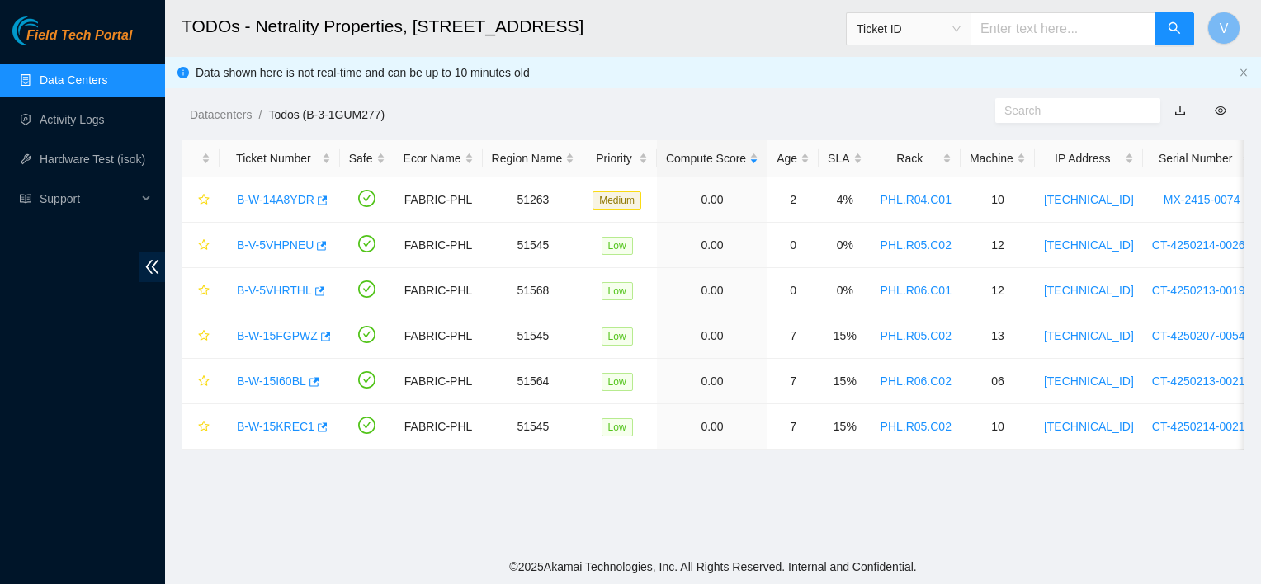
scroll to position [230, 0]
click at [257, 417] on div "B-W-15KREC1" at bounding box center [280, 426] width 102 height 26
click at [257, 421] on link "B-W-15KREC1" at bounding box center [276, 426] width 78 height 13
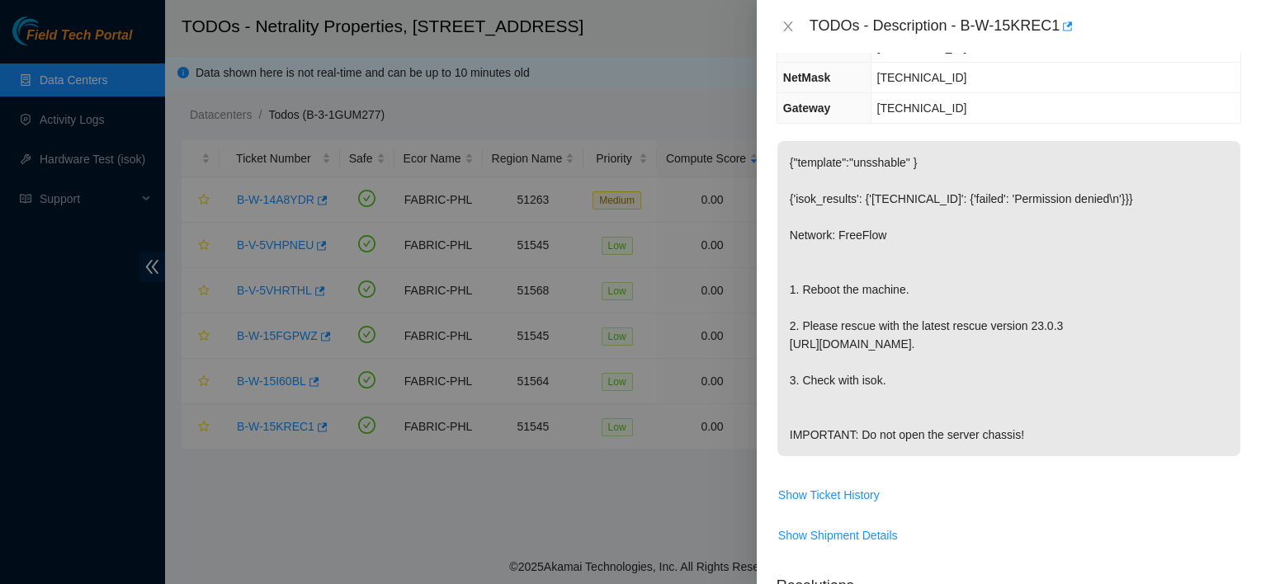
scroll to position [194, 0]
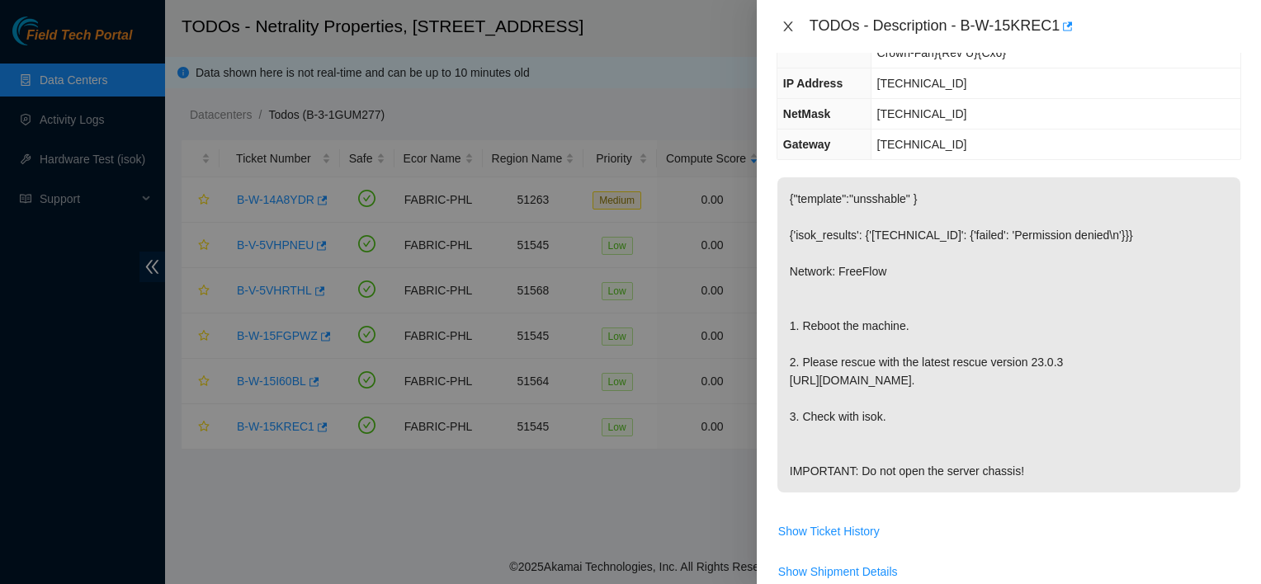
click at [625, 27] on icon "close" at bounding box center [787, 26] width 13 height 13
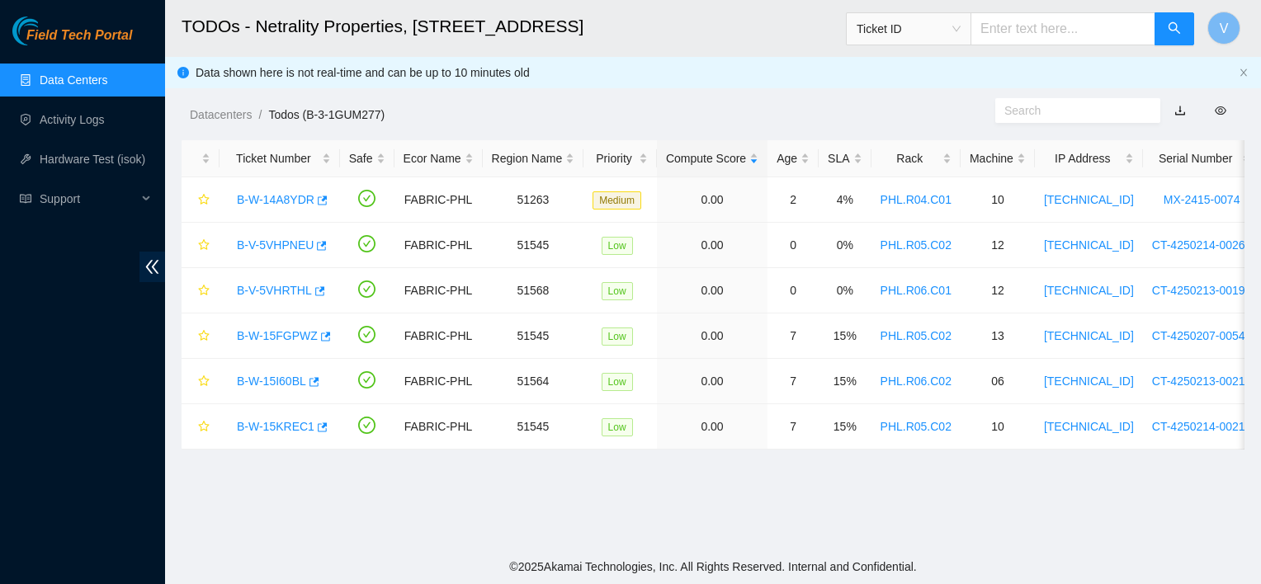
scroll to position [230, 0]
click at [297, 290] on link "B-V-5VHRTHL" at bounding box center [274, 290] width 75 height 13
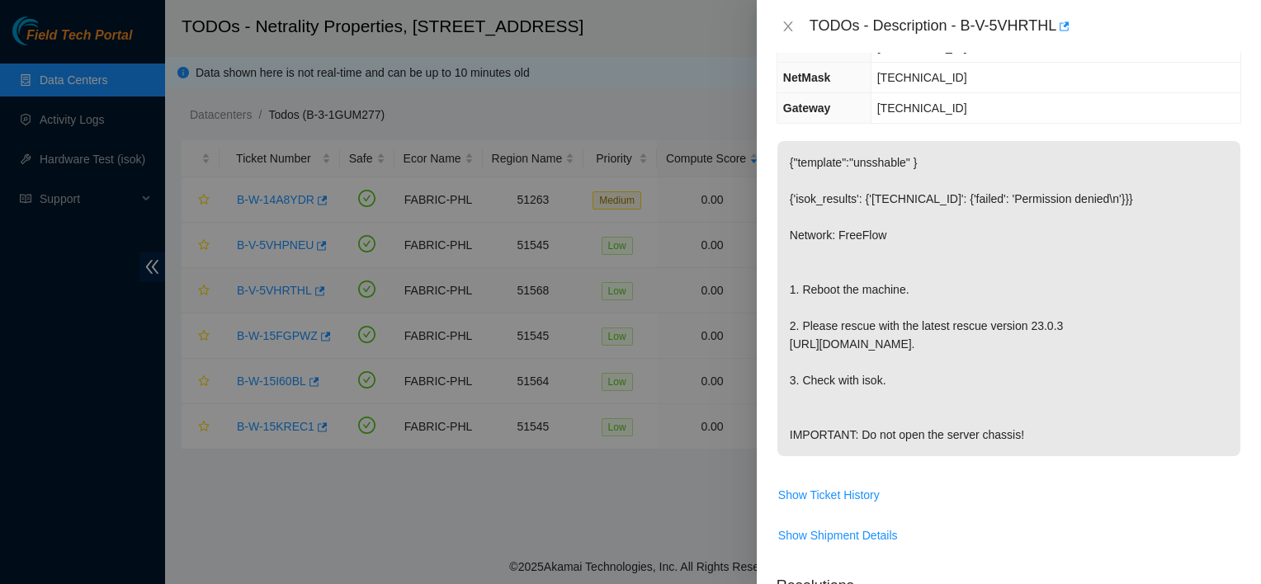
scroll to position [194, 0]
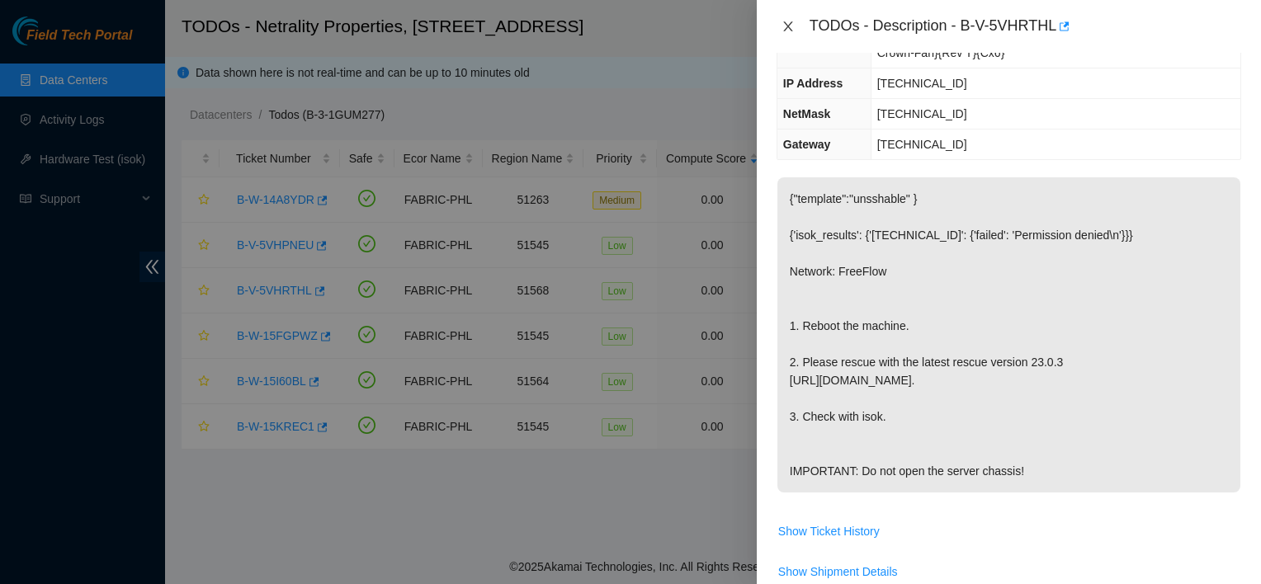
click at [625, 33] on icon "close" at bounding box center [787, 26] width 13 height 13
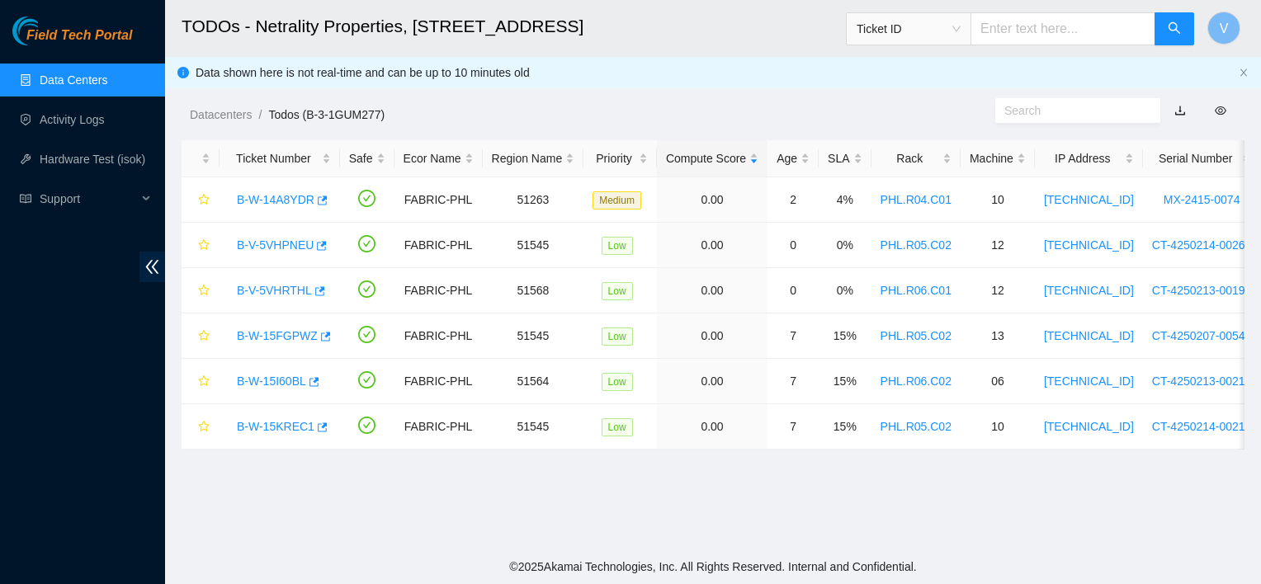
scroll to position [230, 0]
